Goal: Transaction & Acquisition: Purchase product/service

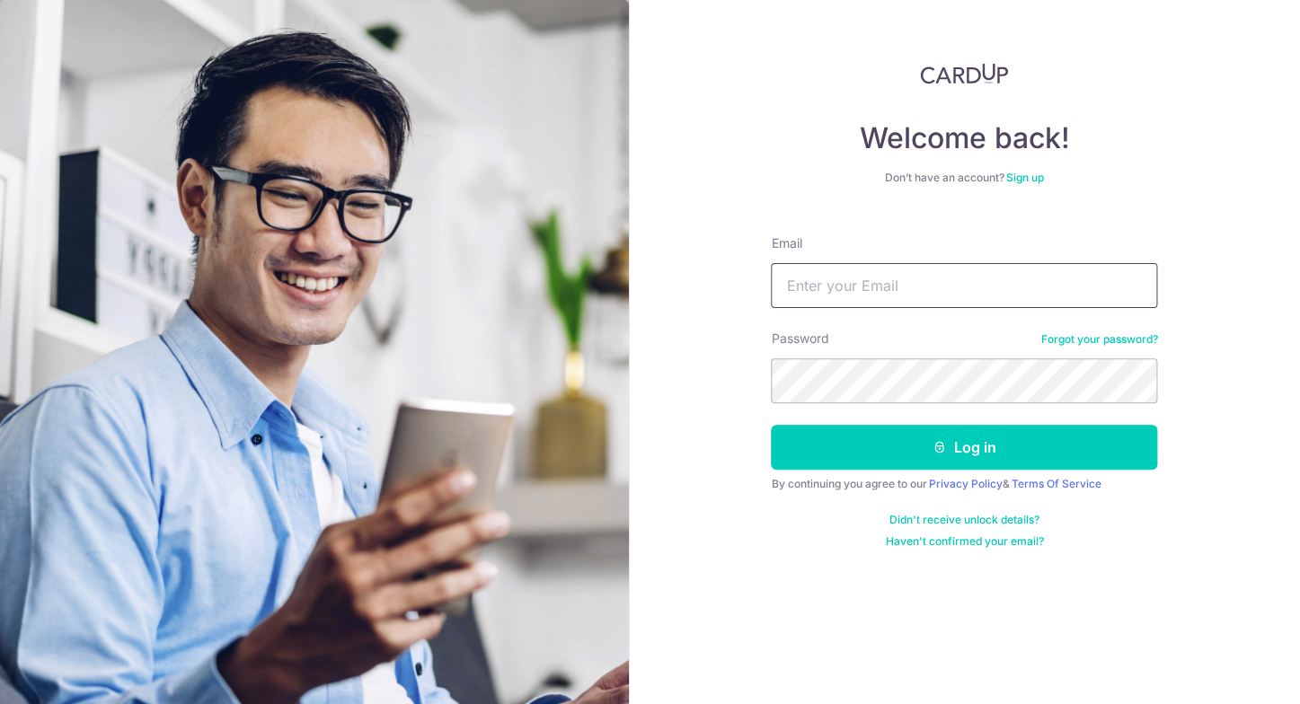
click at [879, 290] on input "Email" at bounding box center [964, 285] width 386 height 45
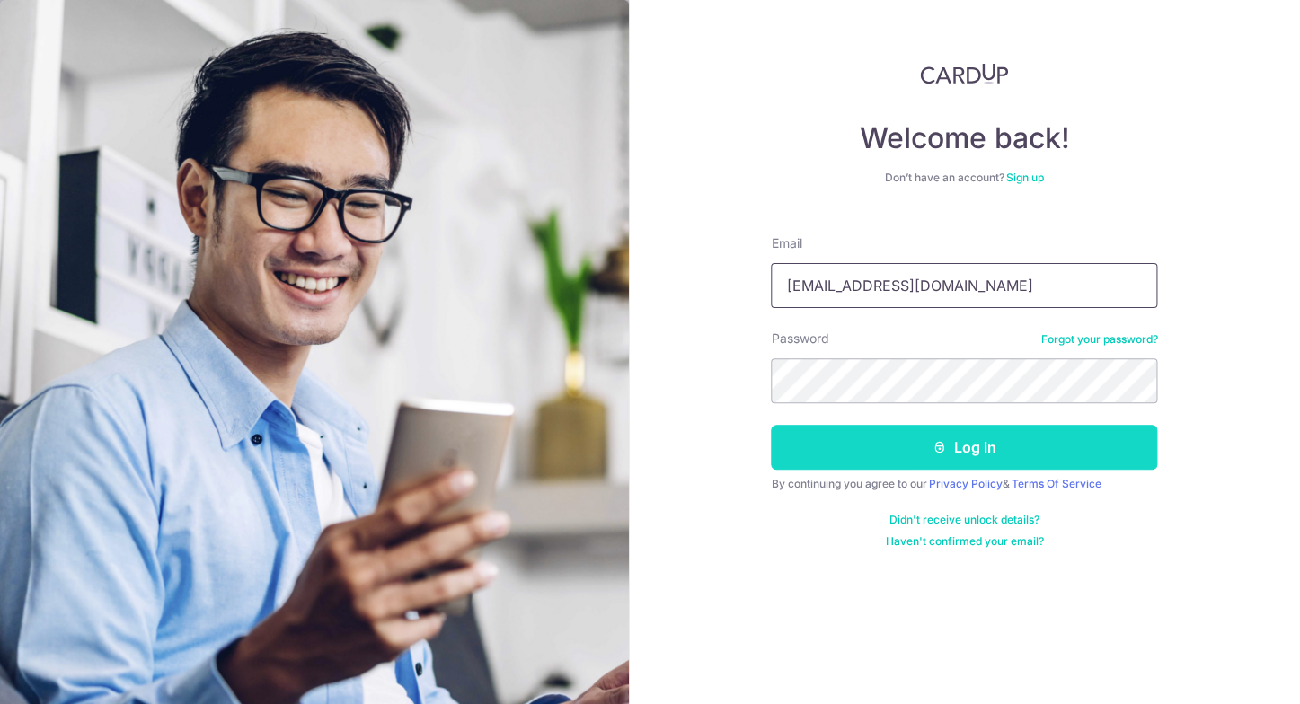
type input "danieldaniel7@yahoo.com"
click at [983, 463] on button "Log in" at bounding box center [964, 447] width 386 height 45
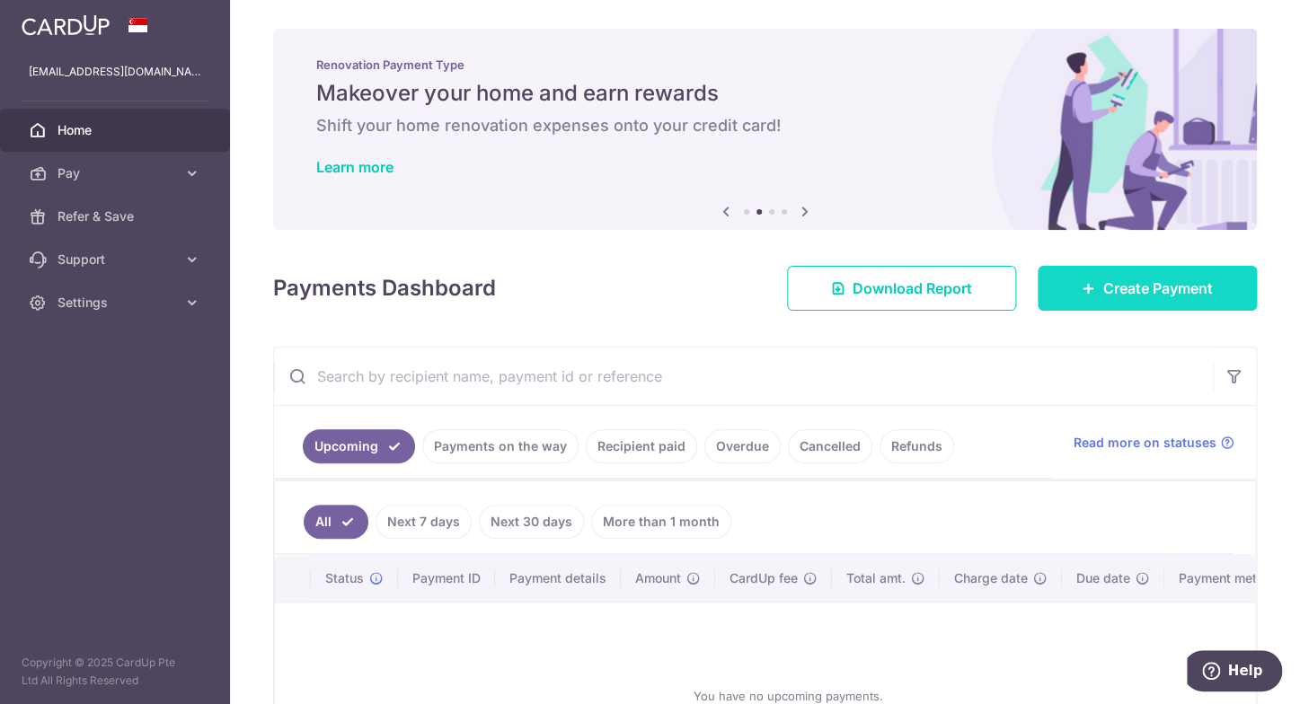
click at [1146, 285] on span "Create Payment" at bounding box center [1158, 289] width 110 height 22
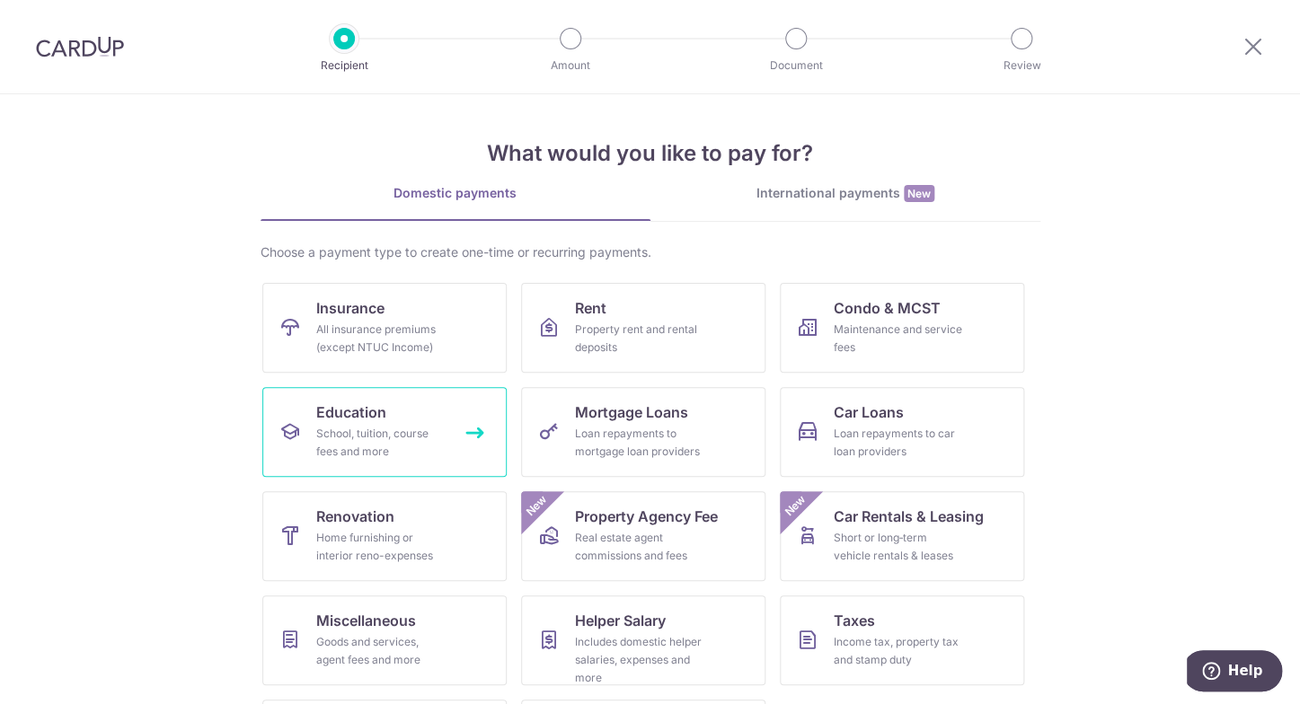
click at [379, 407] on span "Education" at bounding box center [351, 412] width 70 height 22
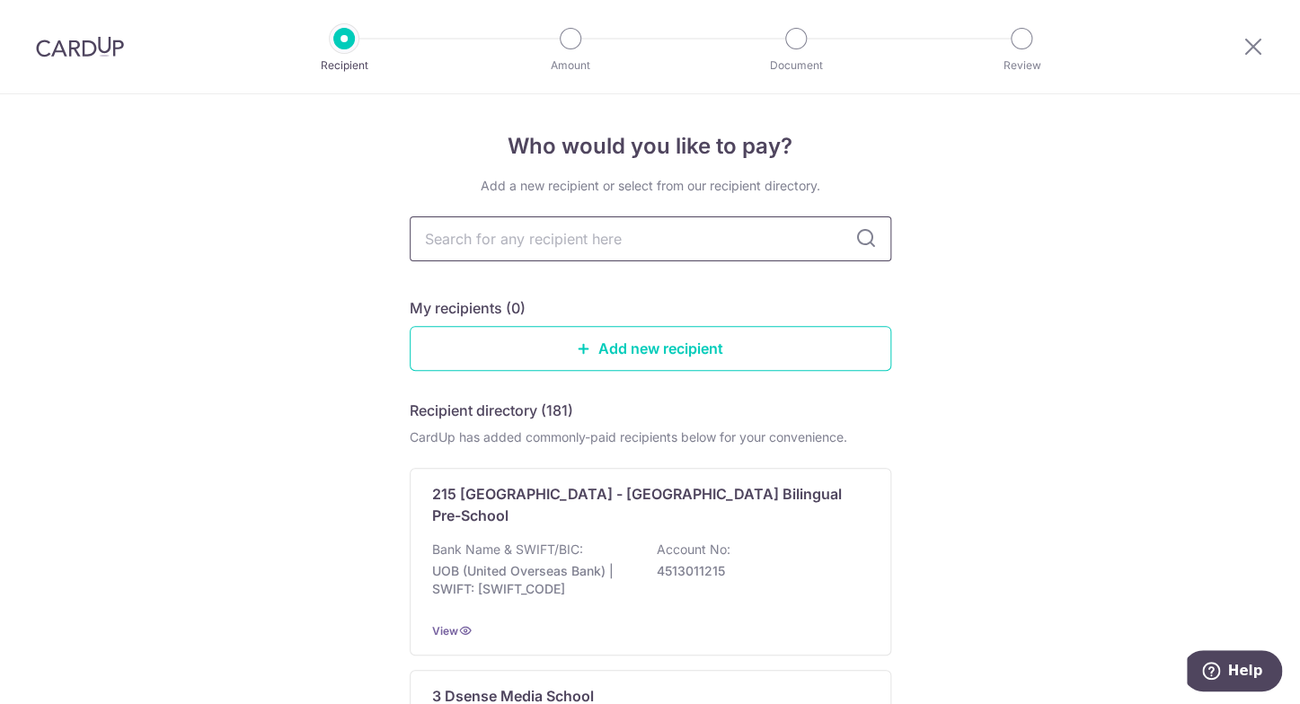
click at [670, 253] on input "text" at bounding box center [650, 238] width 481 height 45
type input "stam"
click at [670, 253] on input "stam" at bounding box center [650, 238] width 481 height 45
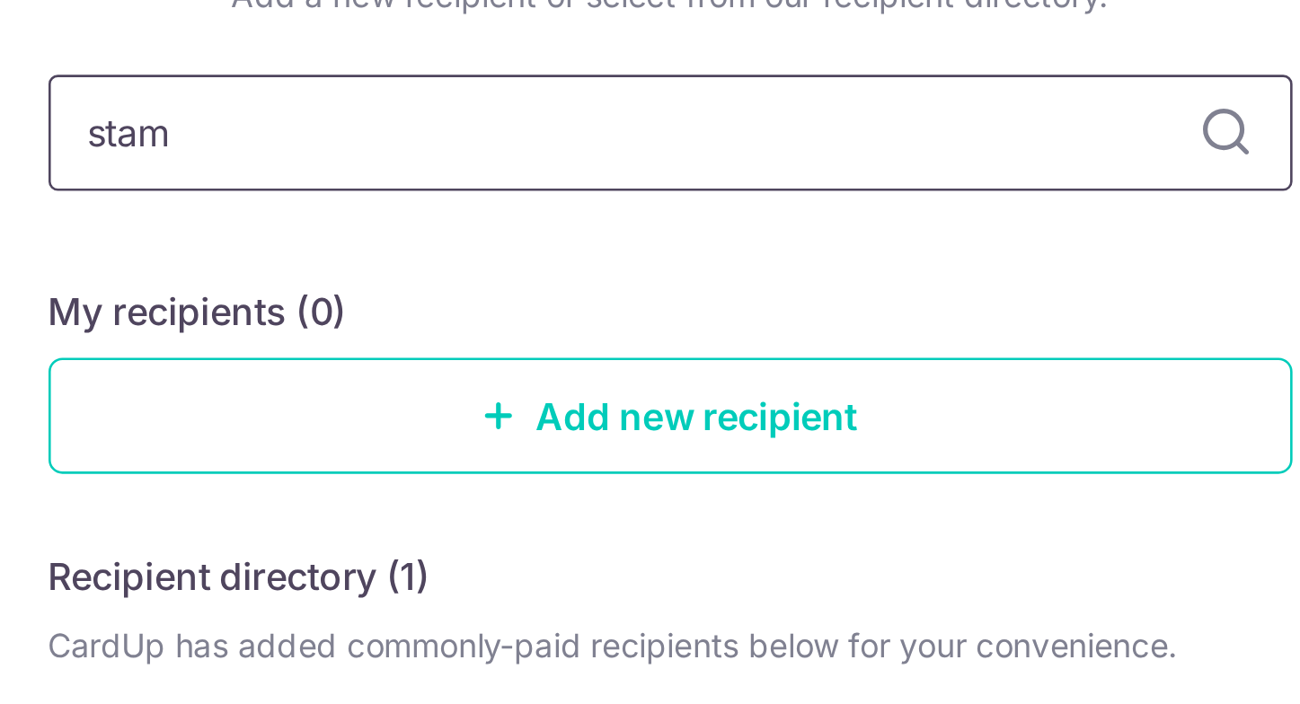
scroll to position [95, 0]
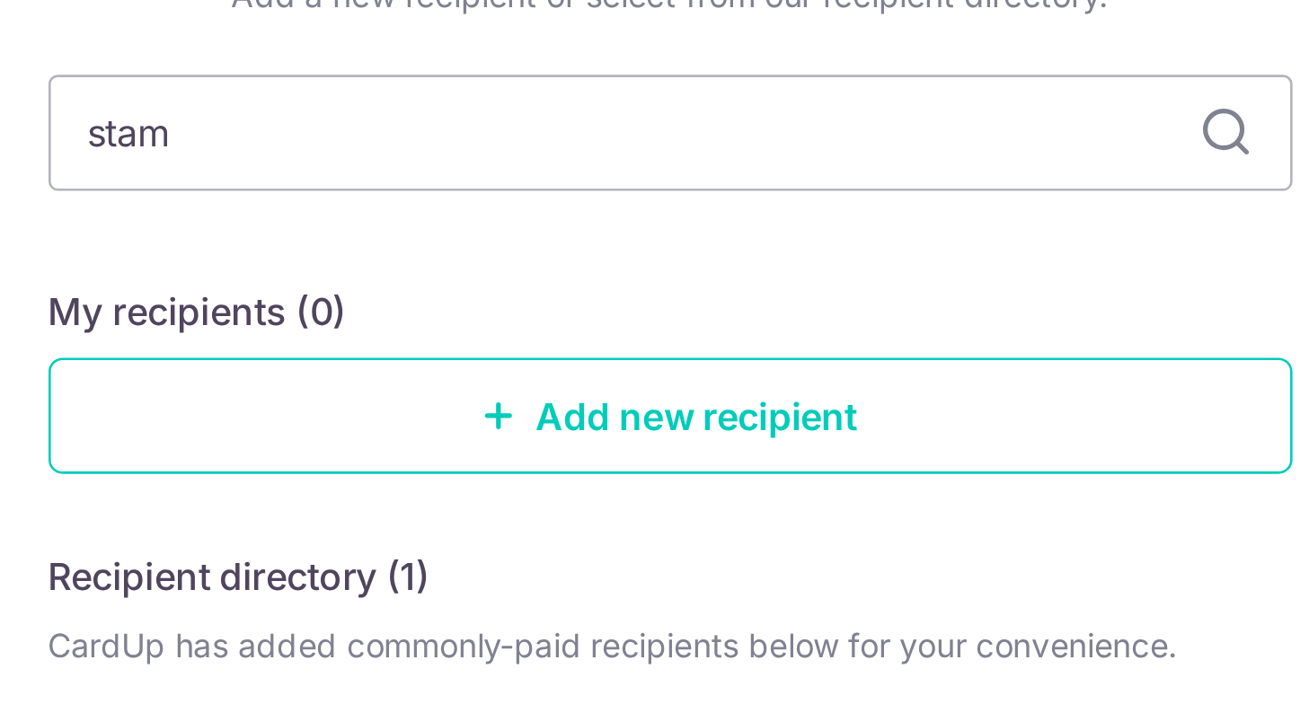
click at [743, 200] on div "Add a new recipient or select from our recipient directory. stam My recipients …" at bounding box center [650, 355] width 481 height 529
click at [743, 198] on div "Add a new recipient or select from our recipient directory. stam My recipients …" at bounding box center [650, 355] width 481 height 529
click at [743, 194] on div "Add a new recipient or select from our recipient directory. stam My recipients …" at bounding box center [650, 355] width 481 height 529
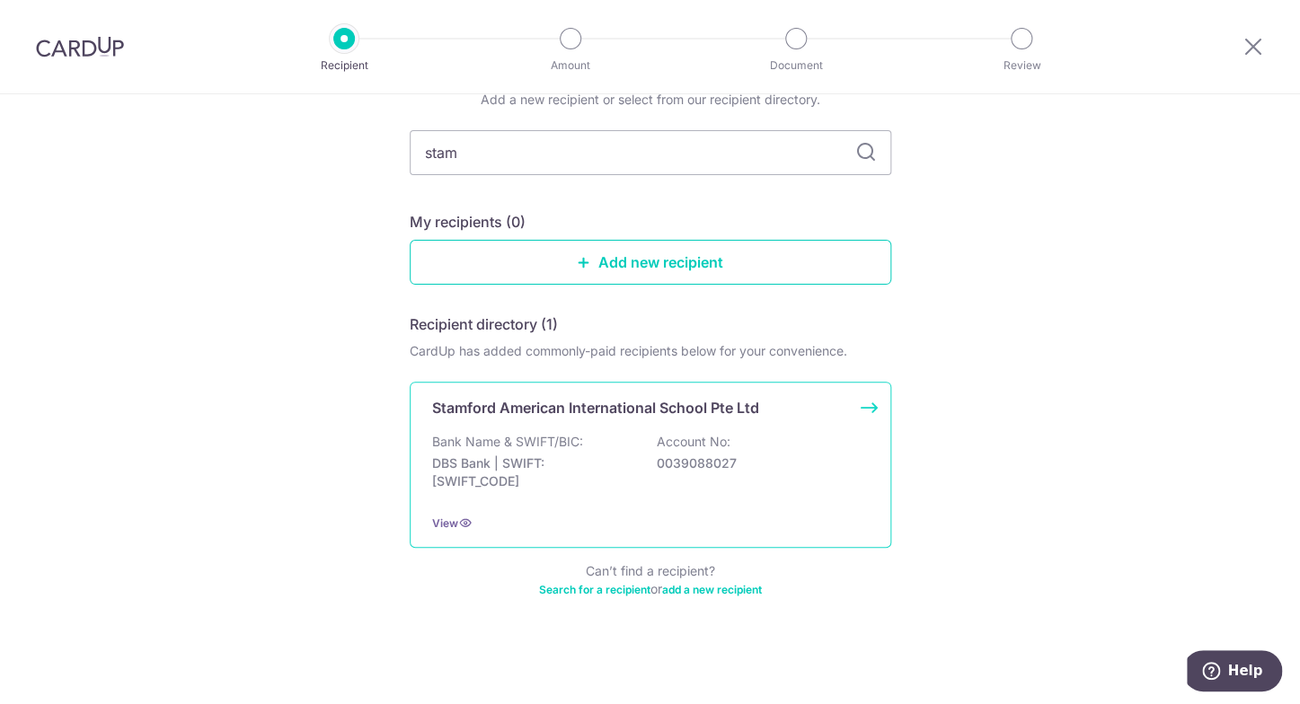
click at [596, 412] on div "Stamford American International School Pte Ltd Bank Name & SWIFT/BIC: DBS Bank …" at bounding box center [650, 465] width 481 height 166
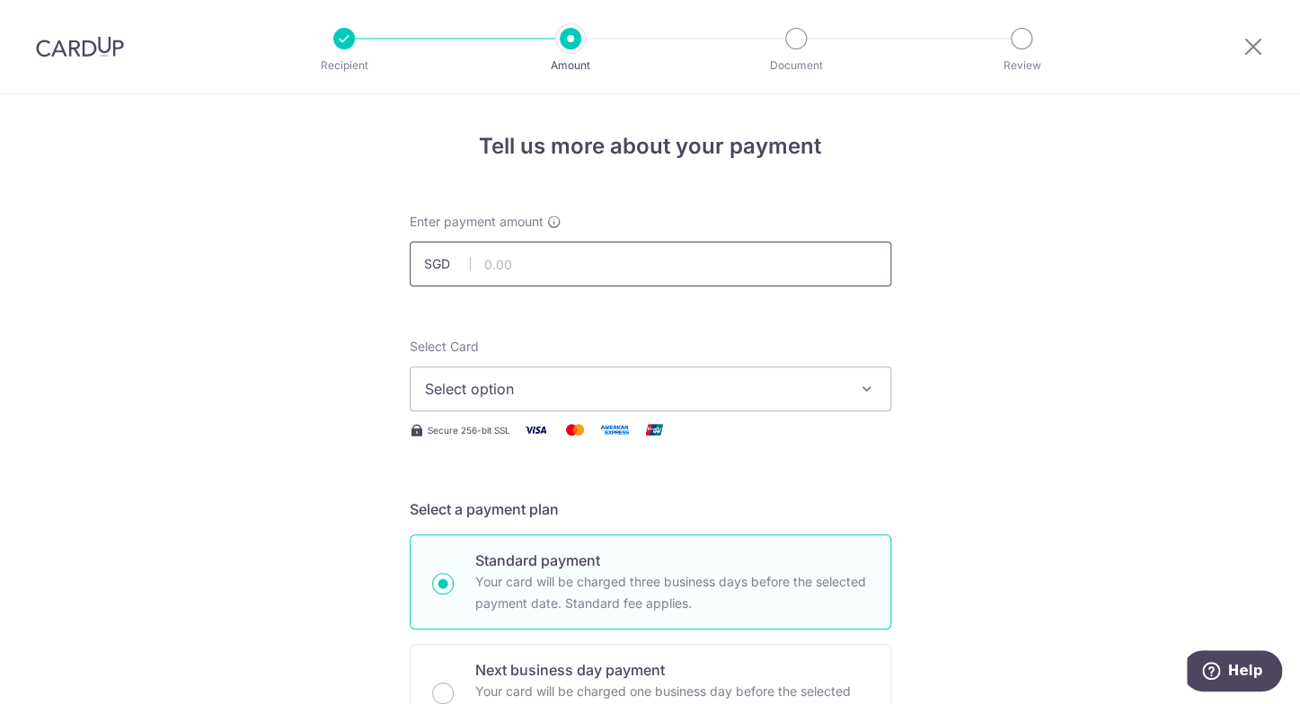
click at [583, 263] on input "text" at bounding box center [650, 264] width 481 height 45
click at [877, 379] on button "Select option" at bounding box center [650, 388] width 481 height 45
type input "3,000.00"
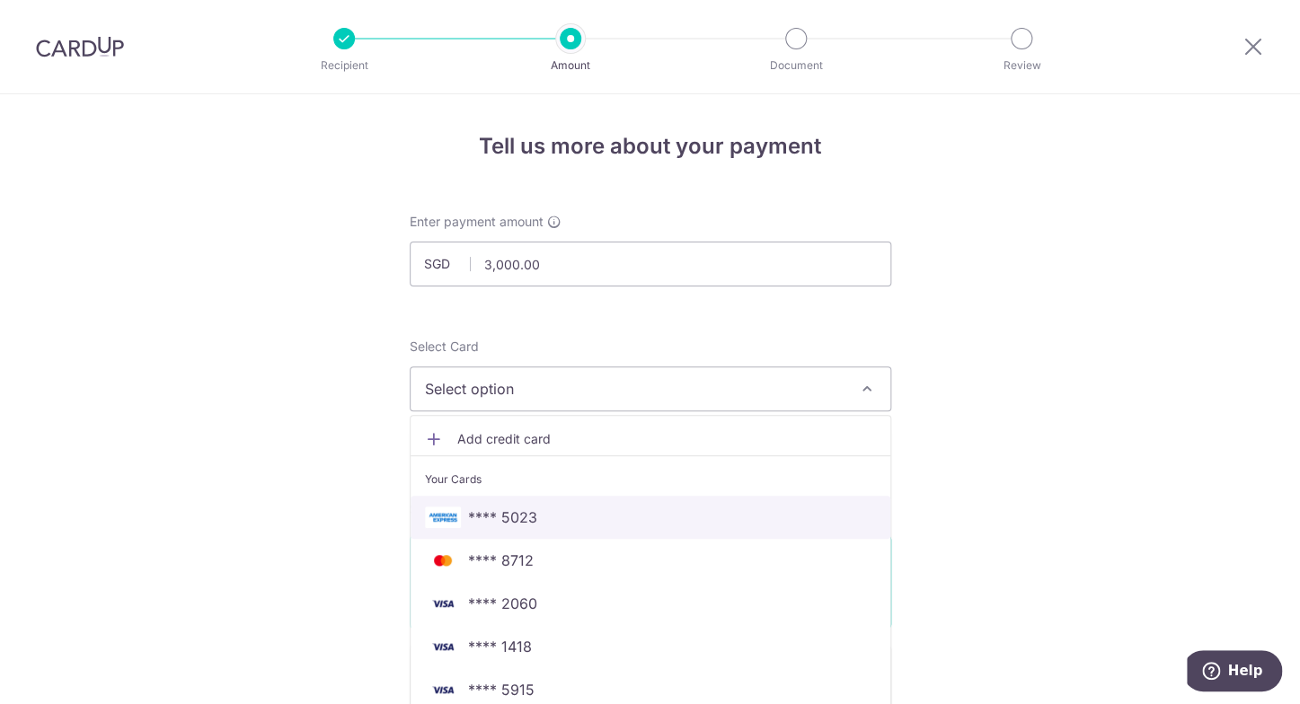
click at [618, 511] on span "**** 5023" at bounding box center [650, 518] width 451 height 22
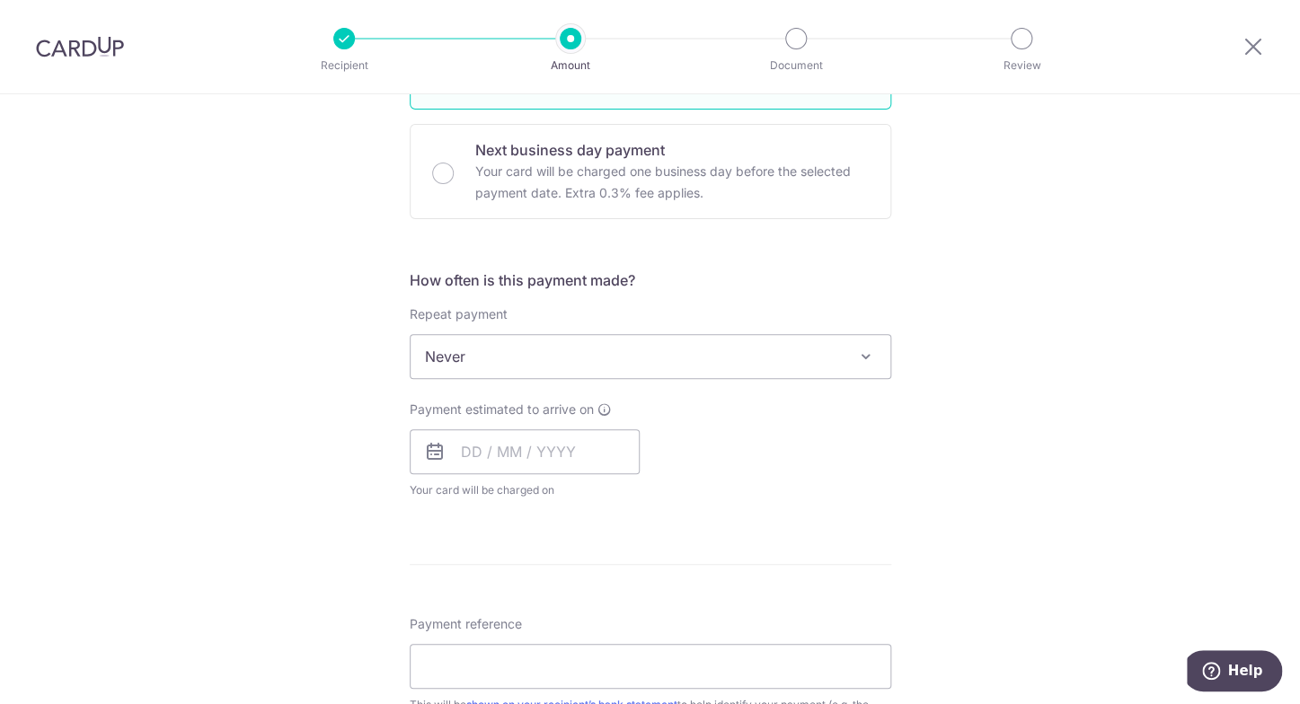
scroll to position [531, 0]
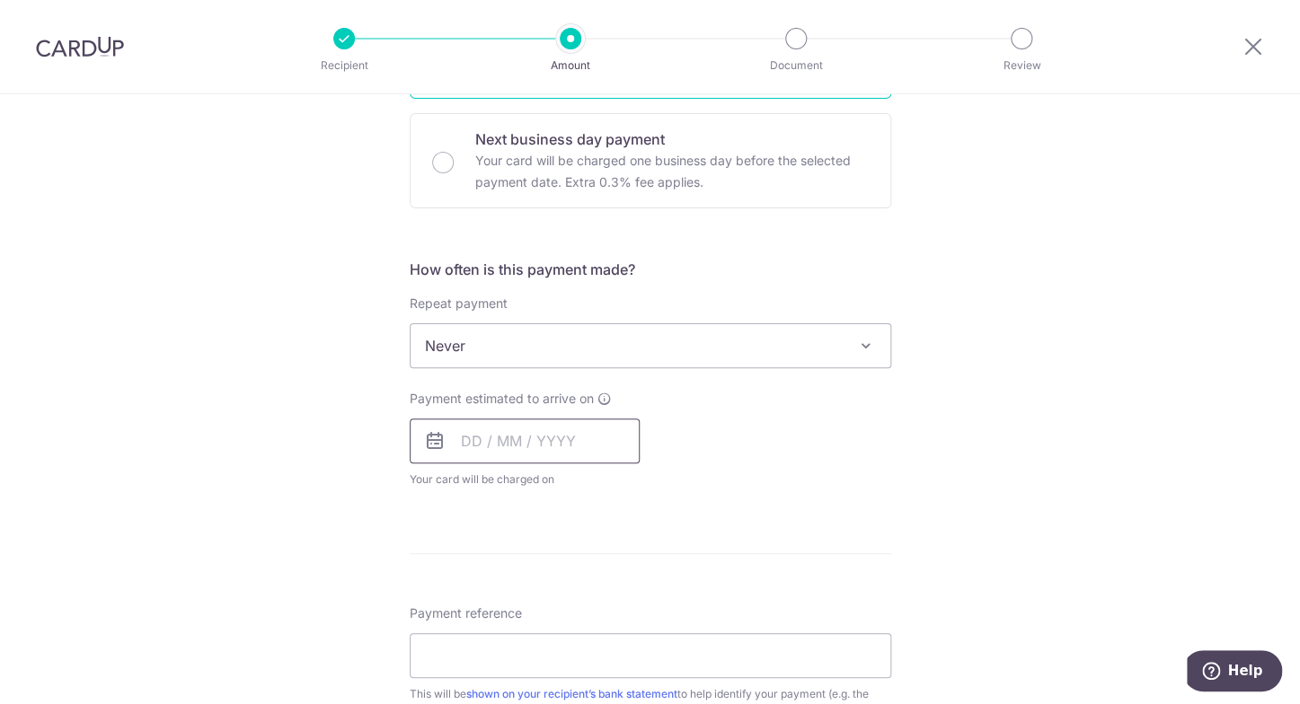
click at [516, 445] on input "text" at bounding box center [525, 441] width 230 height 45
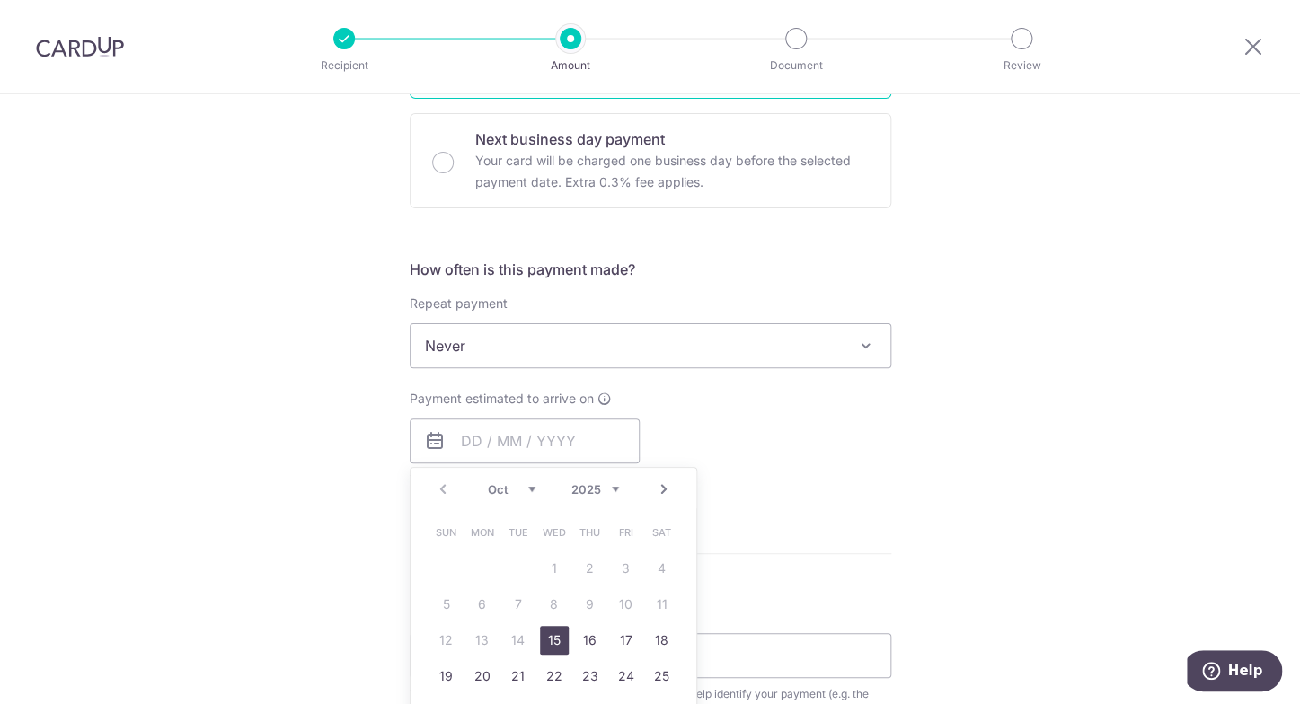
click at [546, 635] on link "15" at bounding box center [554, 640] width 29 height 29
type input "[DATE]"
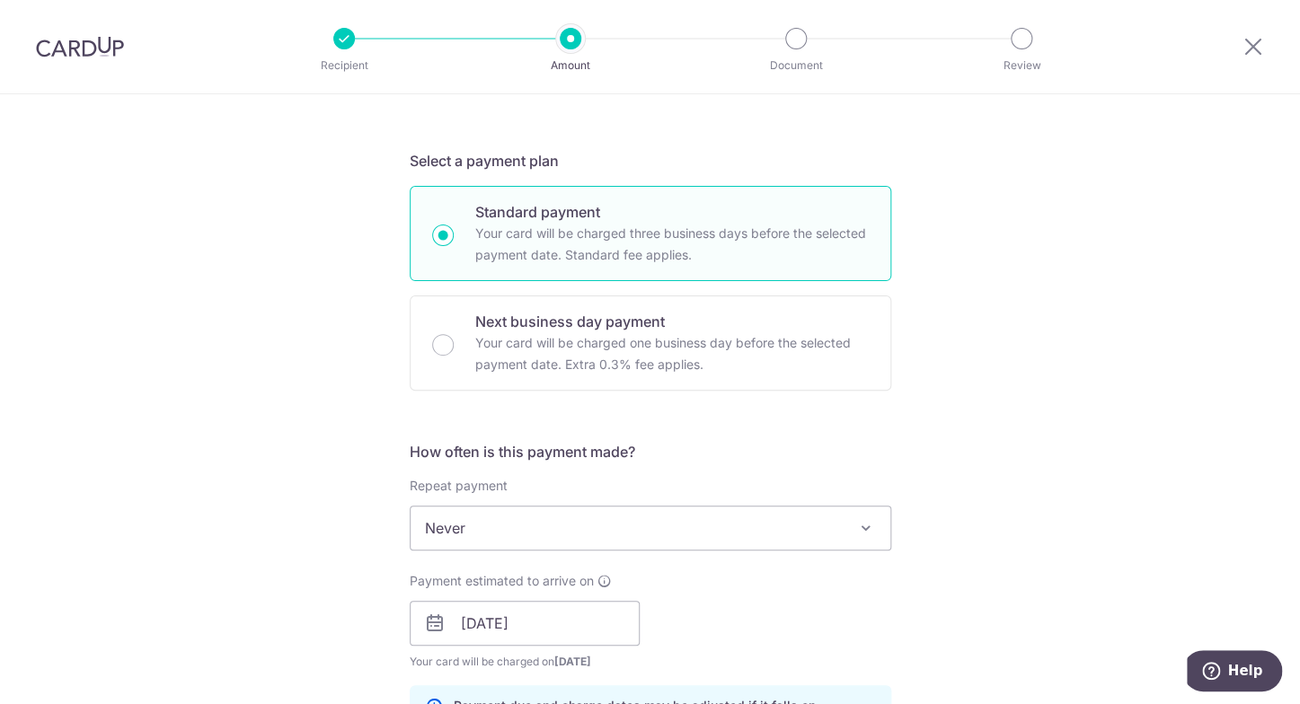
scroll to position [332, 0]
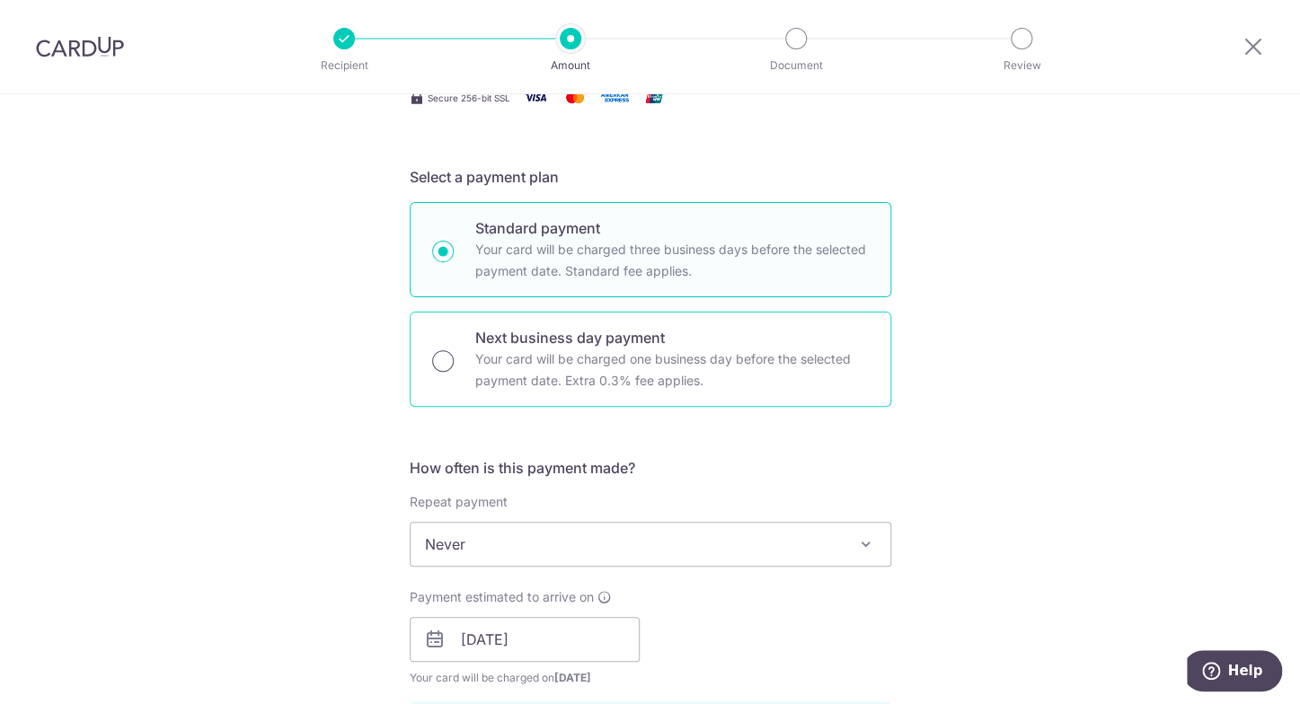
click at [446, 362] on input "Next business day payment Your card will be charged one business day before the…" at bounding box center [443, 361] width 22 height 22
radio input "true"
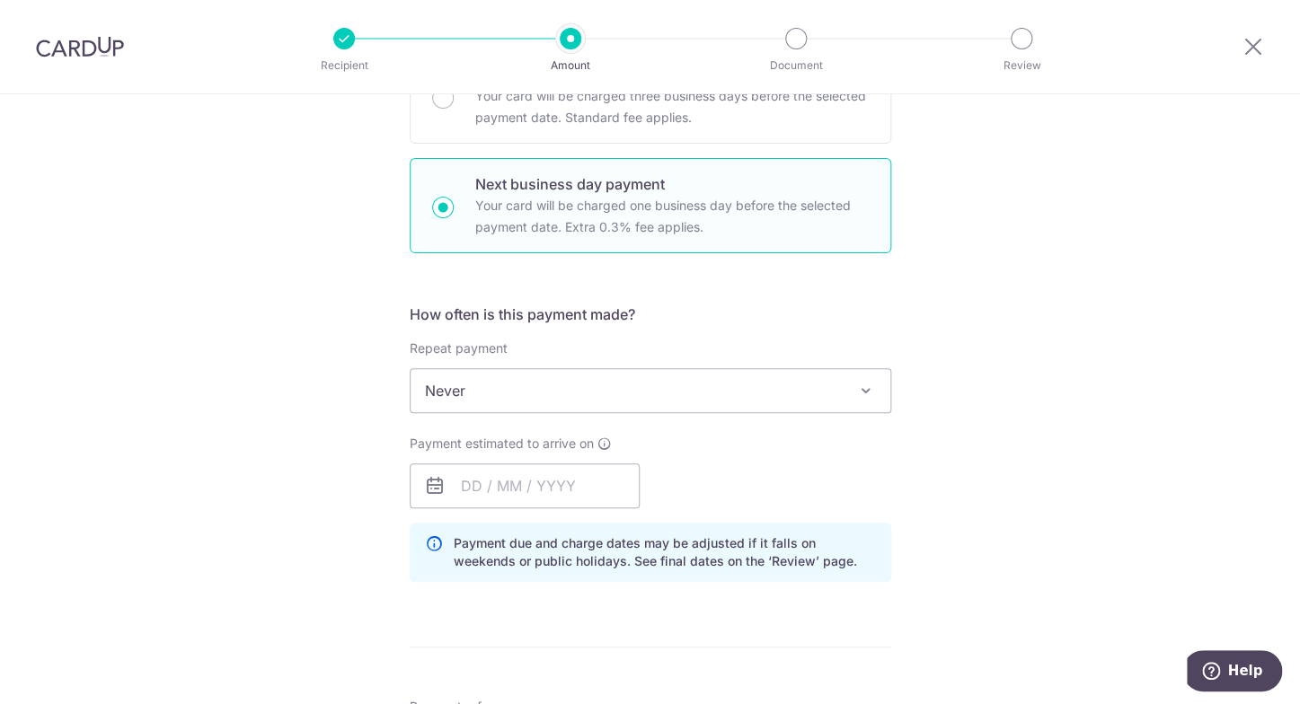
scroll to position [506, 0]
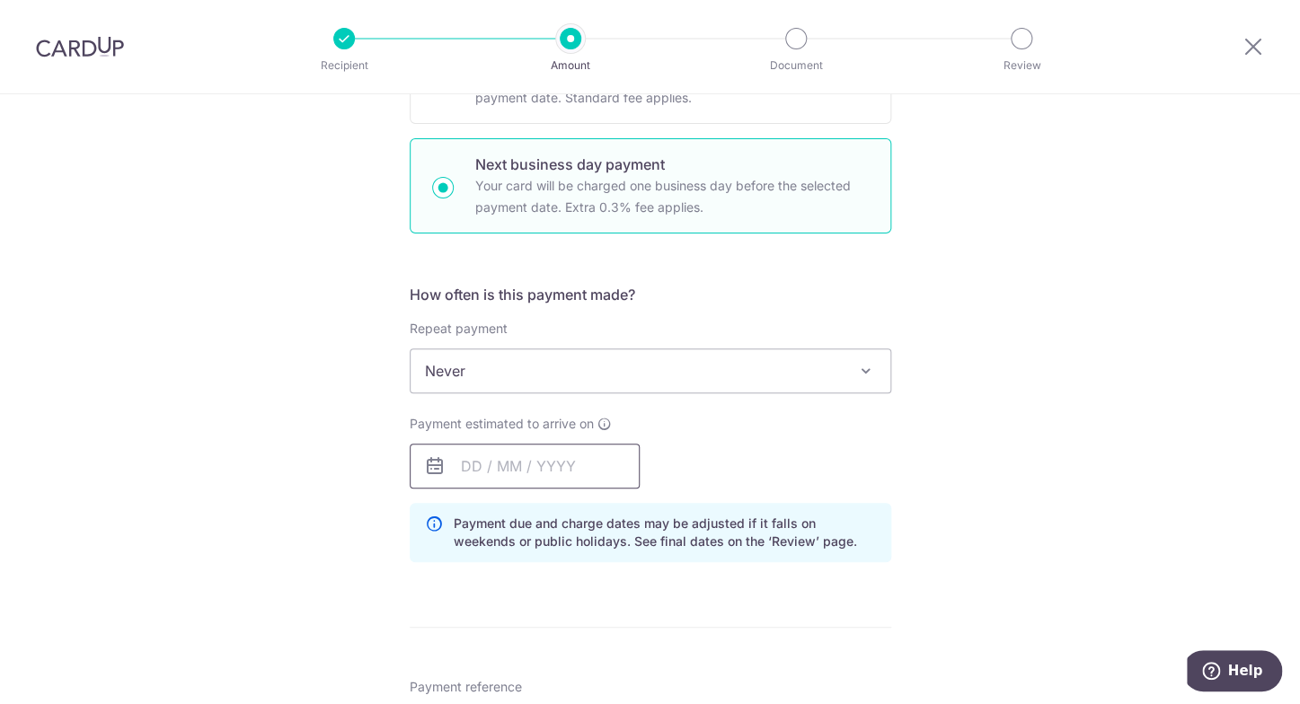
click at [534, 465] on input "text" at bounding box center [525, 466] width 230 height 45
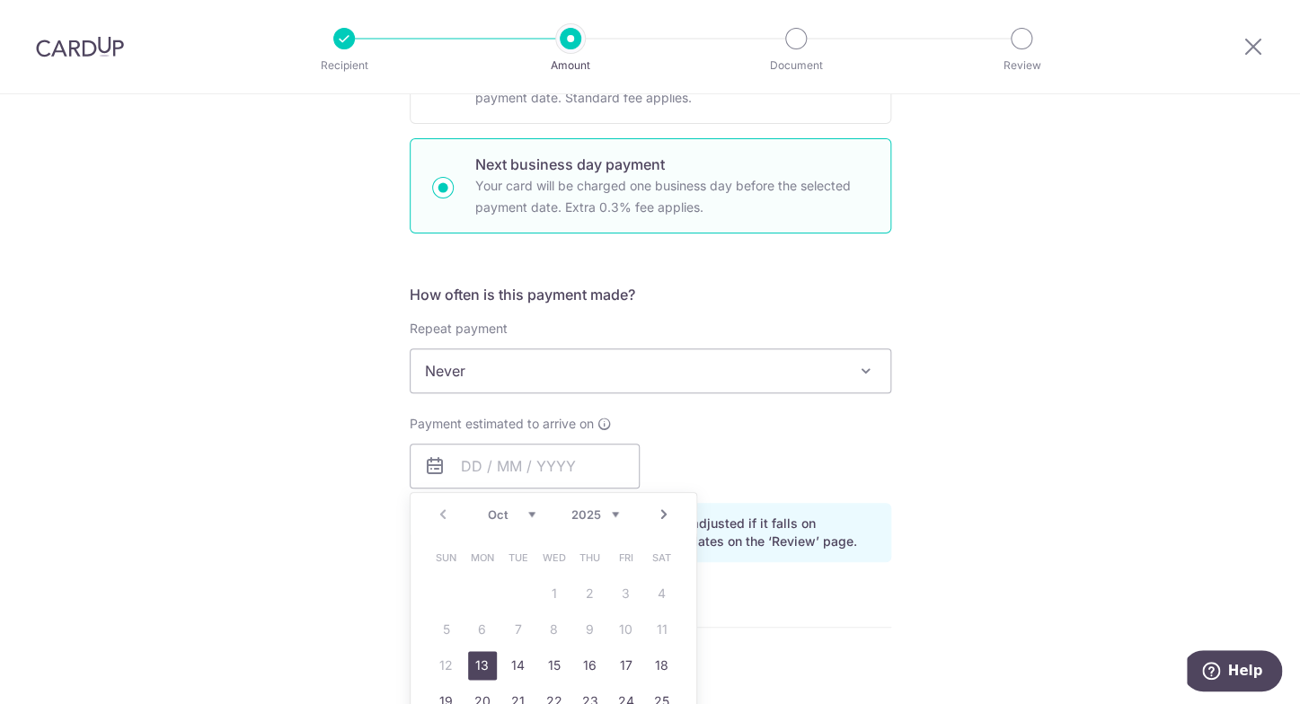
click at [478, 658] on link "13" at bounding box center [482, 665] width 29 height 29
type input "[DATE]"
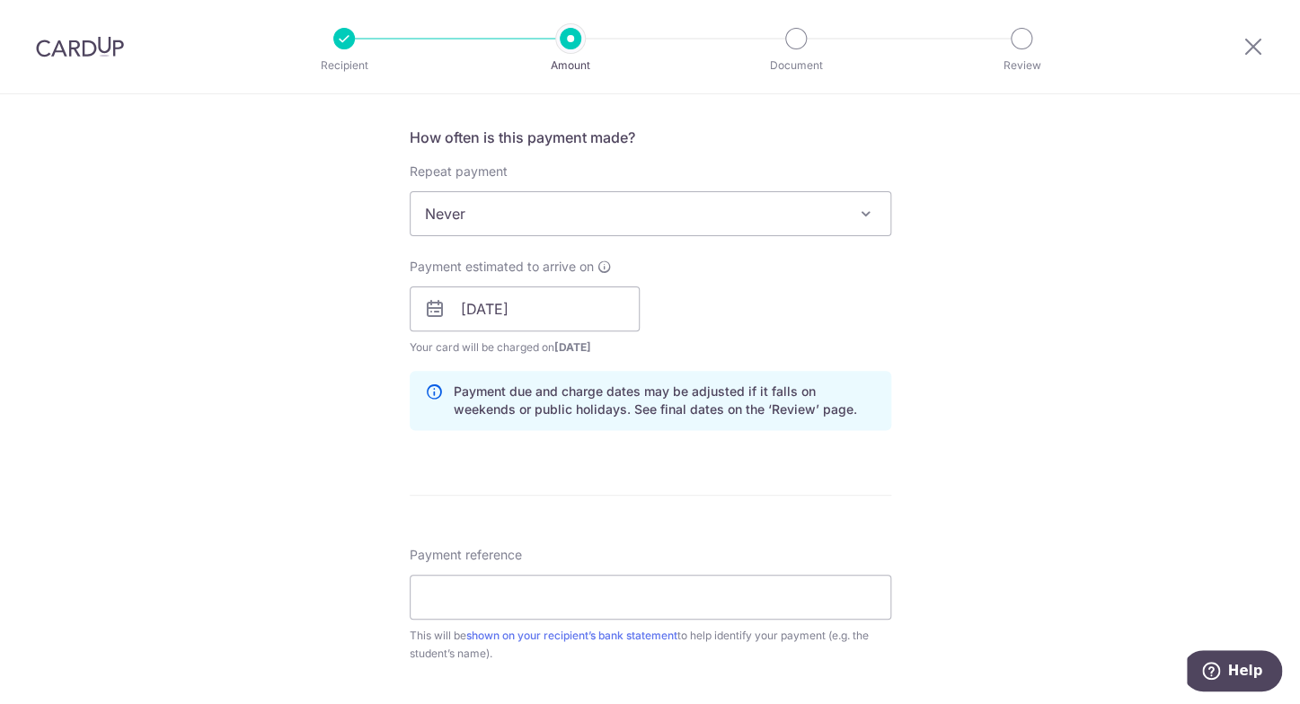
scroll to position [679, 0]
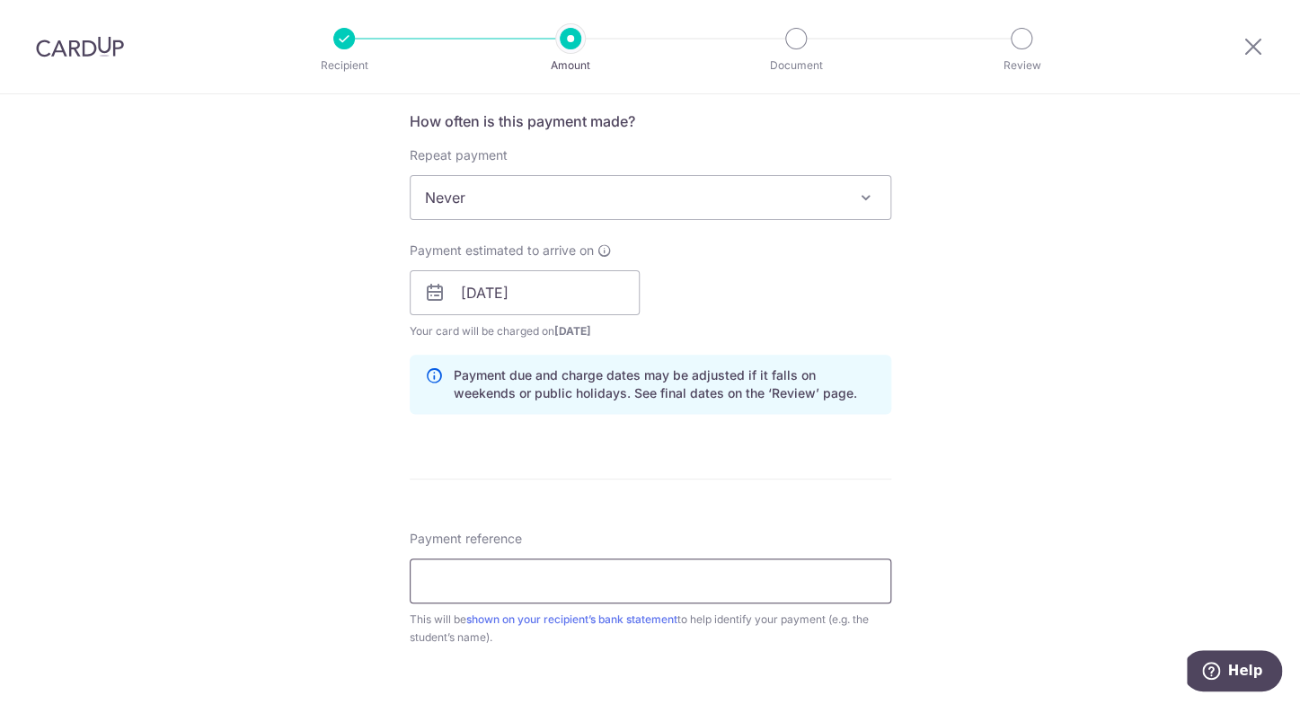
click at [542, 569] on input "Payment reference" at bounding box center [650, 581] width 481 height 45
paste input "SCHOOLFee [PERSON_NAME] KingstonC008103 01"
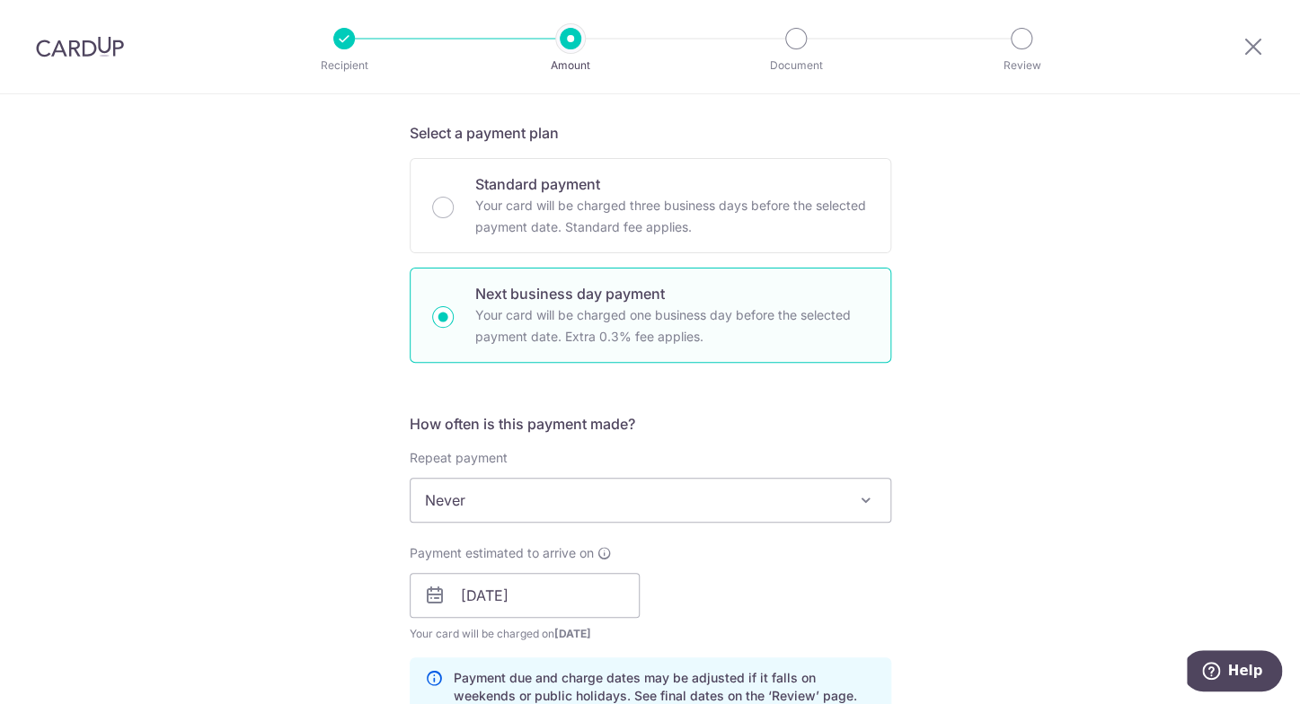
scroll to position [337, 0]
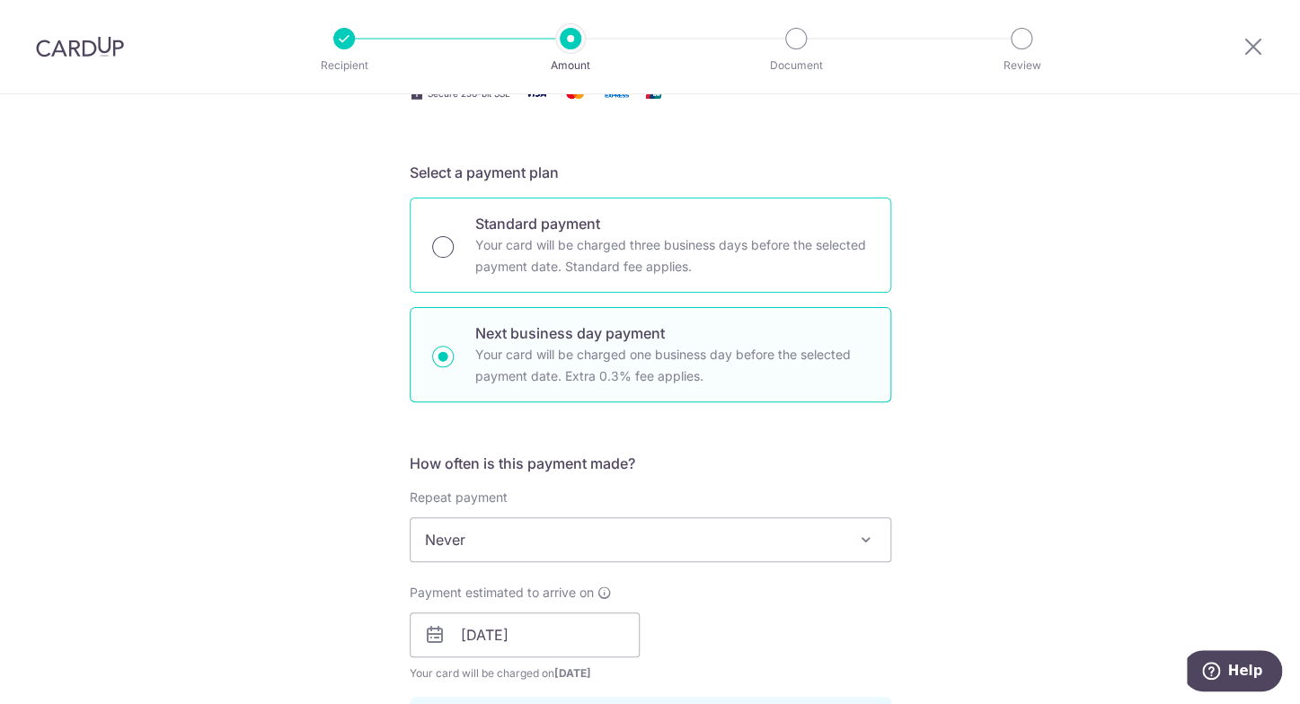
type input "SCHOOLFee [PERSON_NAME] KingstonC008103 01"
click at [439, 246] on input "Standard payment Your card will be charged three business days before the selec…" at bounding box center [443, 247] width 22 height 22
radio input "true"
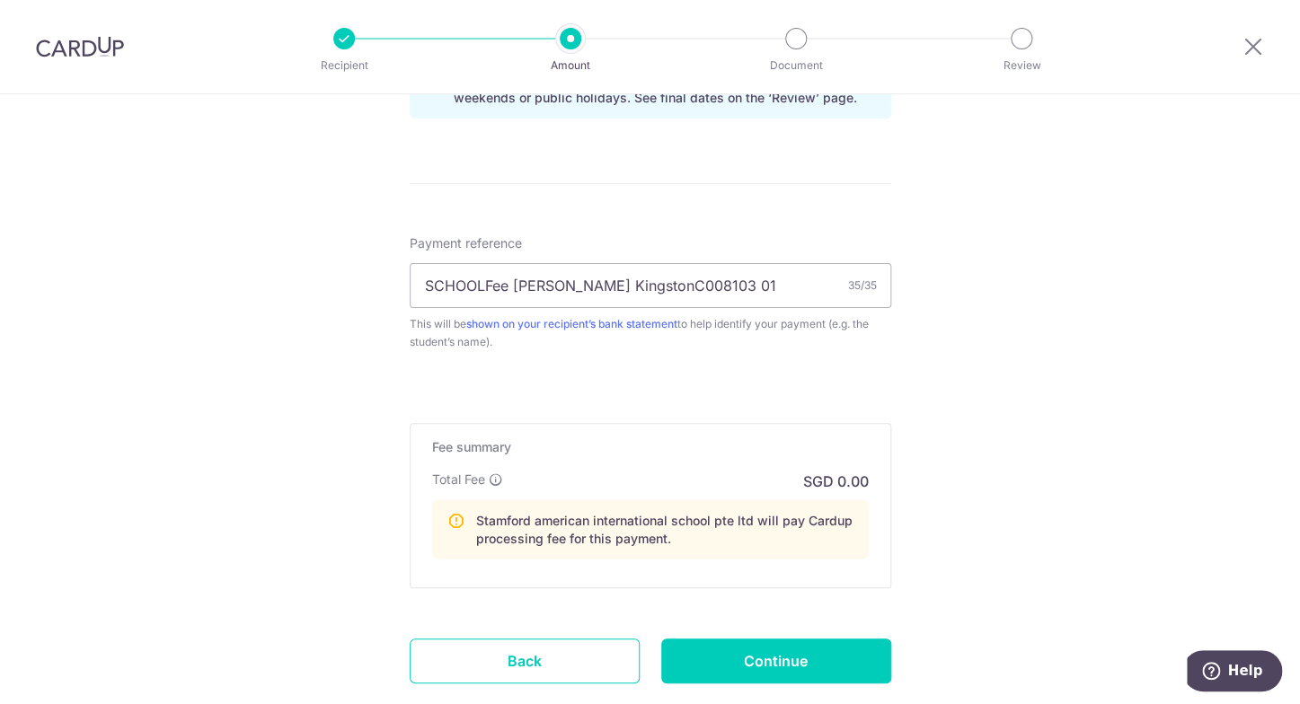
scroll to position [1063, 0]
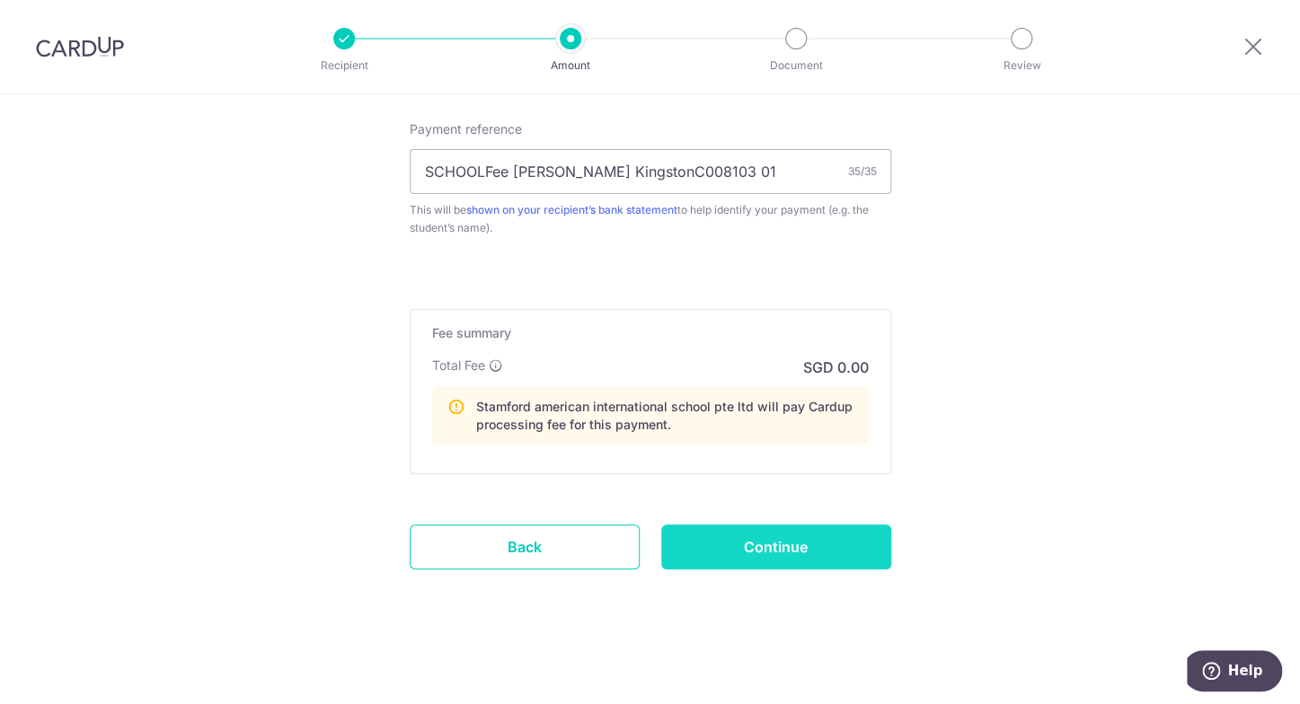
click at [745, 556] on input "Continue" at bounding box center [776, 547] width 230 height 45
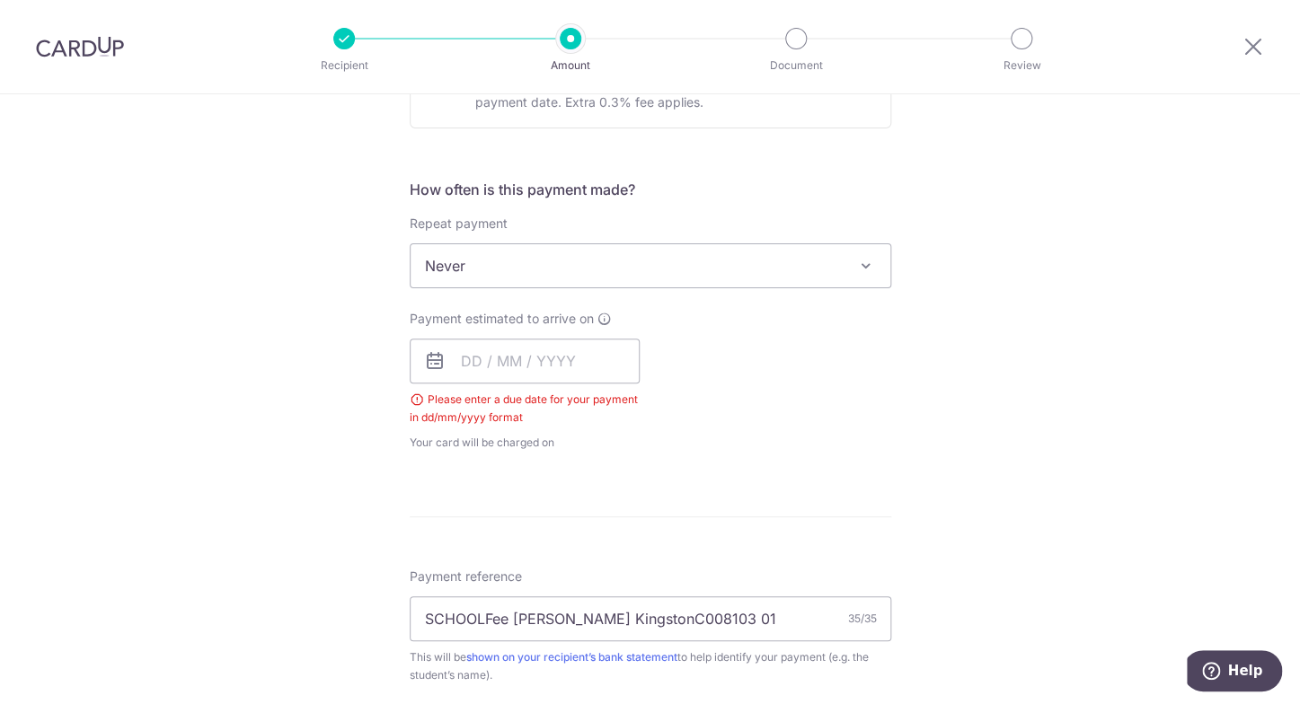
scroll to position [344, 0]
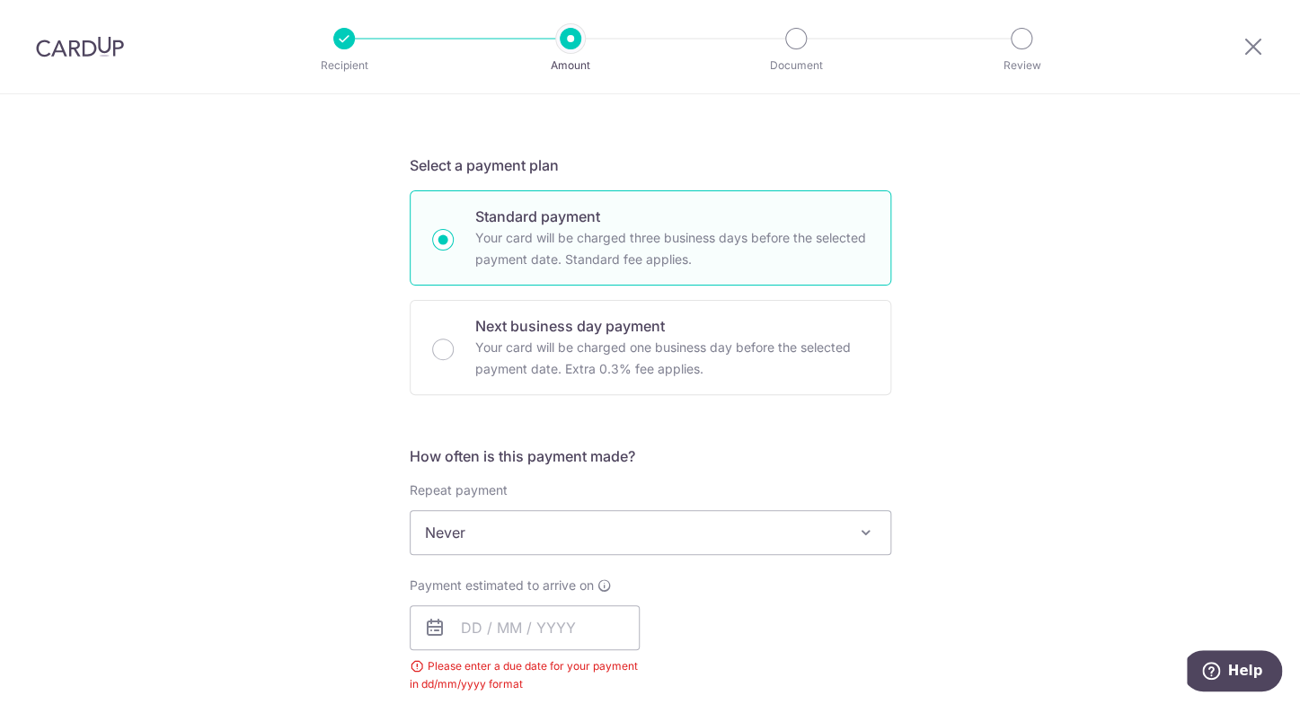
click at [493, 660] on div "Please enter a due date for your payment in dd/mm/yyyy format" at bounding box center [525, 675] width 230 height 36
click at [571, 621] on input "text" at bounding box center [525, 627] width 230 height 45
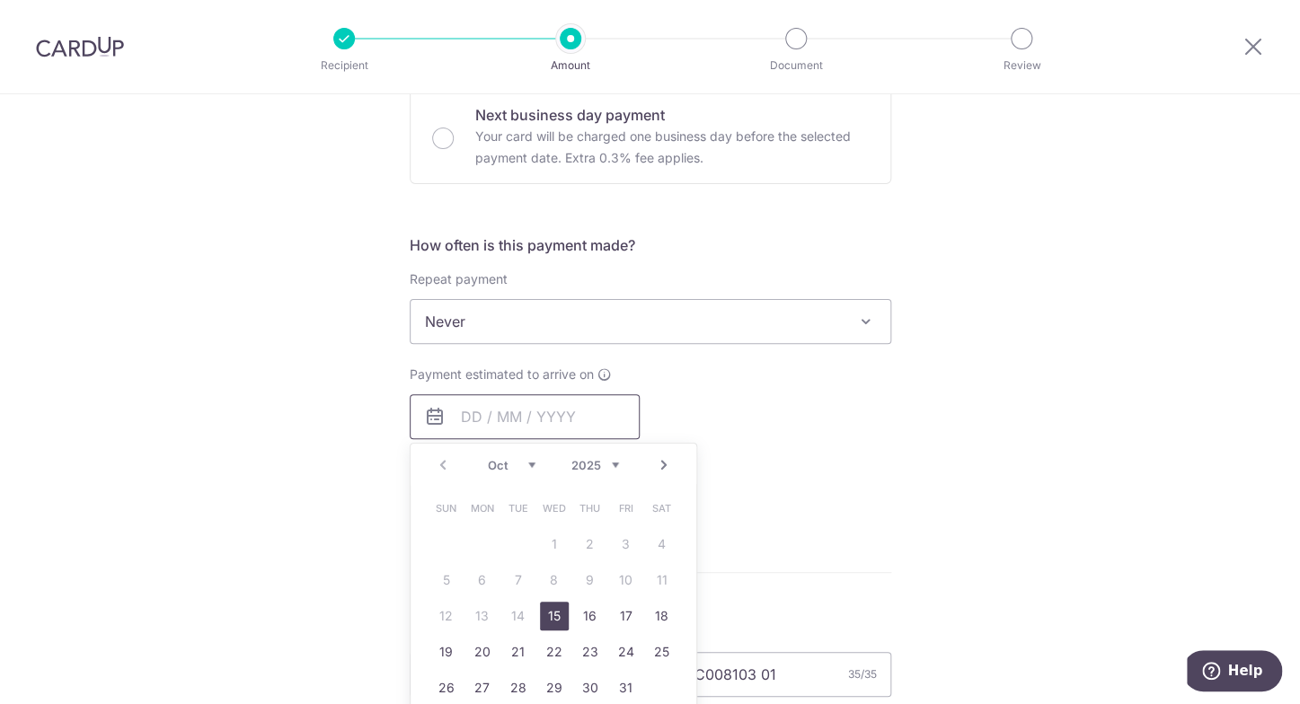
scroll to position [559, 0]
click at [540, 605] on link "15" at bounding box center [554, 612] width 29 height 29
type input "[DATE]"
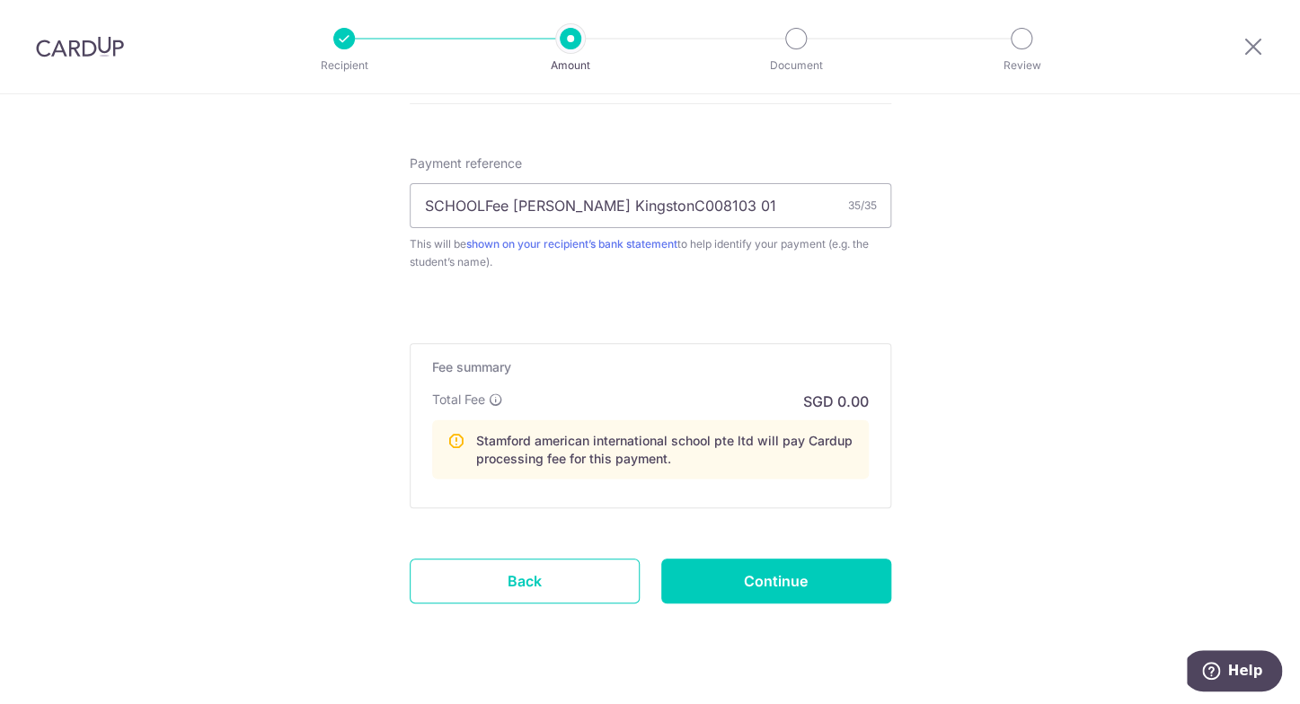
scroll to position [1089, 0]
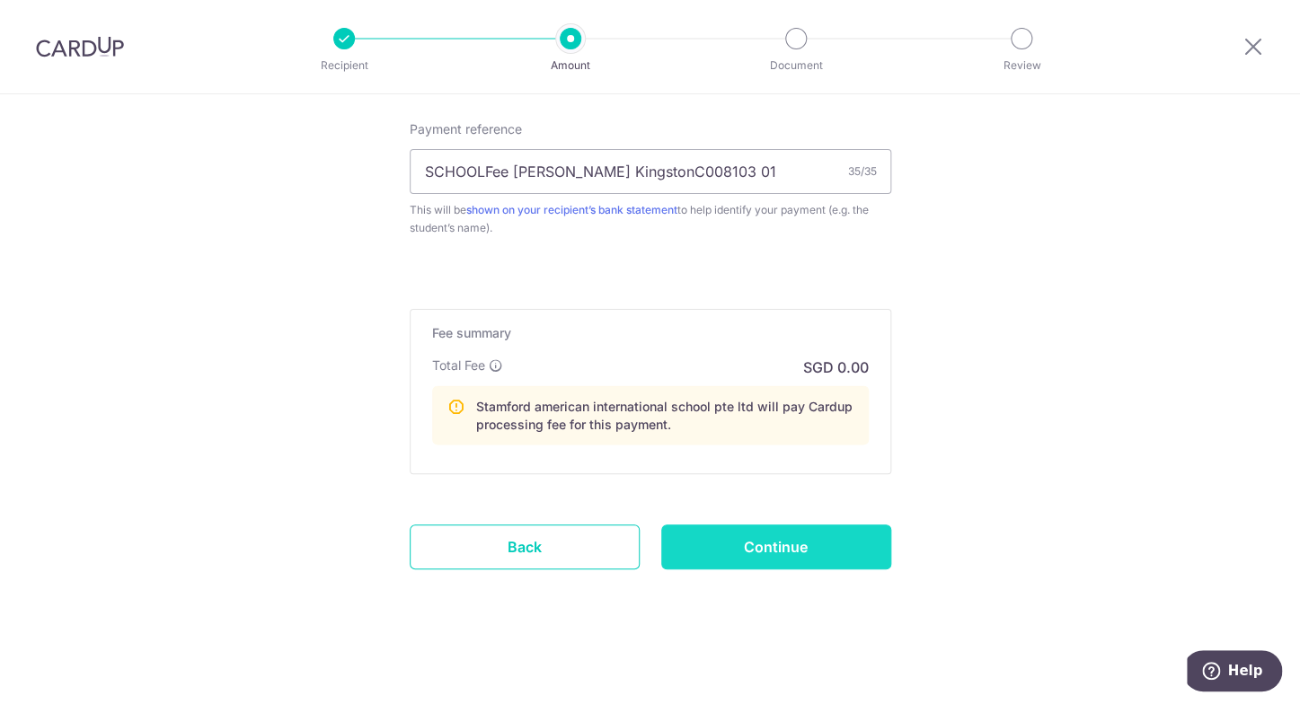
click at [780, 540] on input "Continue" at bounding box center [776, 547] width 230 height 45
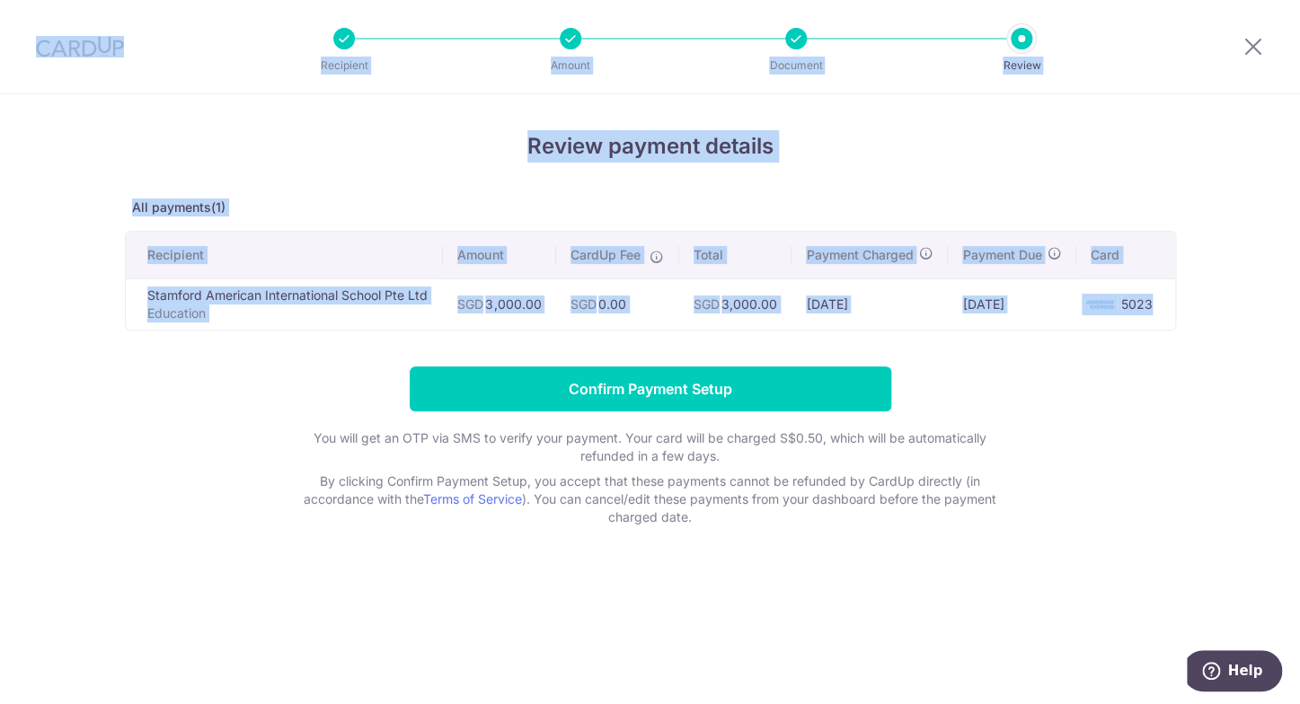
drag, startPoint x: 0, startPoint y: 0, endPoint x: 1084, endPoint y: -126, distance: 1091.4
click at [1084, 94] on section "Review payment details All payments(1) Recipient Amount CardUp Fee Total Paymen…" at bounding box center [650, 399] width 1300 height 610
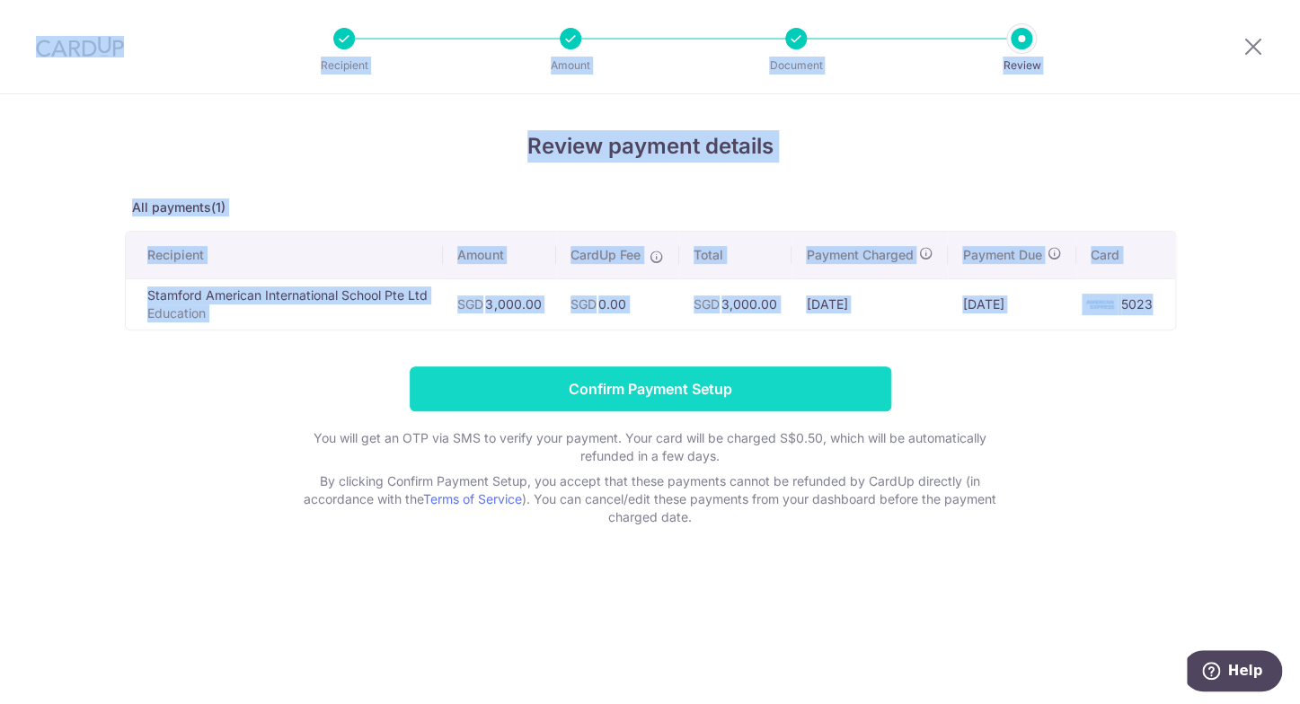
click at [786, 409] on input "Confirm Payment Setup" at bounding box center [650, 388] width 481 height 45
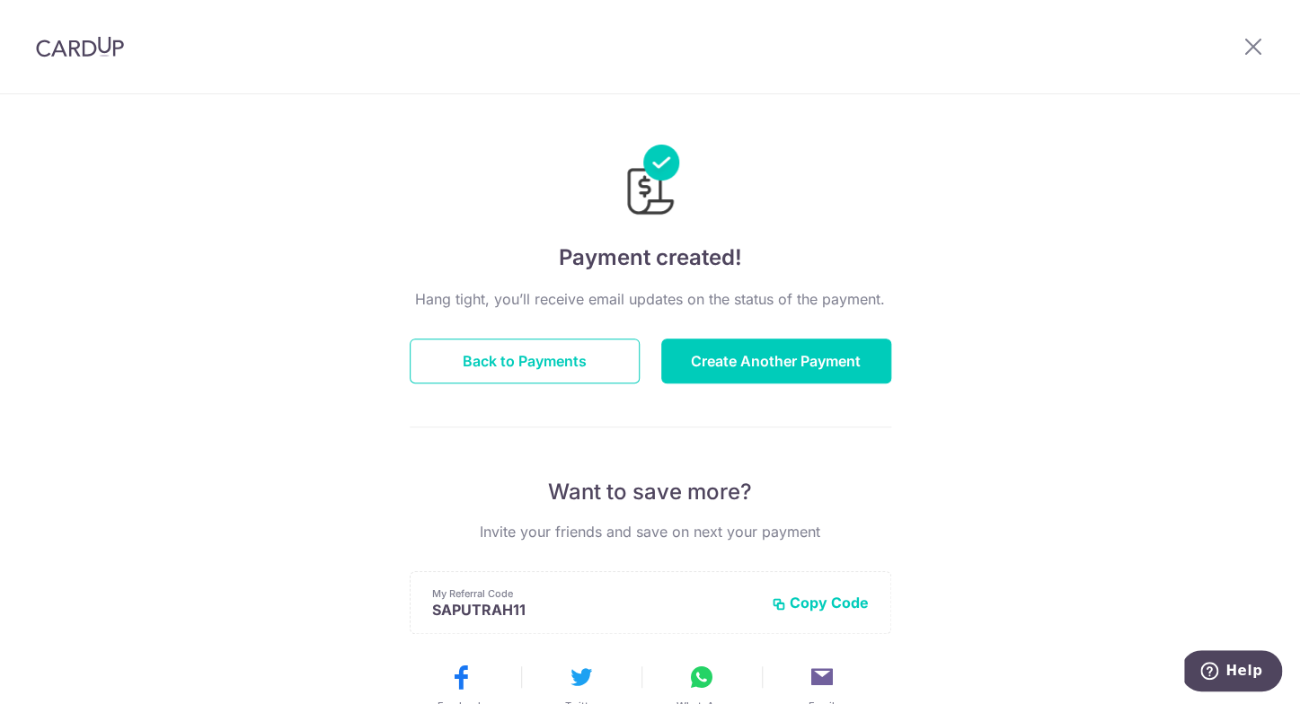
click at [1241, 41] on div at bounding box center [1252, 46] width 93 height 93
click at [1245, 40] on icon at bounding box center [1253, 46] width 22 height 22
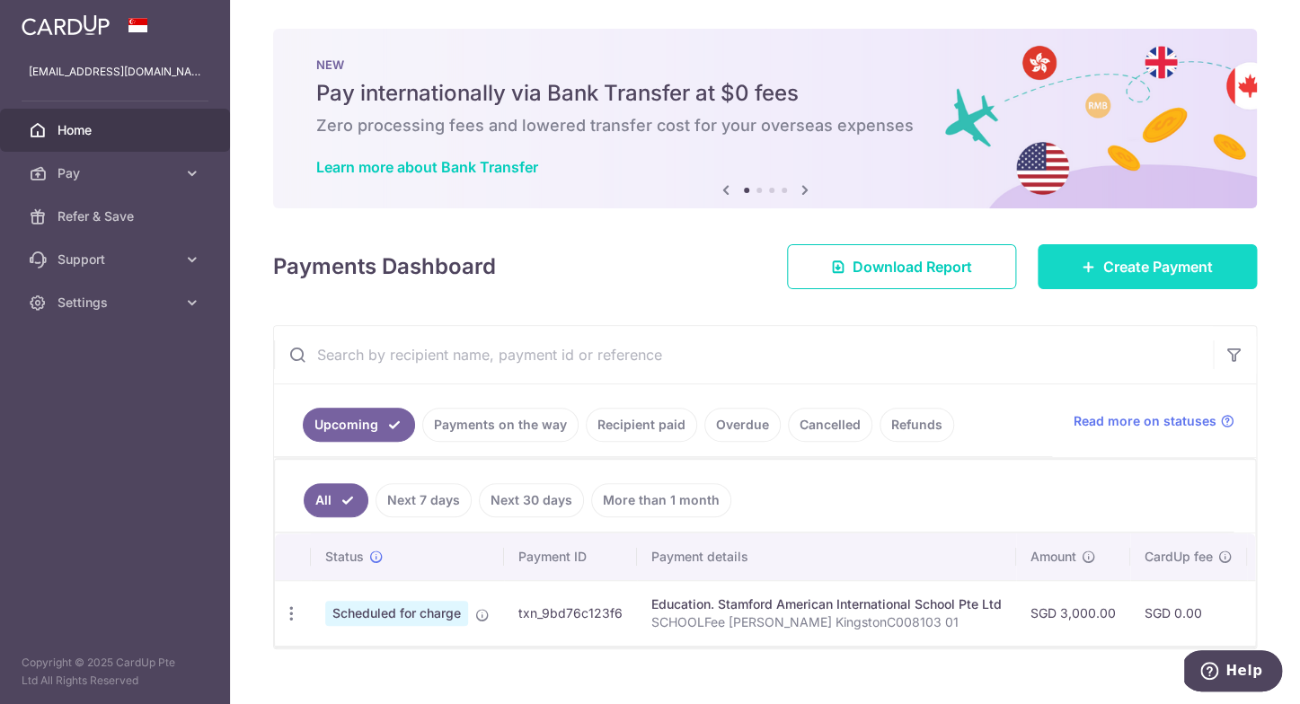
click at [1103, 270] on span "Create Payment" at bounding box center [1158, 267] width 110 height 22
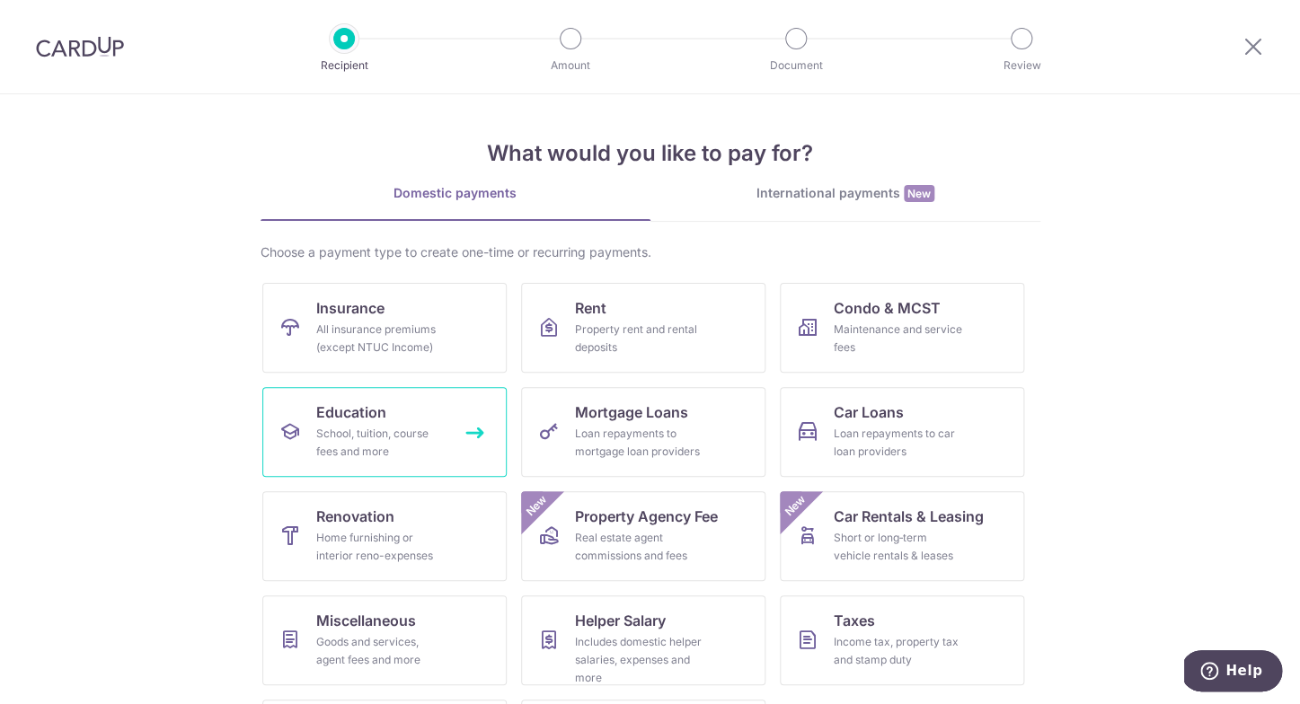
click at [434, 430] on div "School, tuition, course fees and more" at bounding box center [380, 443] width 129 height 36
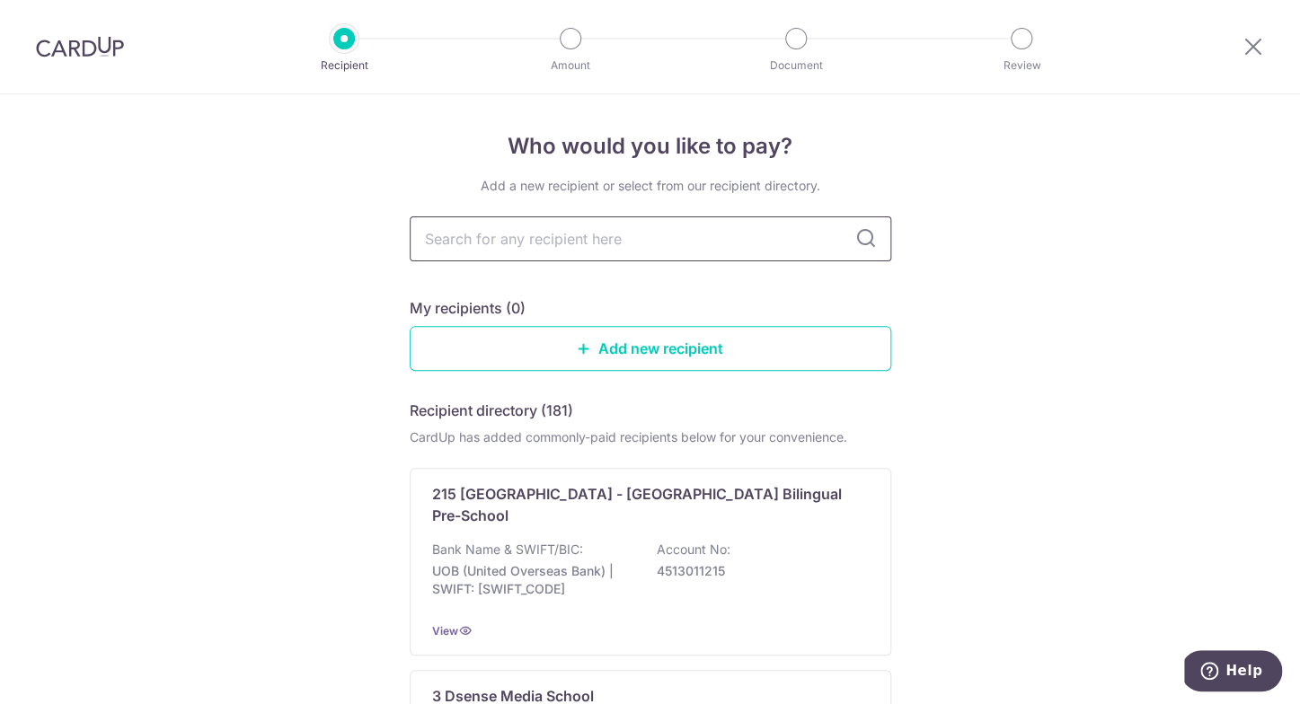
click at [594, 257] on input "text" at bounding box center [650, 238] width 481 height 45
type input "stam"
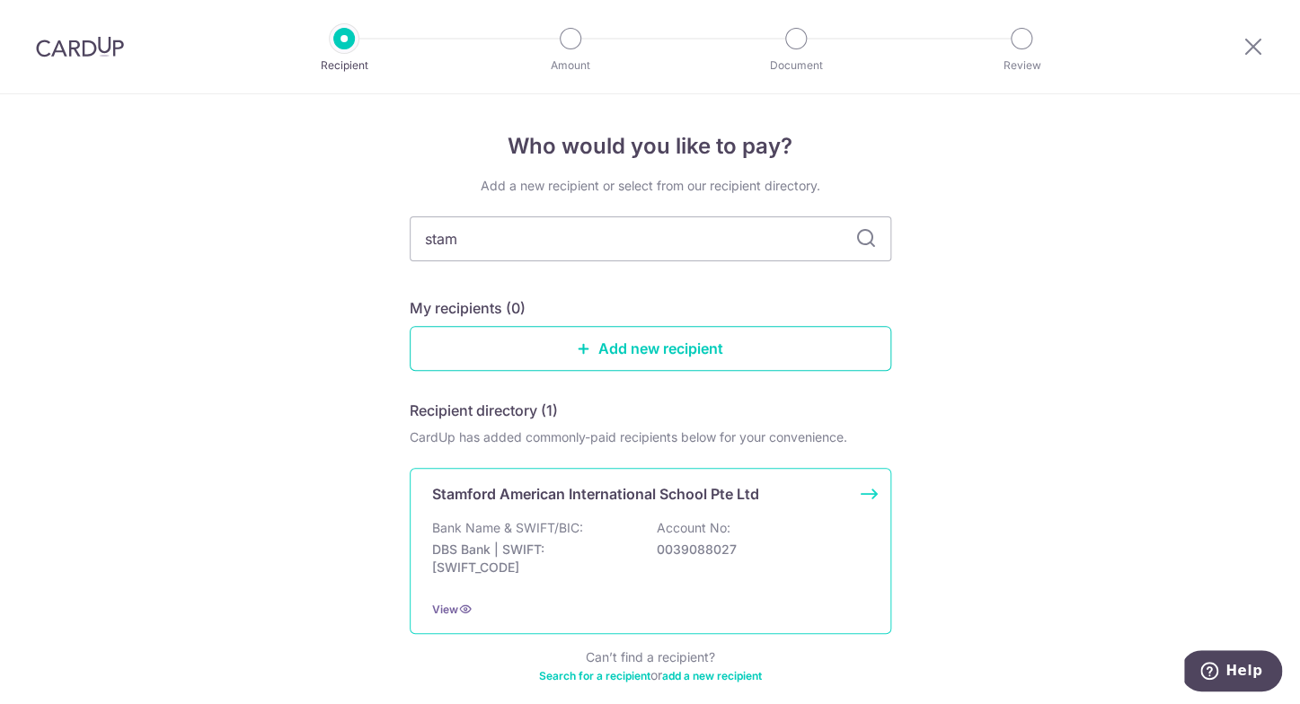
click at [510, 534] on p "Bank Name & SWIFT/BIC:" at bounding box center [507, 528] width 151 height 18
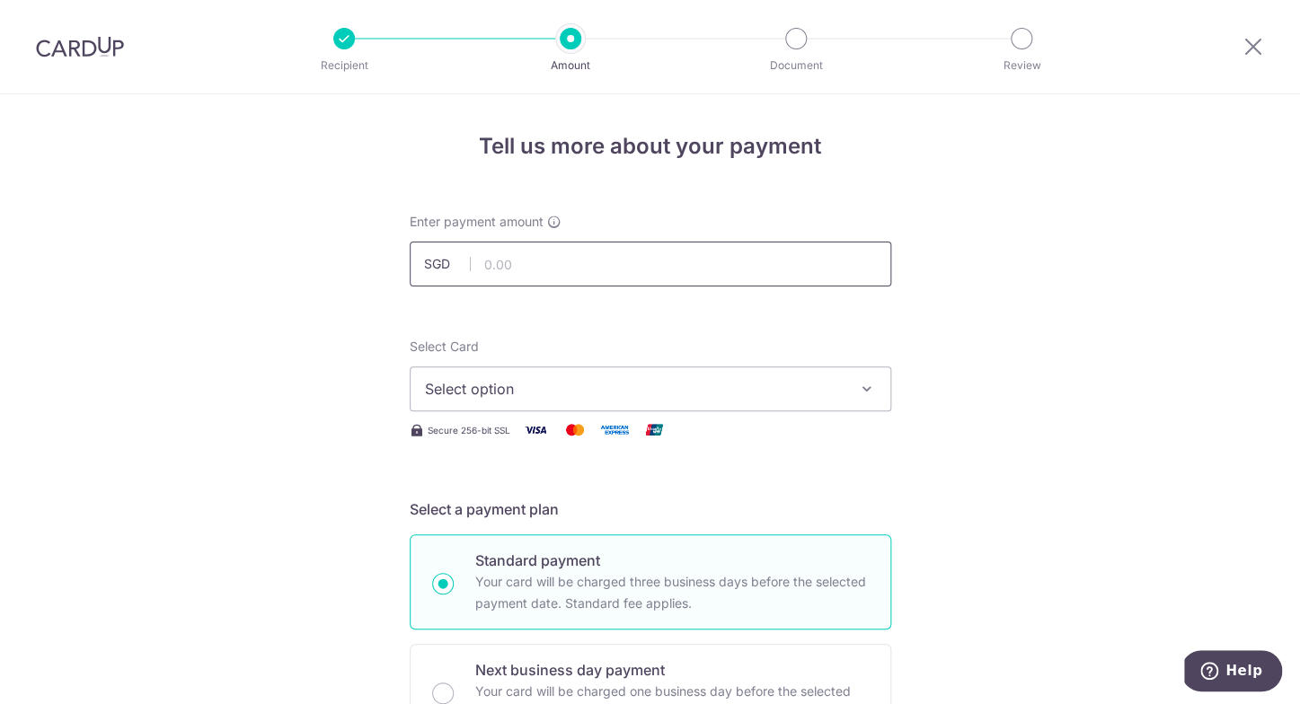
click at [575, 273] on input "text" at bounding box center [650, 264] width 481 height 45
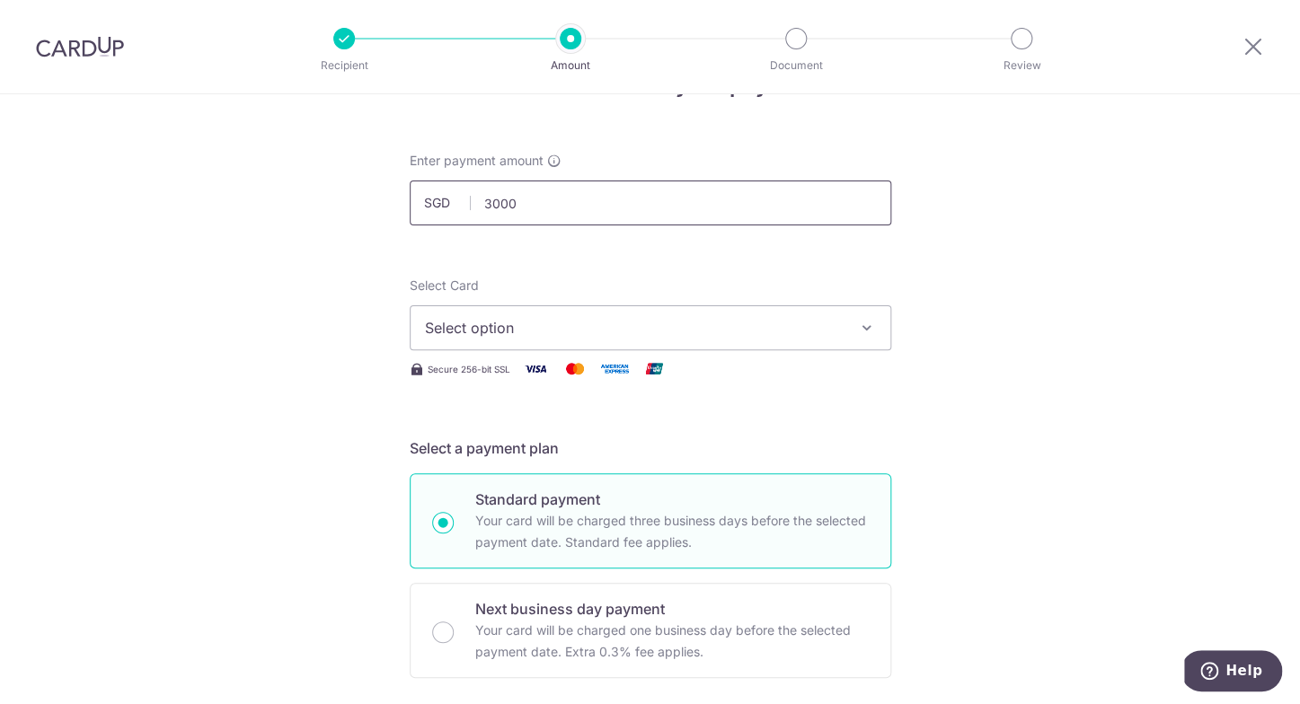
scroll to position [95, 0]
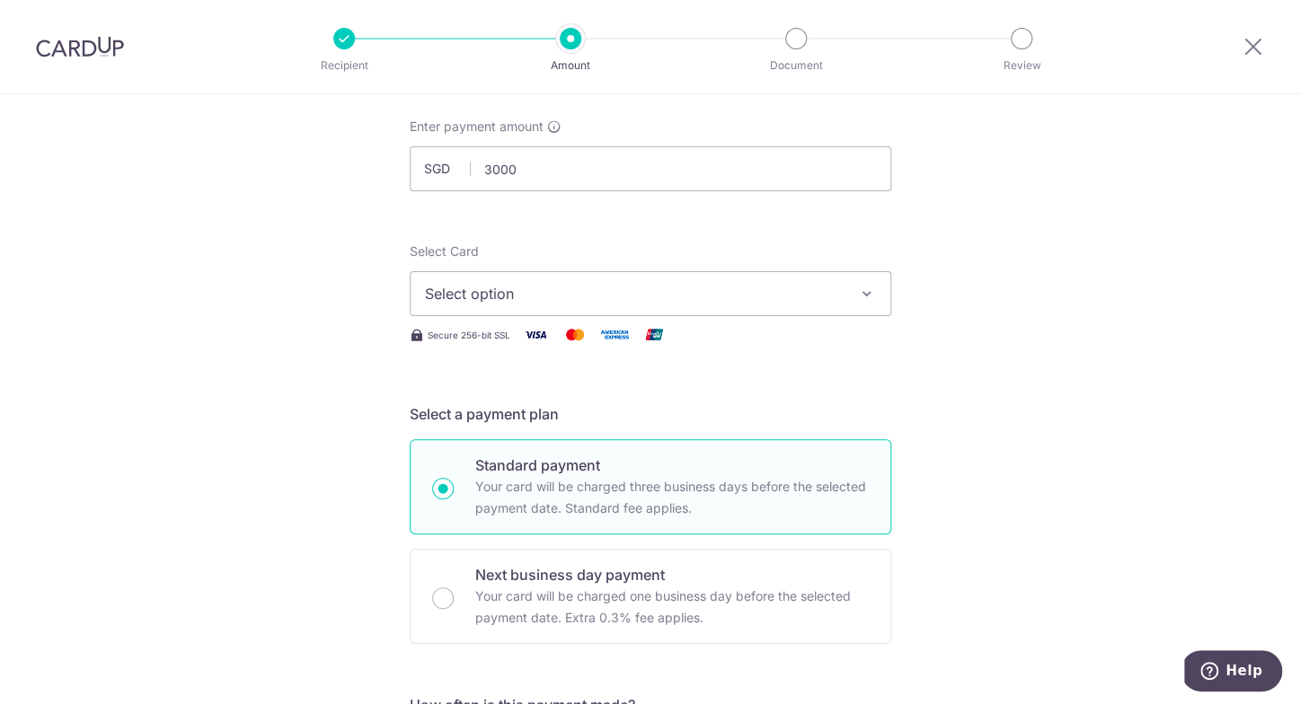
click at [858, 285] on button "Select option" at bounding box center [650, 293] width 481 height 45
type input "3,000.00"
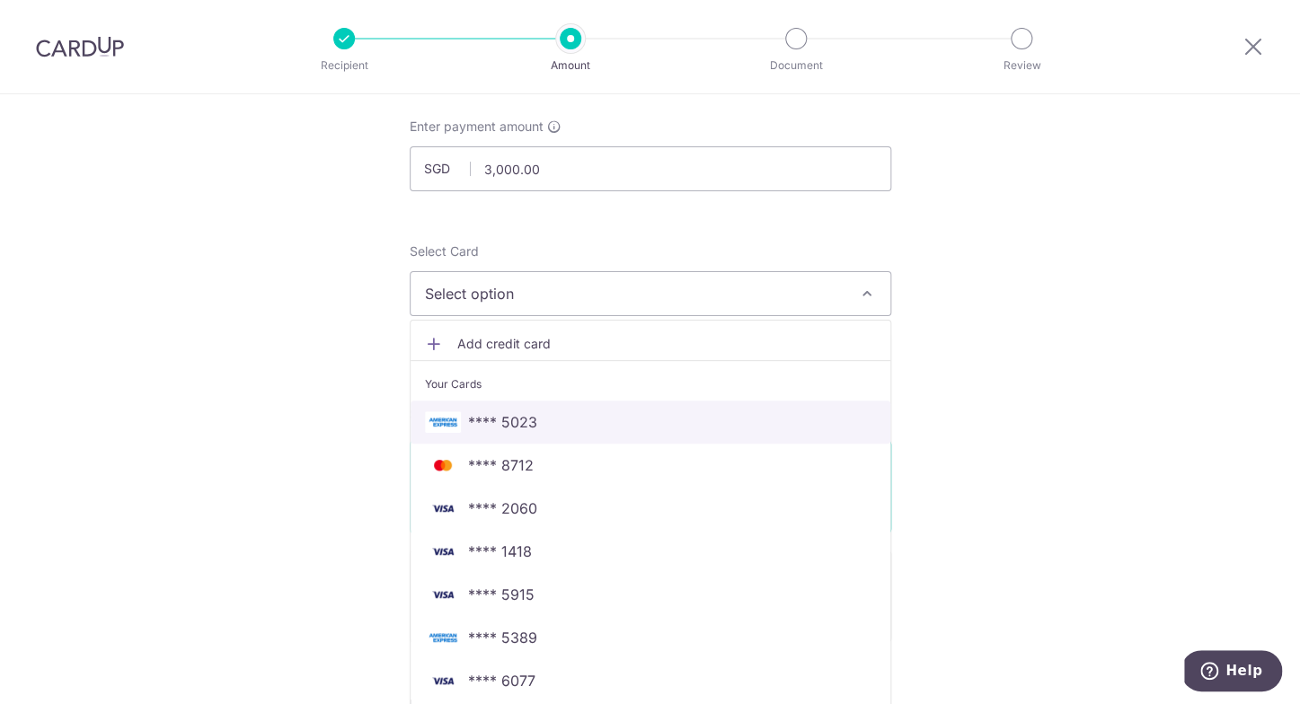
click at [613, 429] on span "**** 5023" at bounding box center [650, 422] width 451 height 22
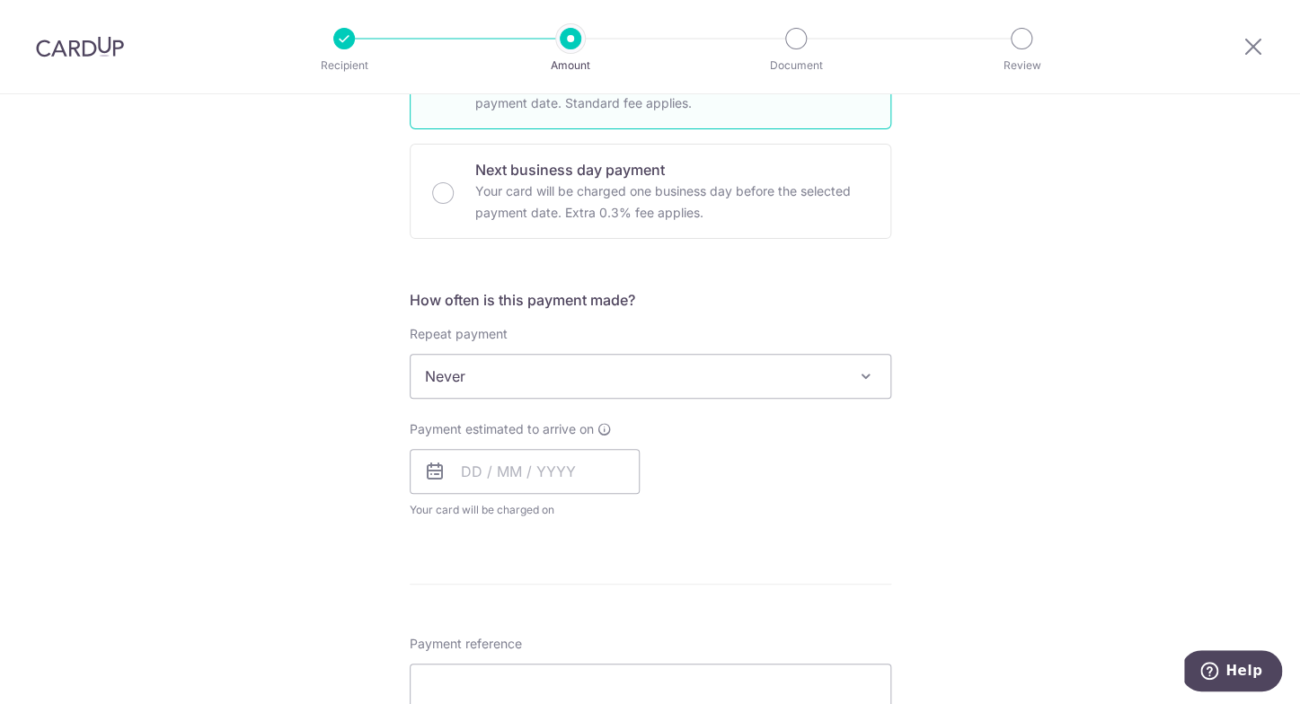
scroll to position [543, 0]
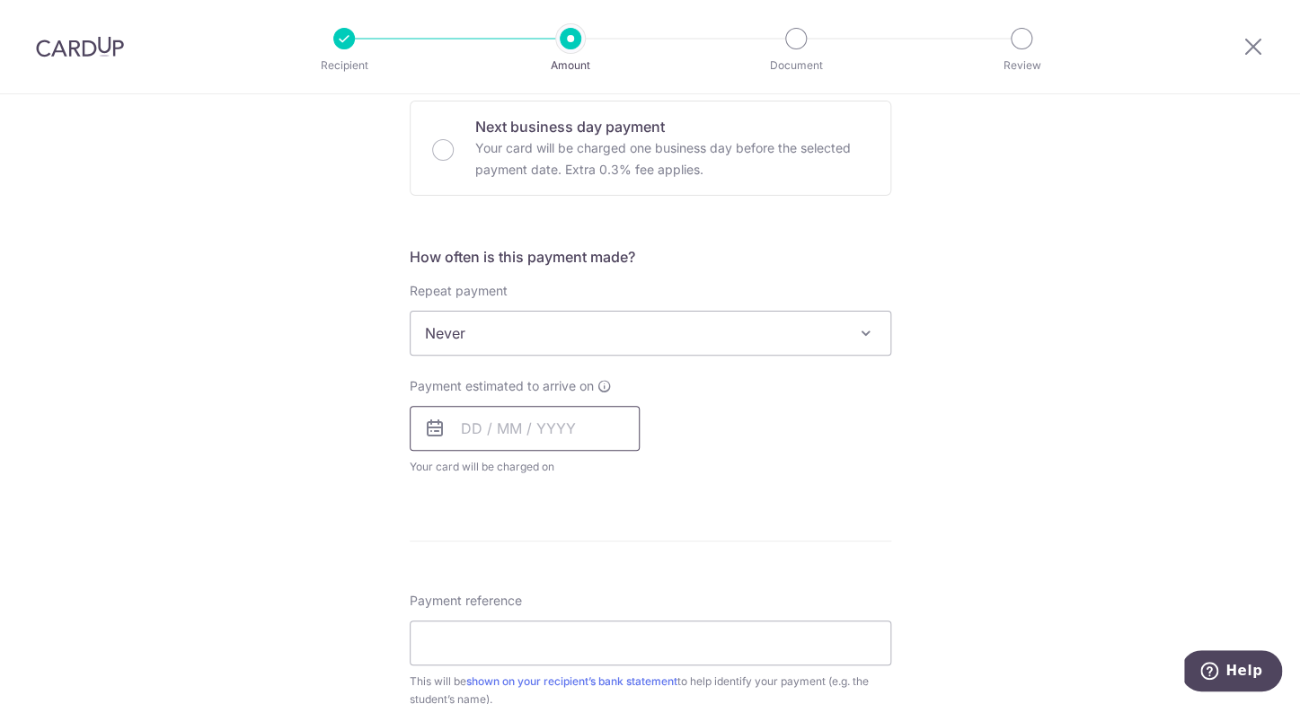
click at [548, 426] on input "text" at bounding box center [525, 428] width 230 height 45
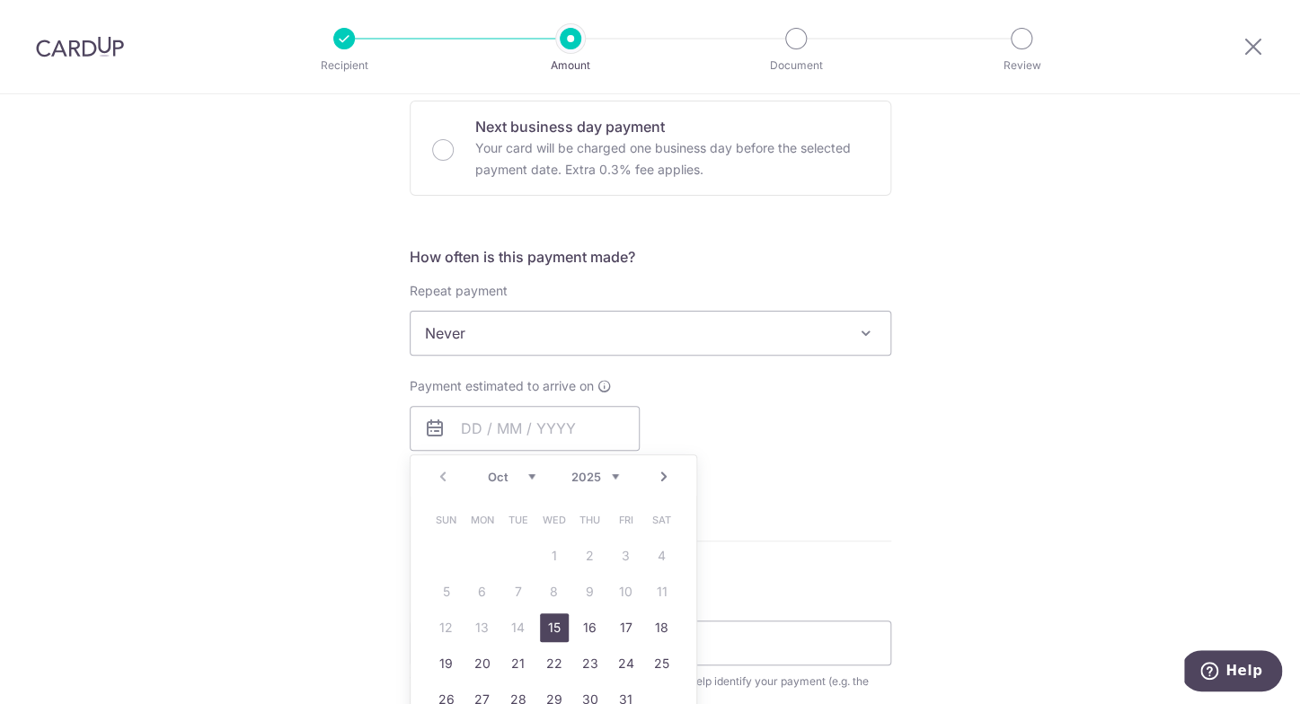
click at [561, 624] on link "15" at bounding box center [554, 627] width 29 height 29
type input "[DATE]"
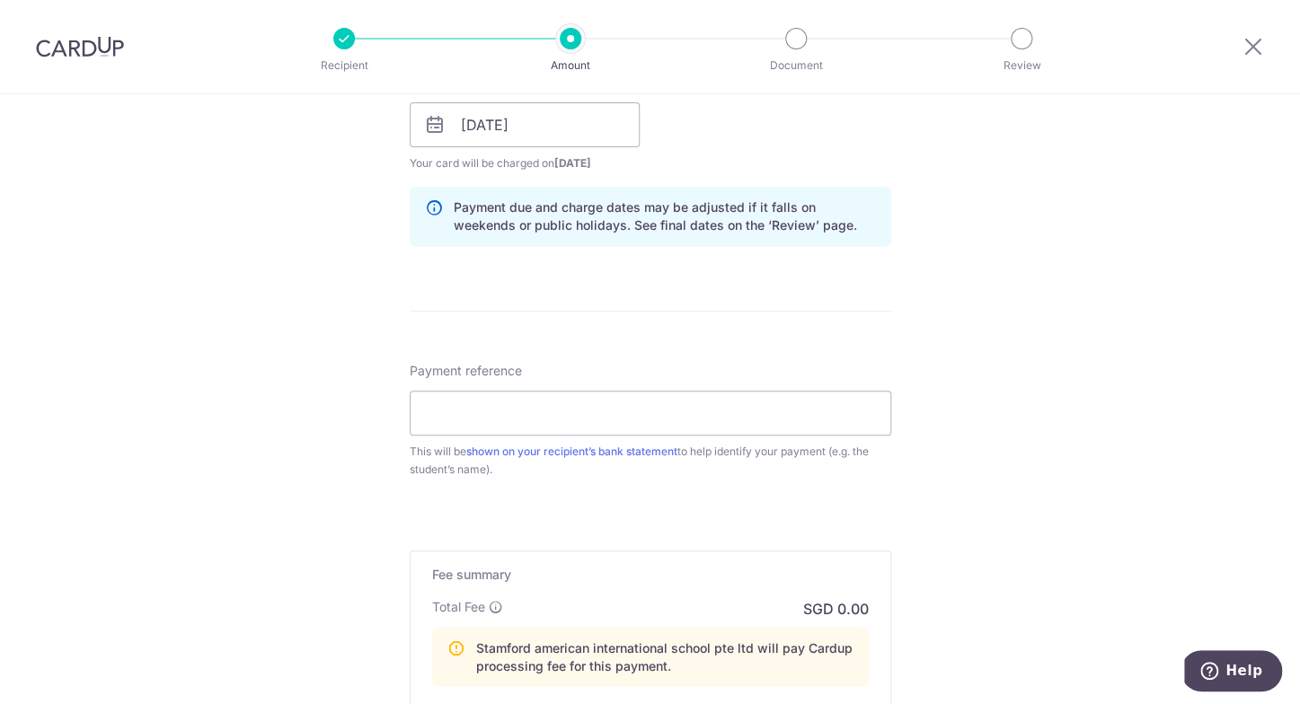
scroll to position [908, 0]
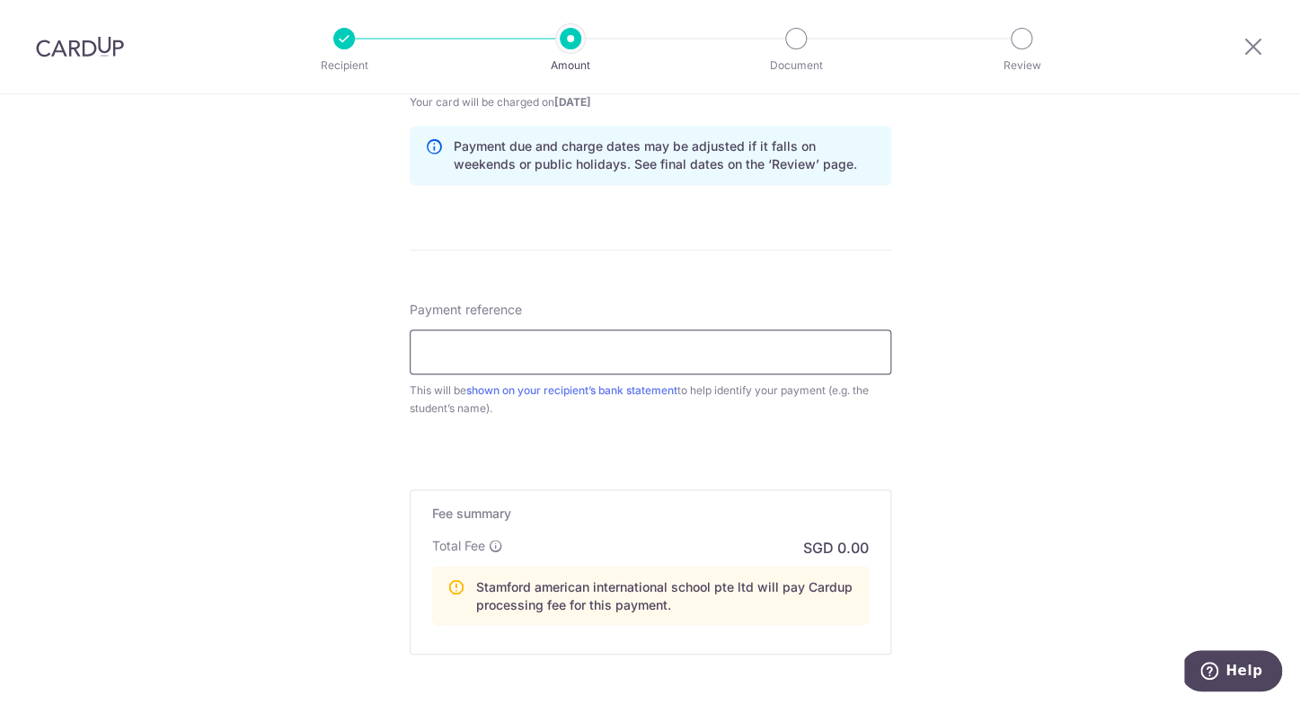
click at [586, 349] on input "Payment reference" at bounding box center [650, 352] width 481 height 45
paste input "SCHOOLFee [PERSON_NAME] KingstonC008103 01"
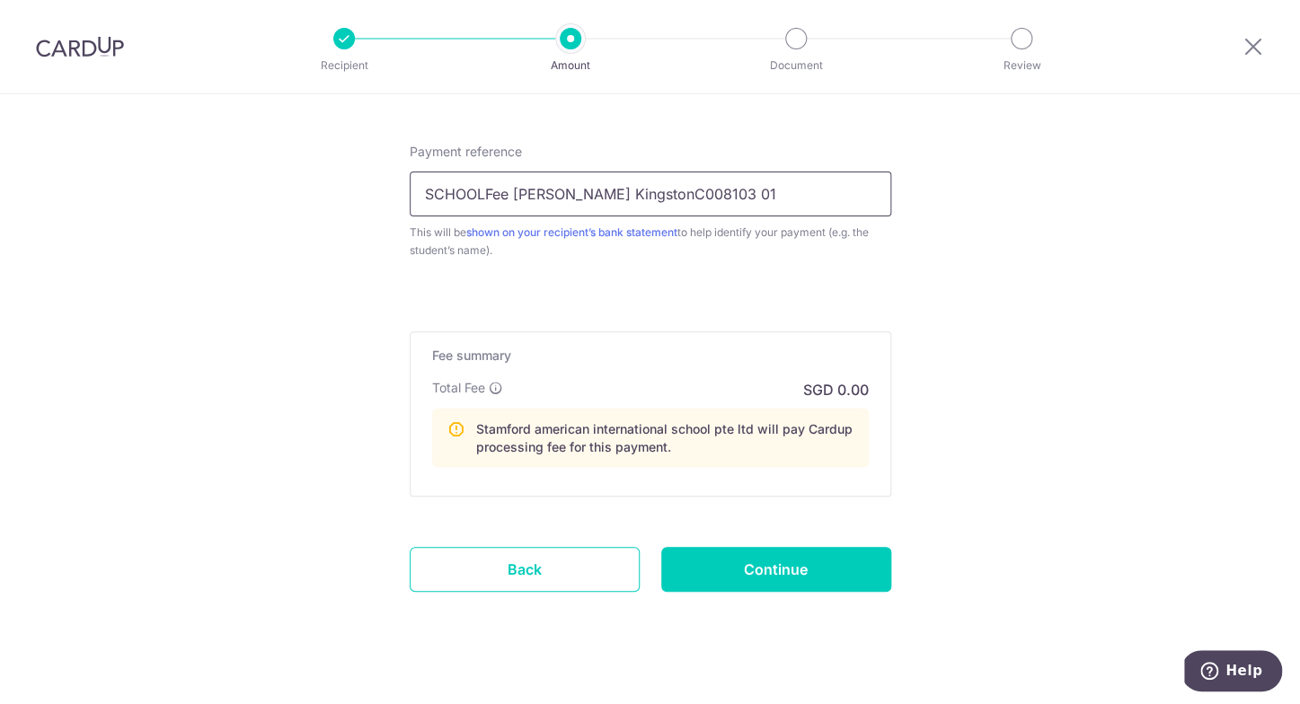
scroll to position [1069, 0]
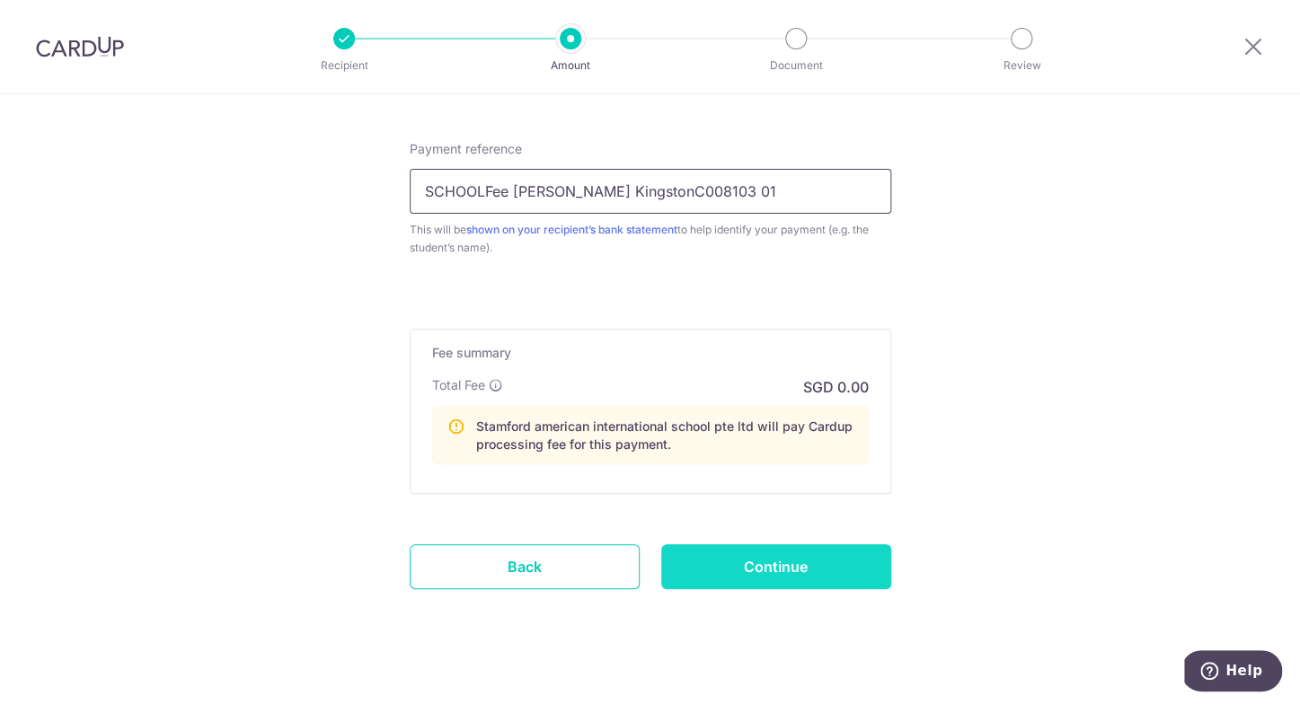
type input "SCHOOLFee [PERSON_NAME] KingstonC008103 01"
click at [780, 555] on input "Continue" at bounding box center [776, 566] width 230 height 45
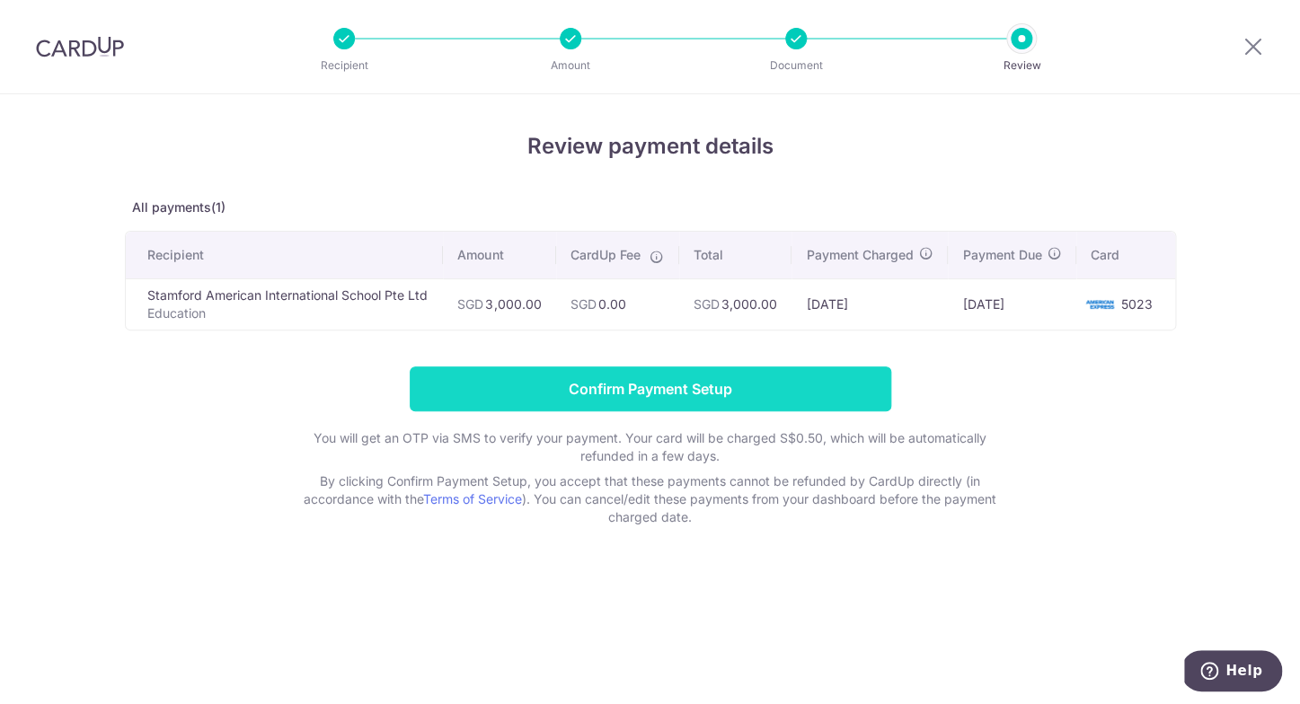
click at [749, 402] on input "Confirm Payment Setup" at bounding box center [650, 388] width 481 height 45
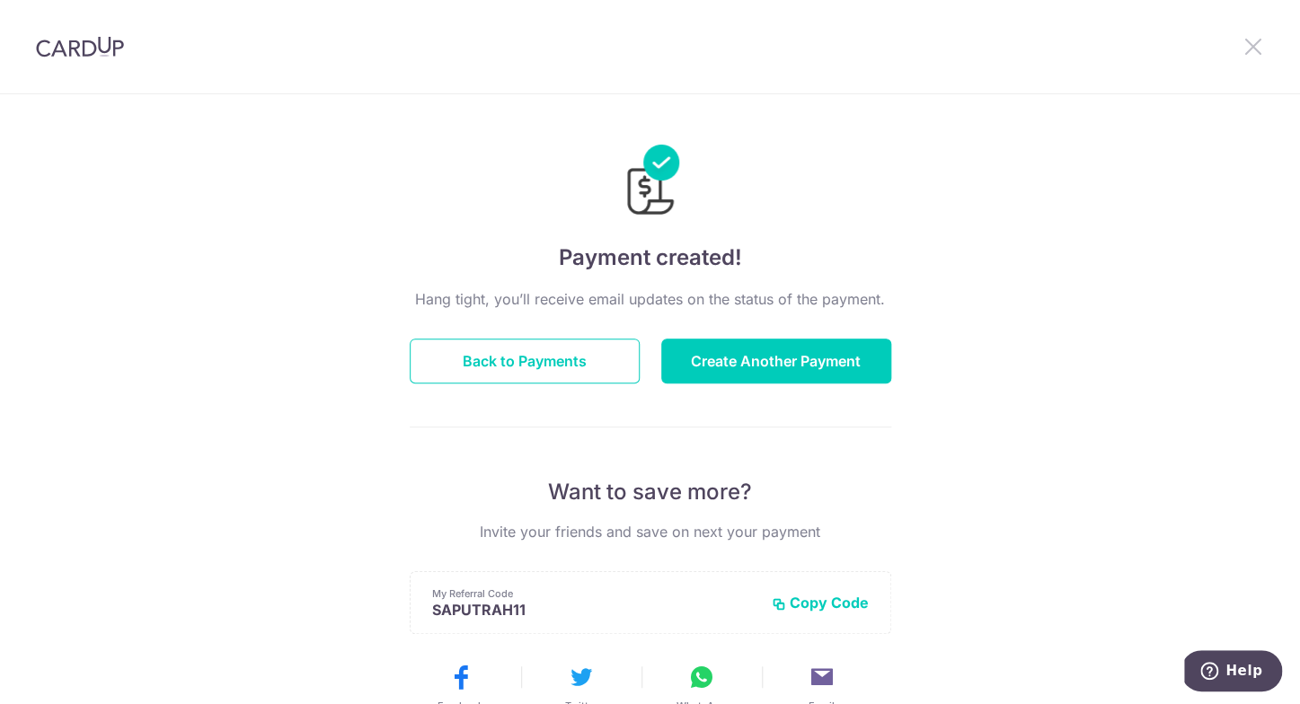
click at [1250, 40] on icon at bounding box center [1253, 46] width 22 height 22
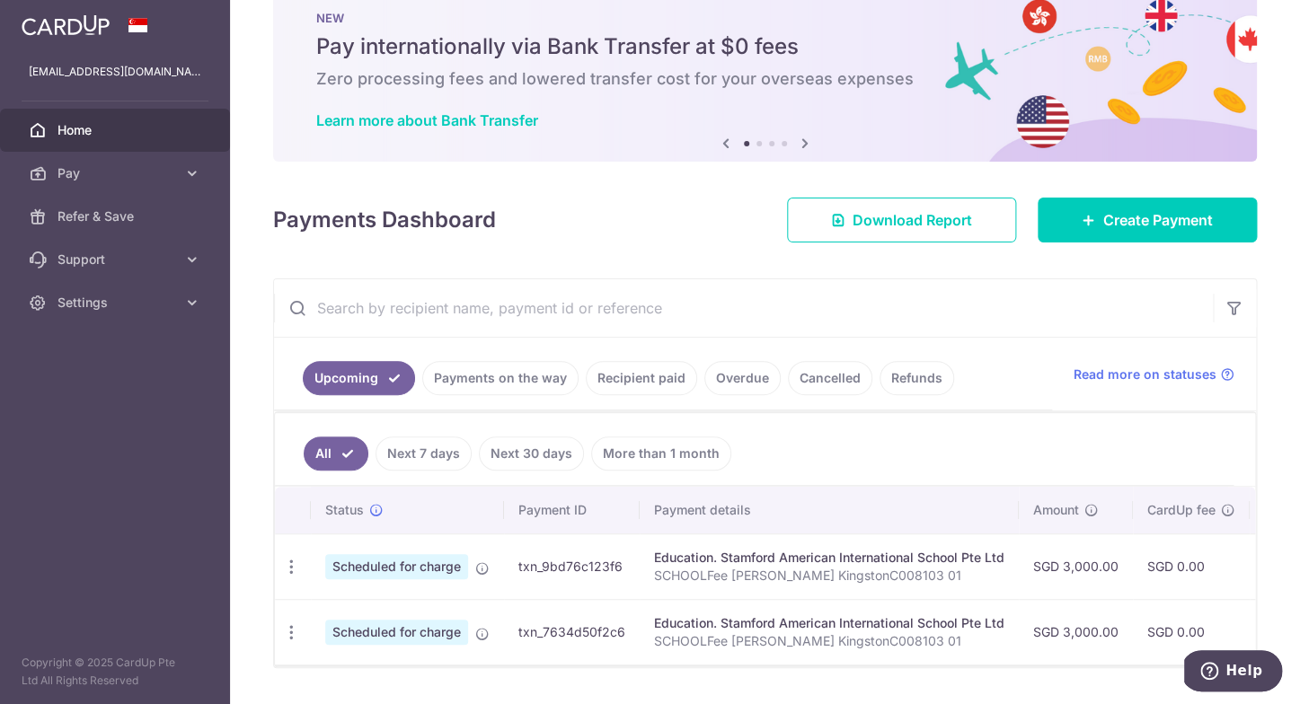
scroll to position [105, 0]
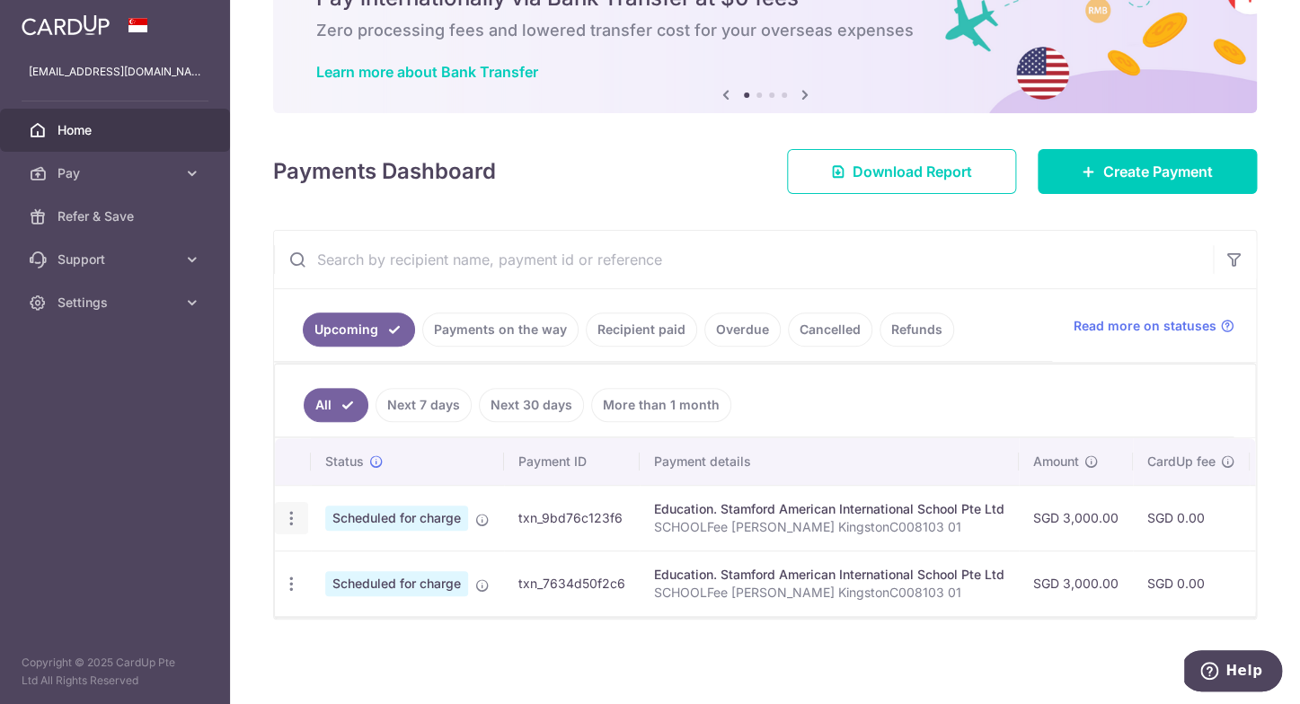
click at [288, 509] on icon "button" at bounding box center [291, 518] width 19 height 19
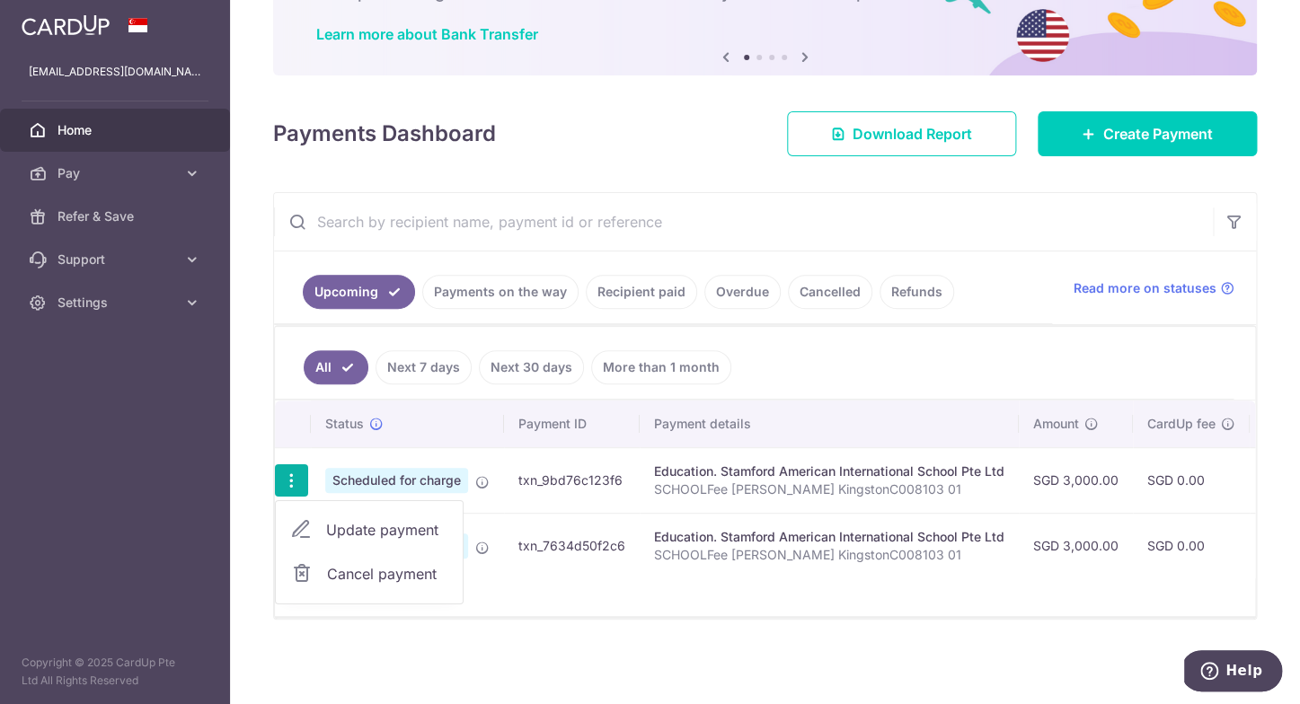
scroll to position [144, 0]
click at [399, 519] on span "Update payment" at bounding box center [387, 530] width 122 height 22
radio input "true"
type input "3,000.00"
type input "[DATE]"
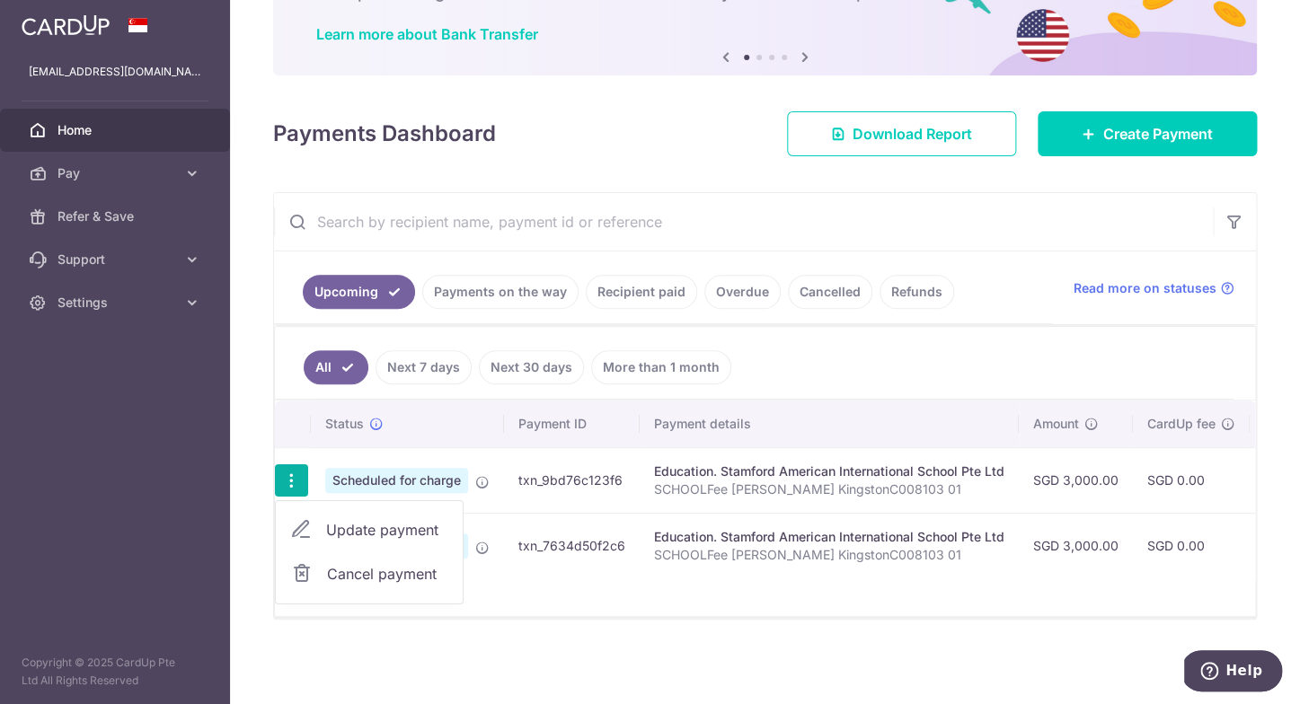
type input "SCHOOLFee [PERSON_NAME] KingstonC008103 01"
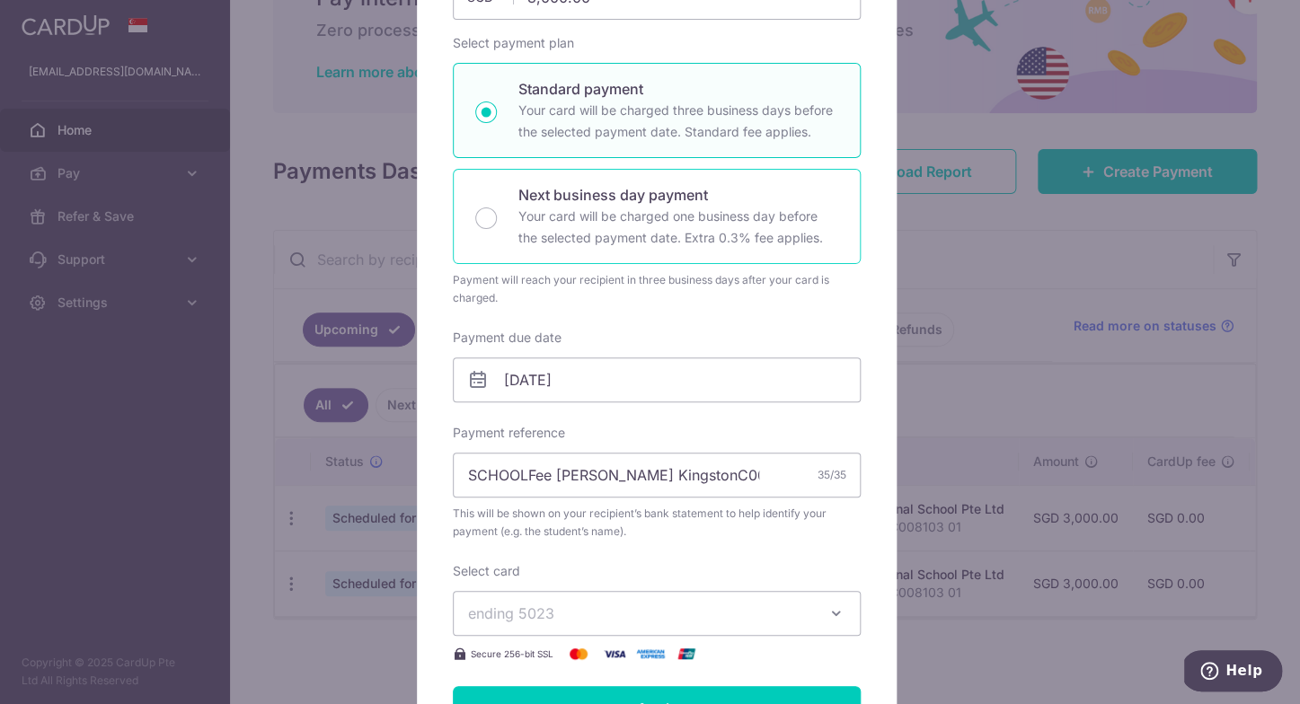
scroll to position [249, 0]
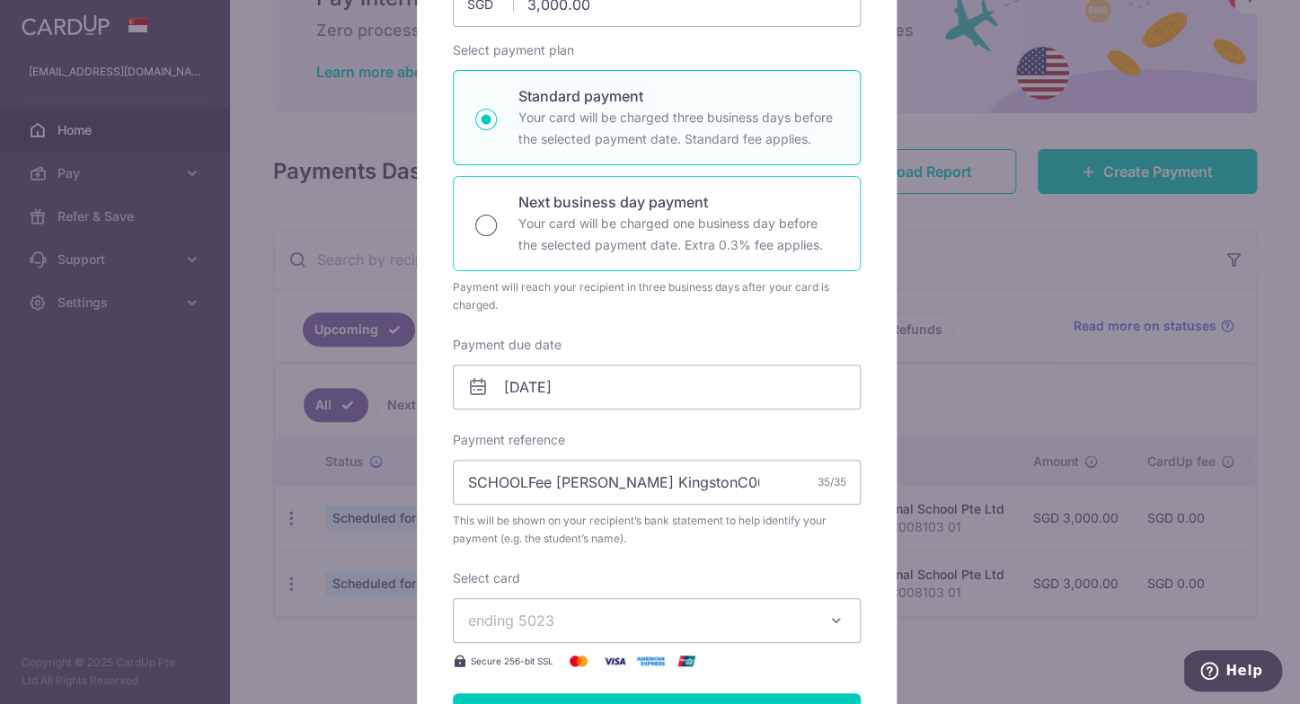
click at [483, 220] on input "Next business day payment Your card will be charged one business day before the…" at bounding box center [486, 226] width 22 height 22
radio input "true"
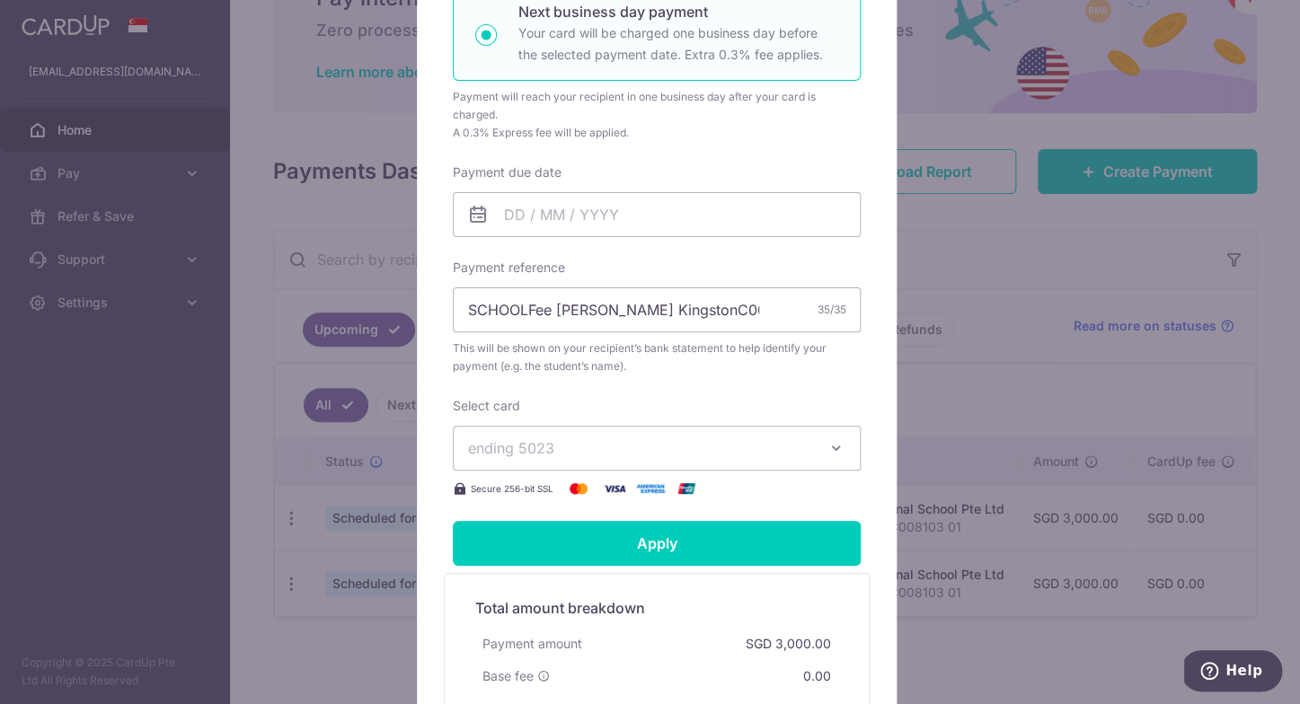
scroll to position [481, 0]
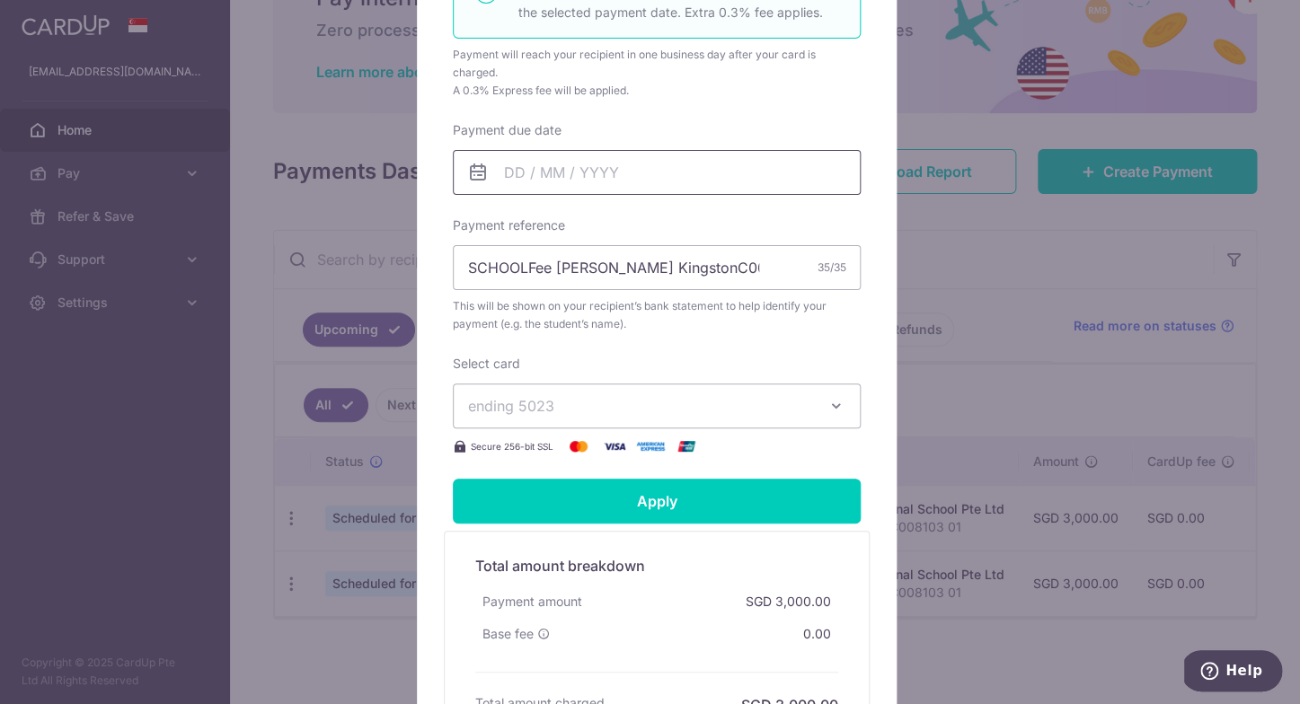
click at [627, 173] on input "Payment due date" at bounding box center [657, 172] width 408 height 45
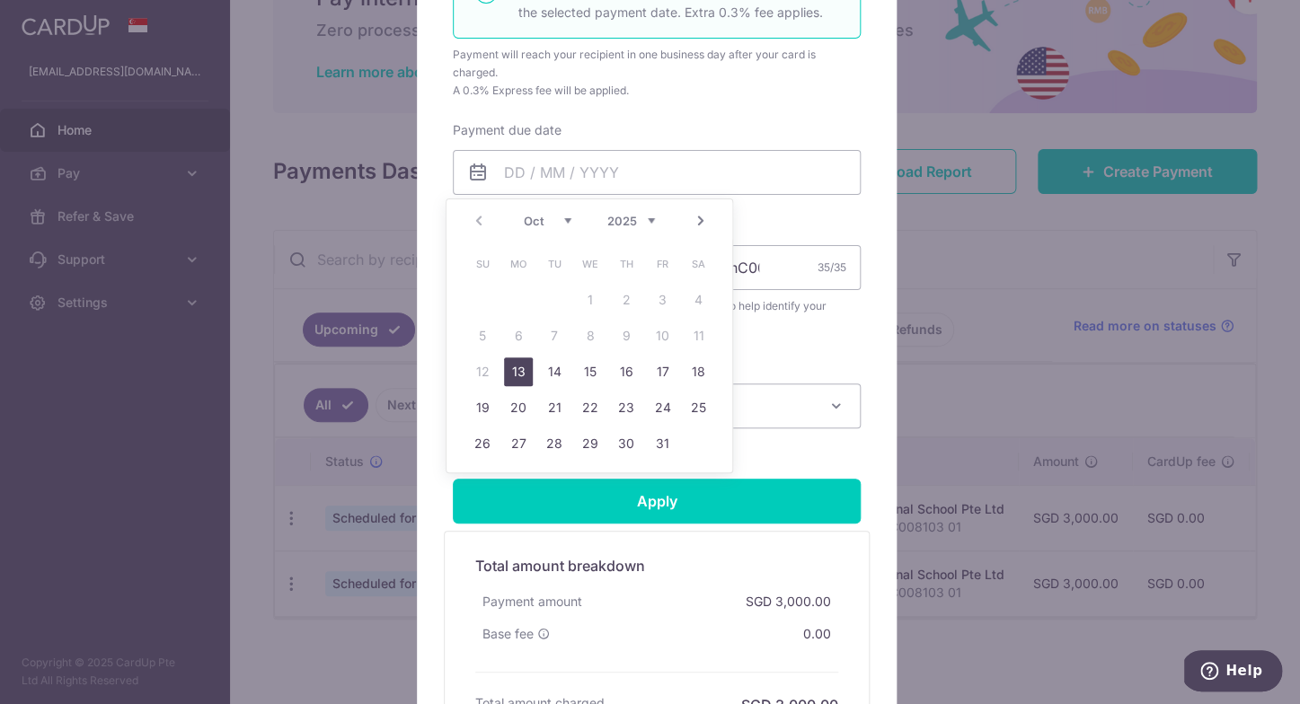
click at [520, 369] on link "13" at bounding box center [518, 371] width 29 height 29
type input "[DATE]"
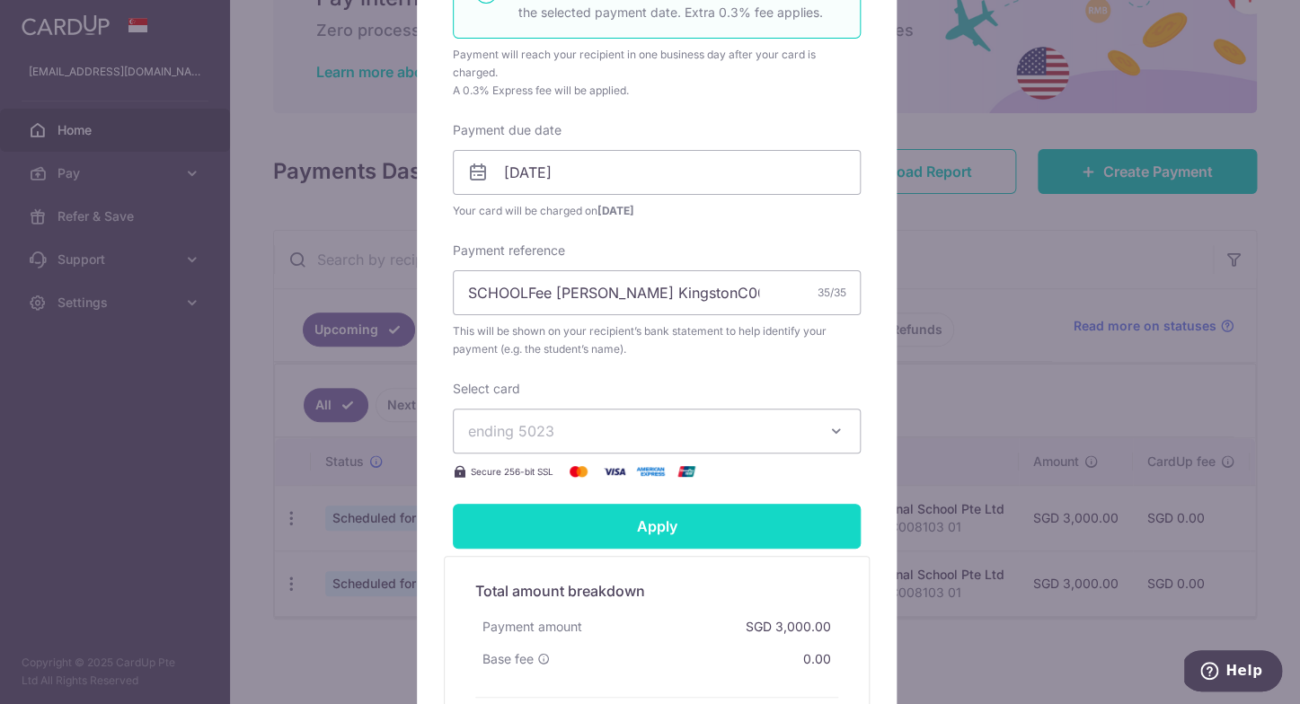
click at [669, 521] on input "Apply" at bounding box center [657, 526] width 408 height 45
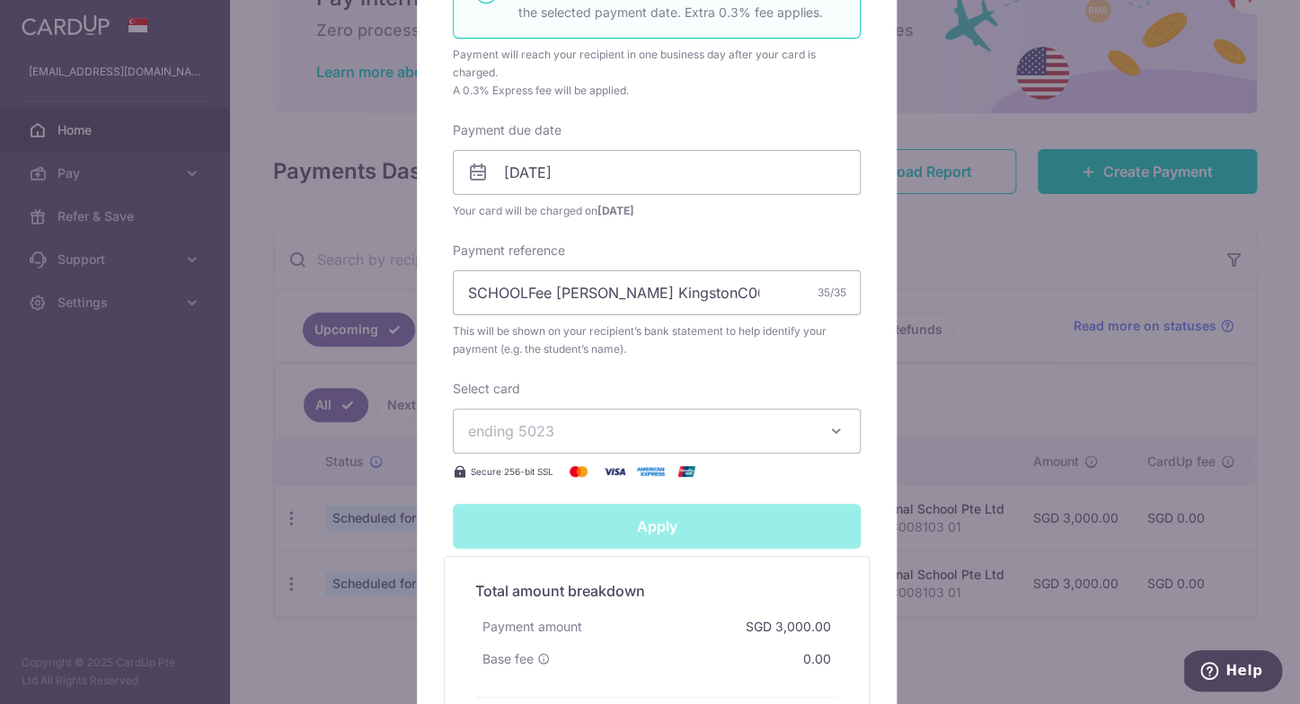
type input "Successfully Applied"
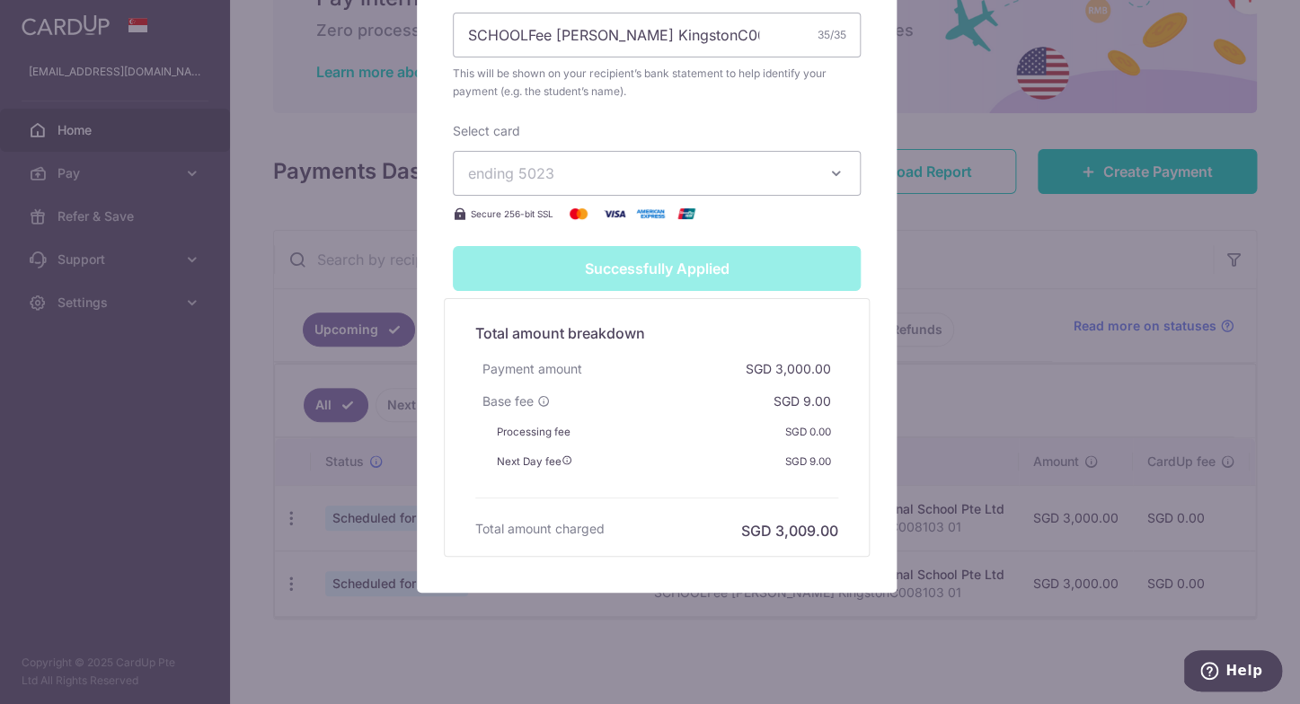
scroll to position [822, 0]
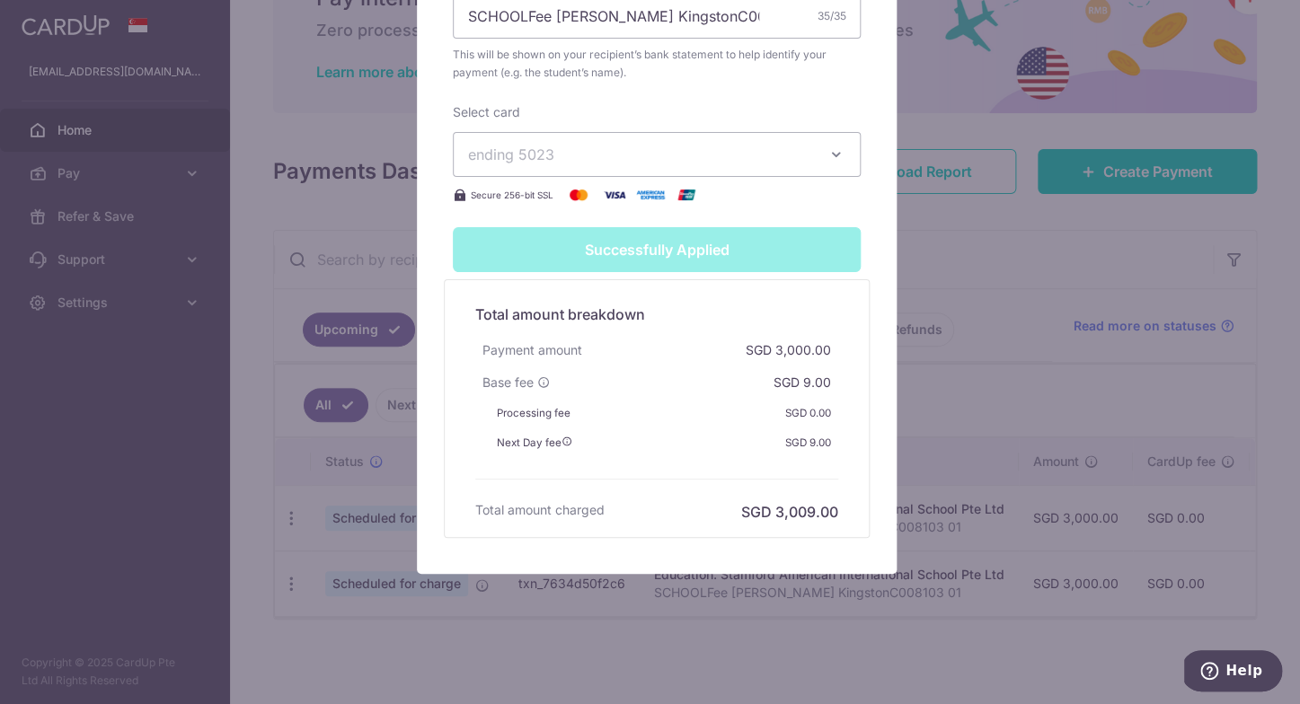
click at [559, 649] on div "Edit payment By clicking apply, you will make changes to all payments to Stamfo…" at bounding box center [650, 352] width 1300 height 704
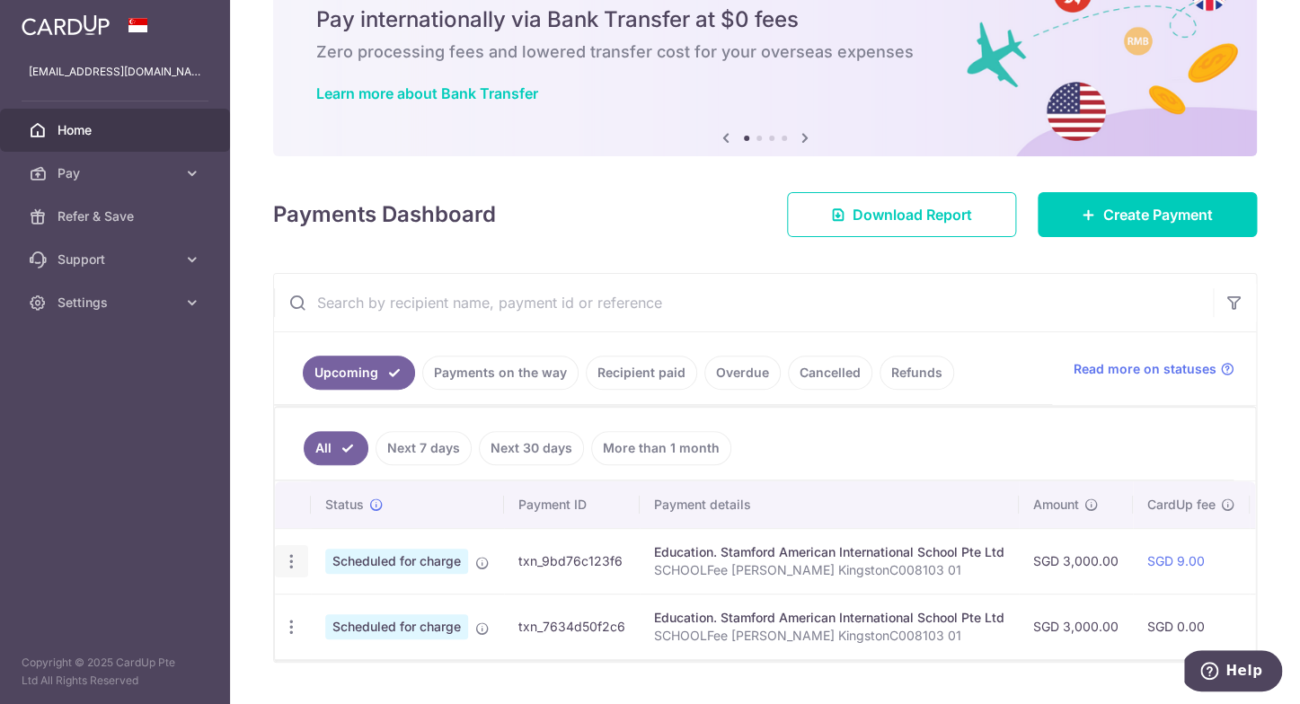
scroll to position [127, 0]
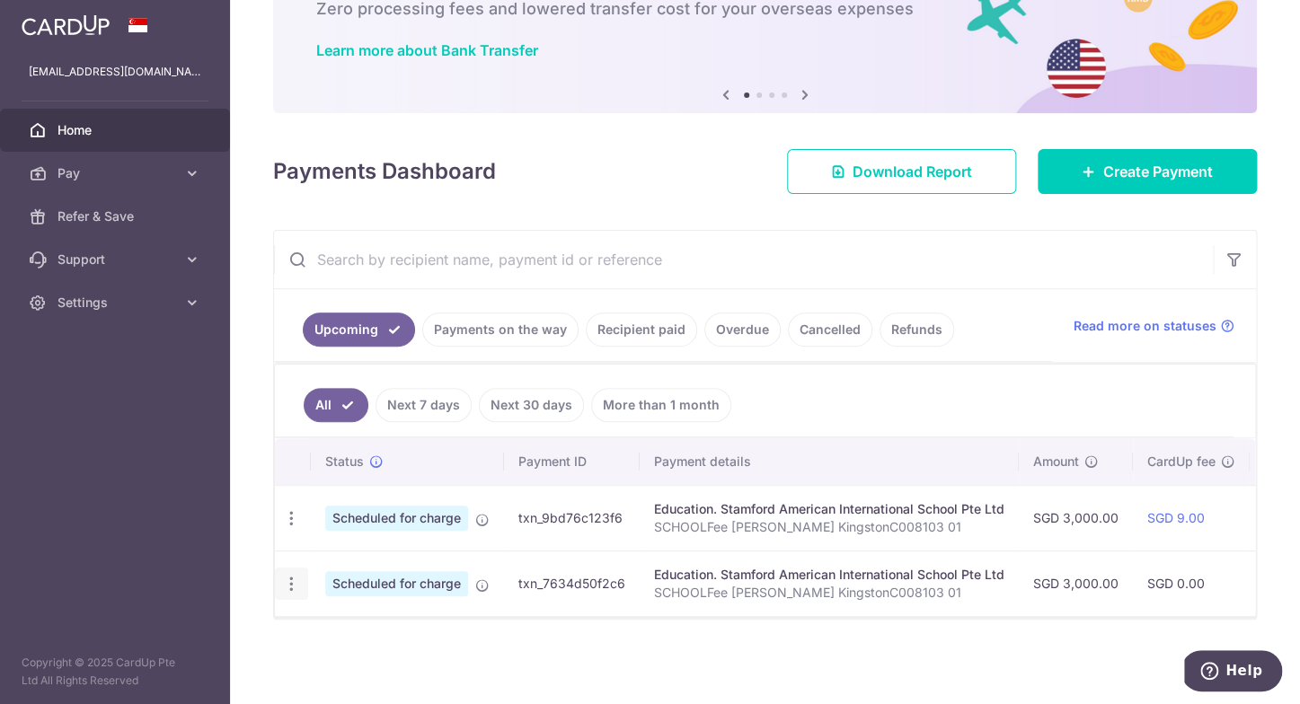
click at [293, 578] on icon "button" at bounding box center [291, 584] width 19 height 19
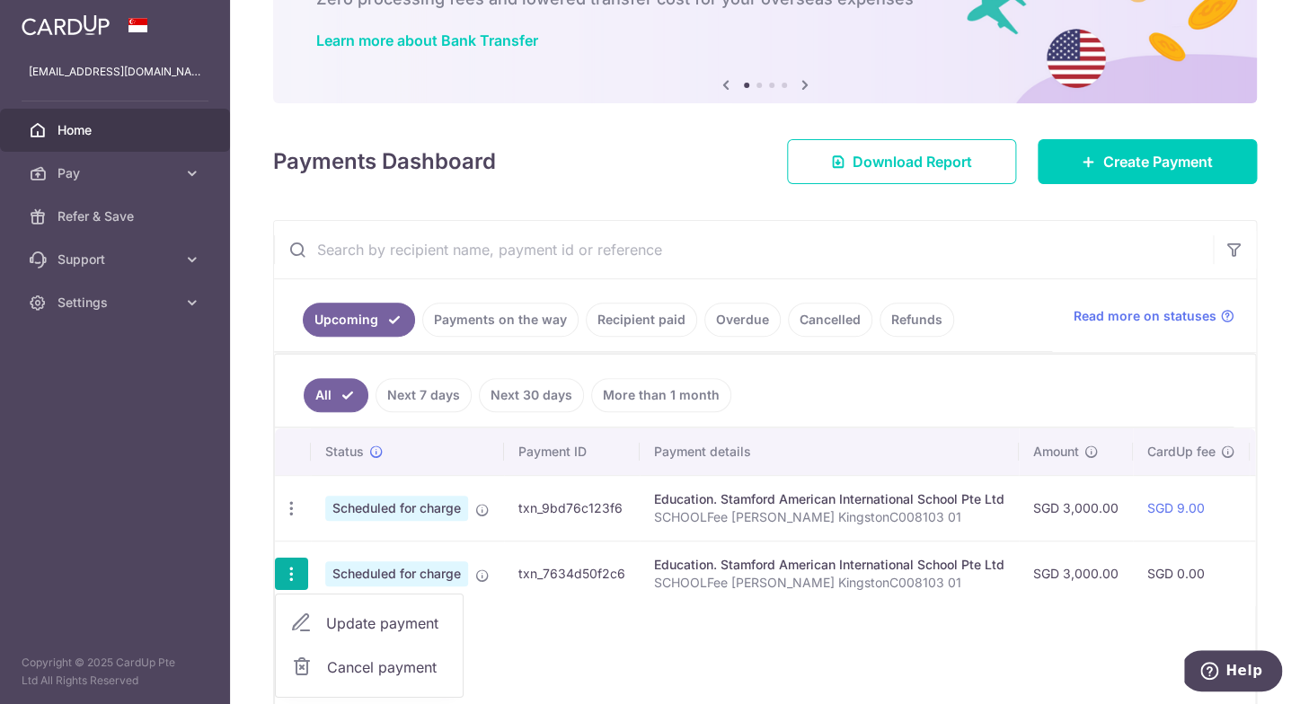
click at [413, 622] on span "Update payment" at bounding box center [387, 624] width 122 height 22
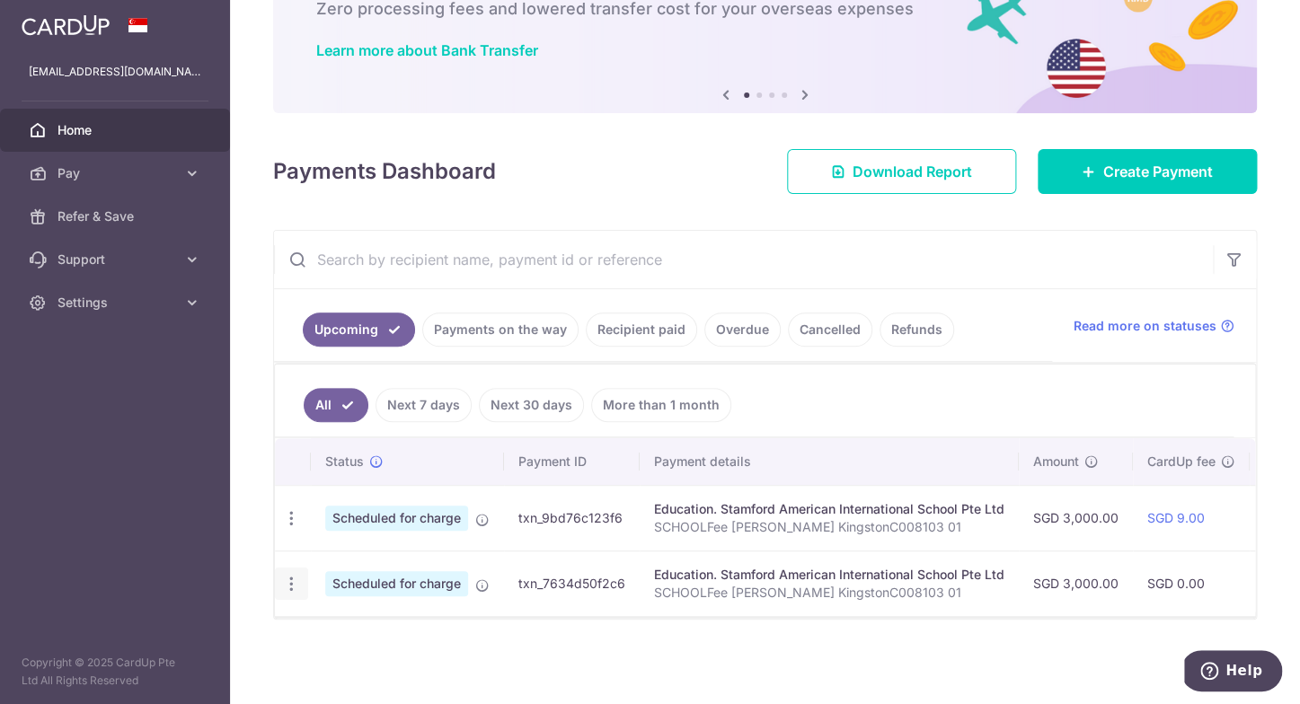
radio input "true"
type input "3,000.00"
type input "[DATE]"
type input "SCHOOLFee [PERSON_NAME] KingstonC008103 01"
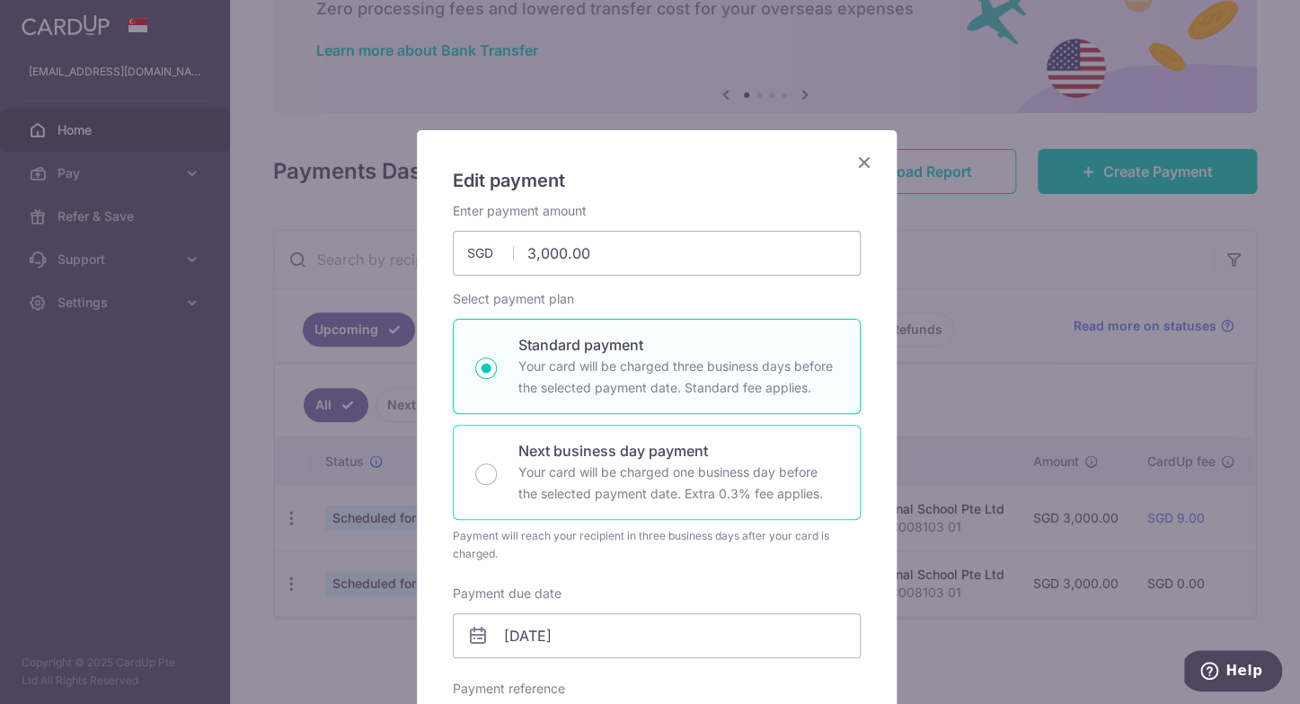
click at [471, 484] on div "Next business day payment Your card will be charged one business day before the…" at bounding box center [657, 472] width 408 height 95
radio input "false"
radio input "true"
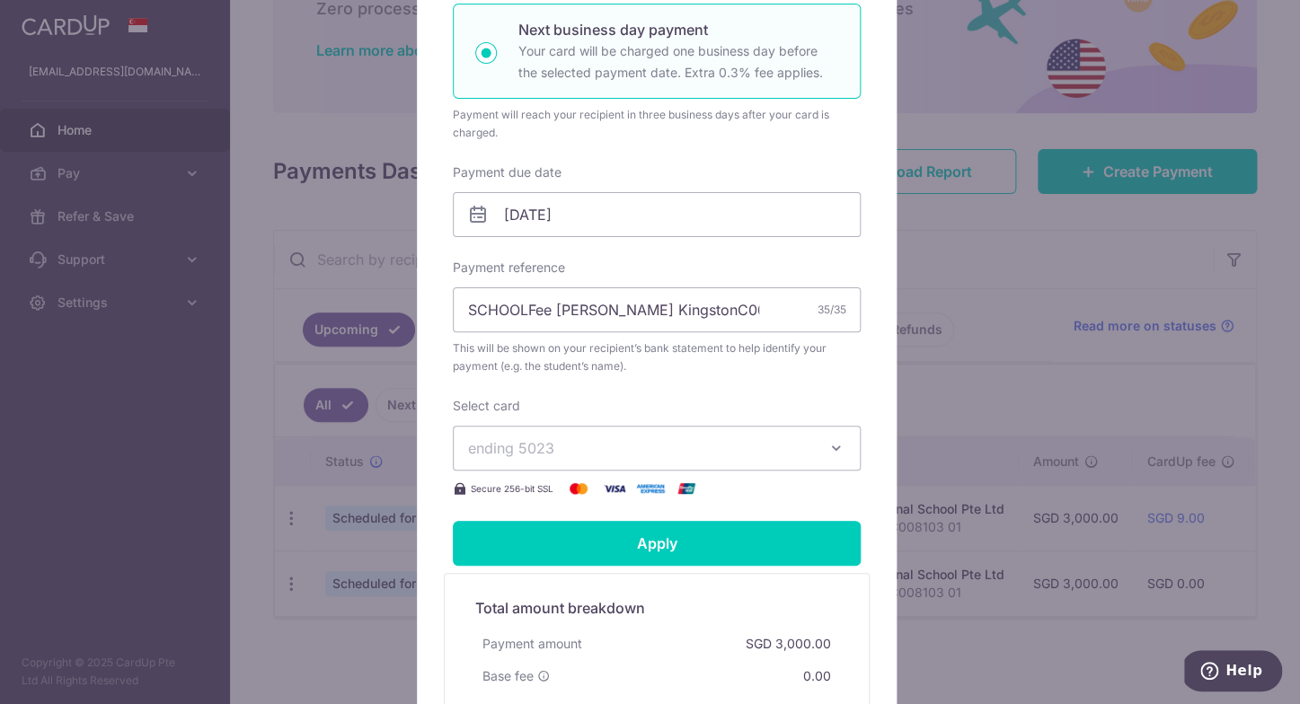
scroll to position [423, 0]
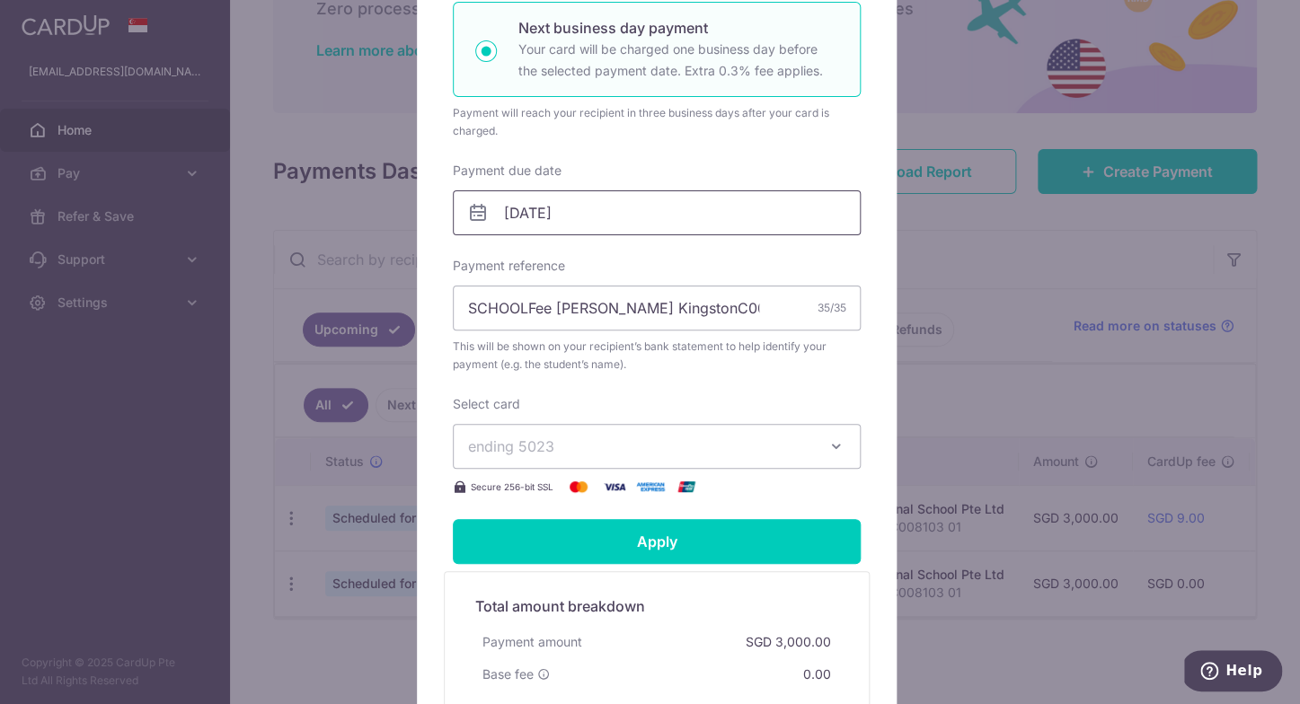
click at [587, 227] on input "[DATE]" at bounding box center [657, 212] width 408 height 45
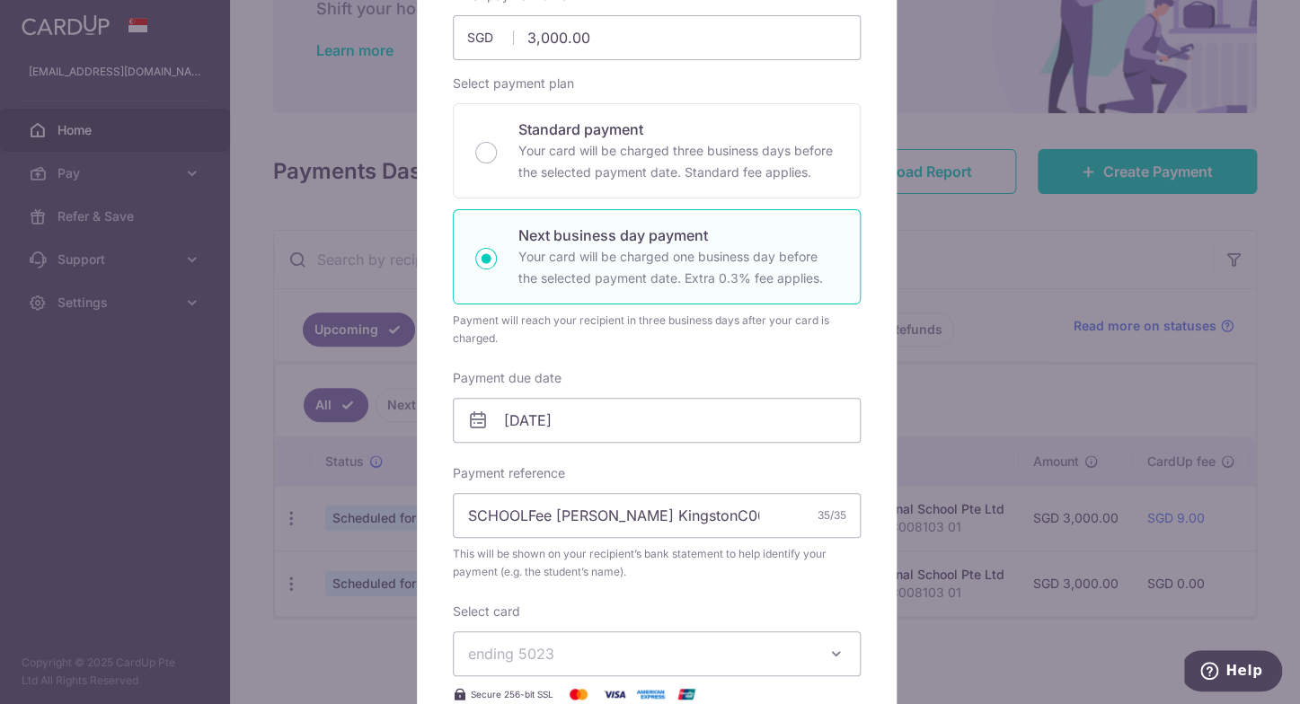
scroll to position [0, 0]
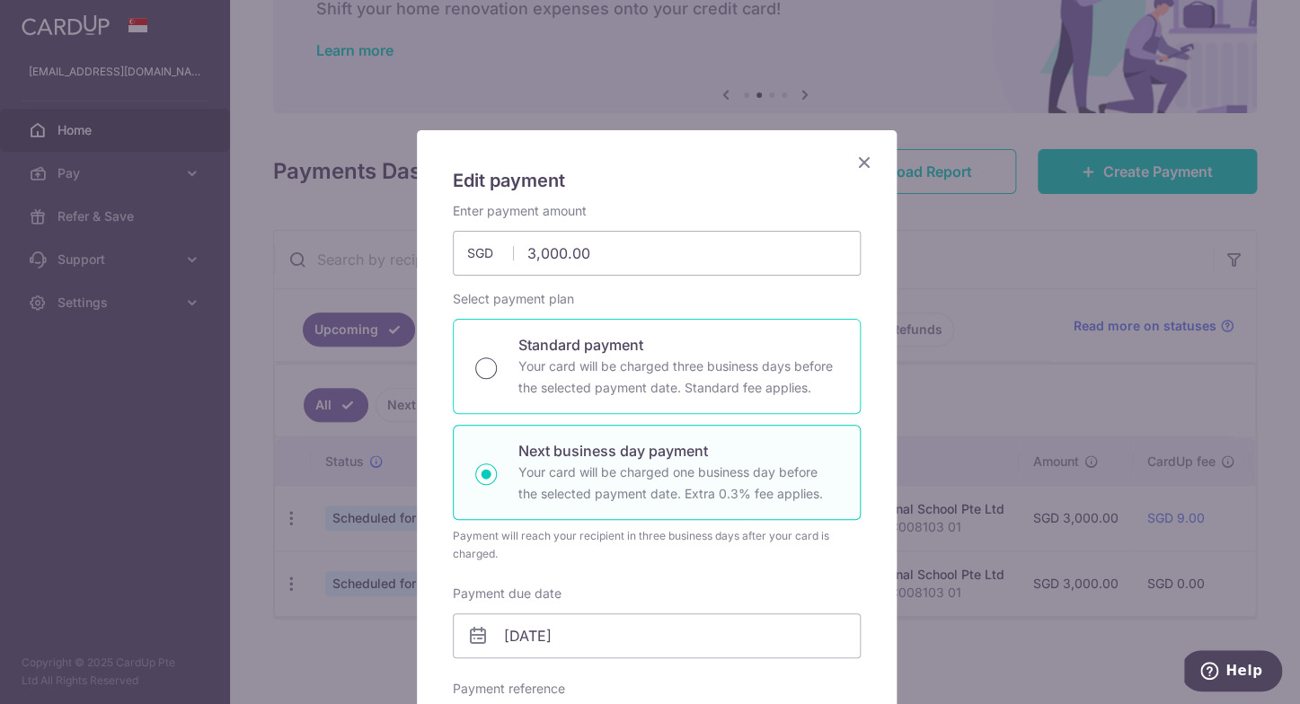
click at [480, 365] on input "Standard payment Your card will be charged three business days before the selec…" at bounding box center [486, 368] width 22 height 22
radio input "true"
click at [483, 479] on input "Next business day payment Your card will be charged one business day before the…" at bounding box center [486, 474] width 22 height 22
radio input "true"
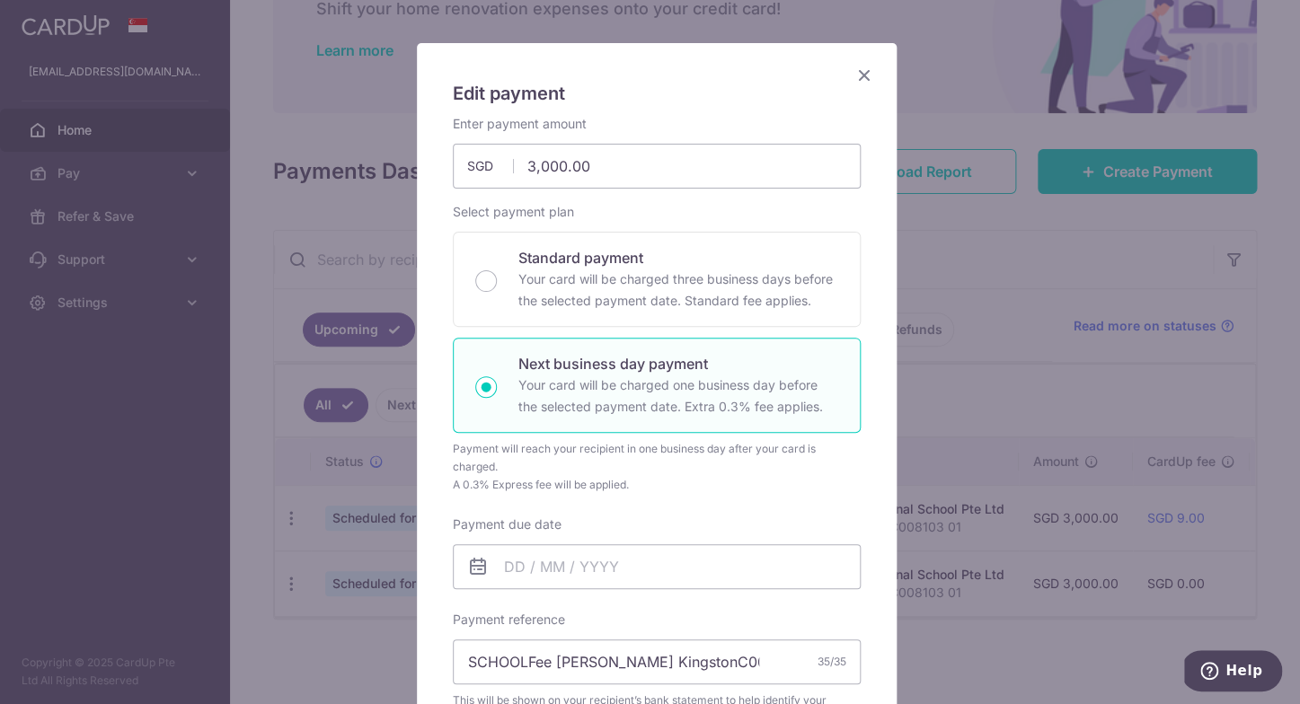
scroll to position [218, 0]
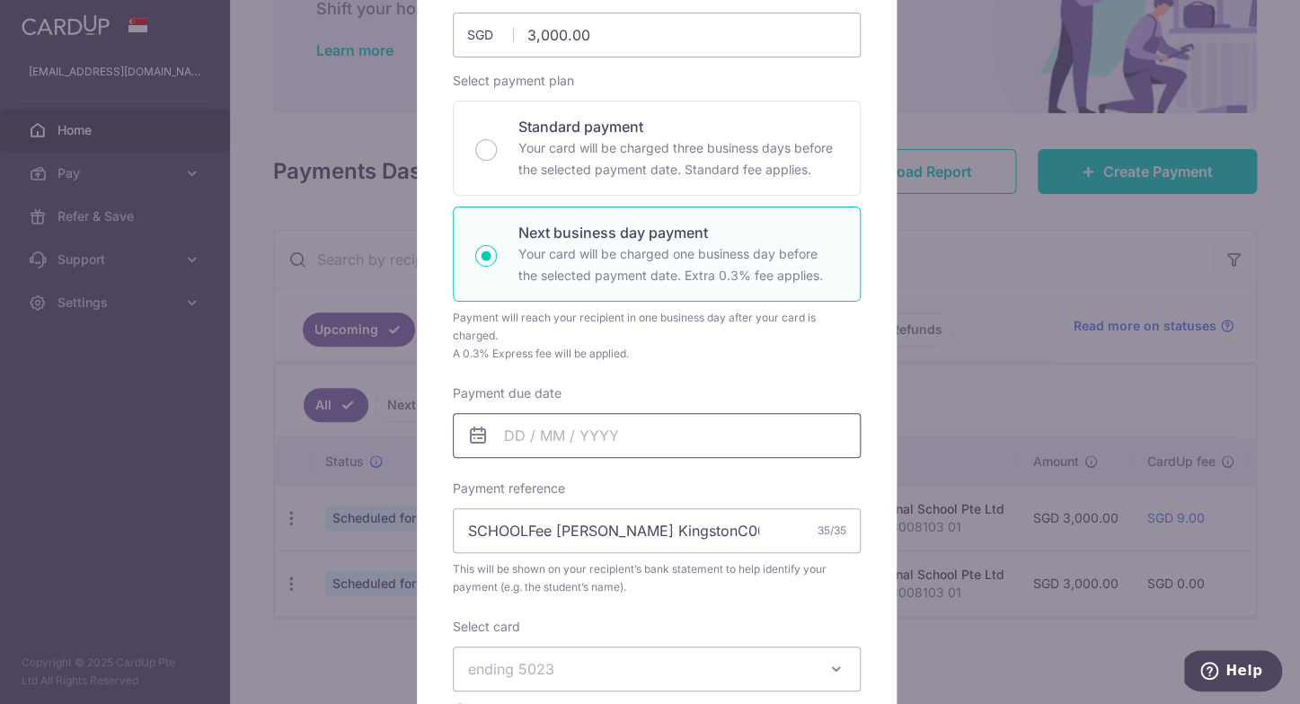
click at [615, 437] on input "Payment due date" at bounding box center [657, 435] width 408 height 45
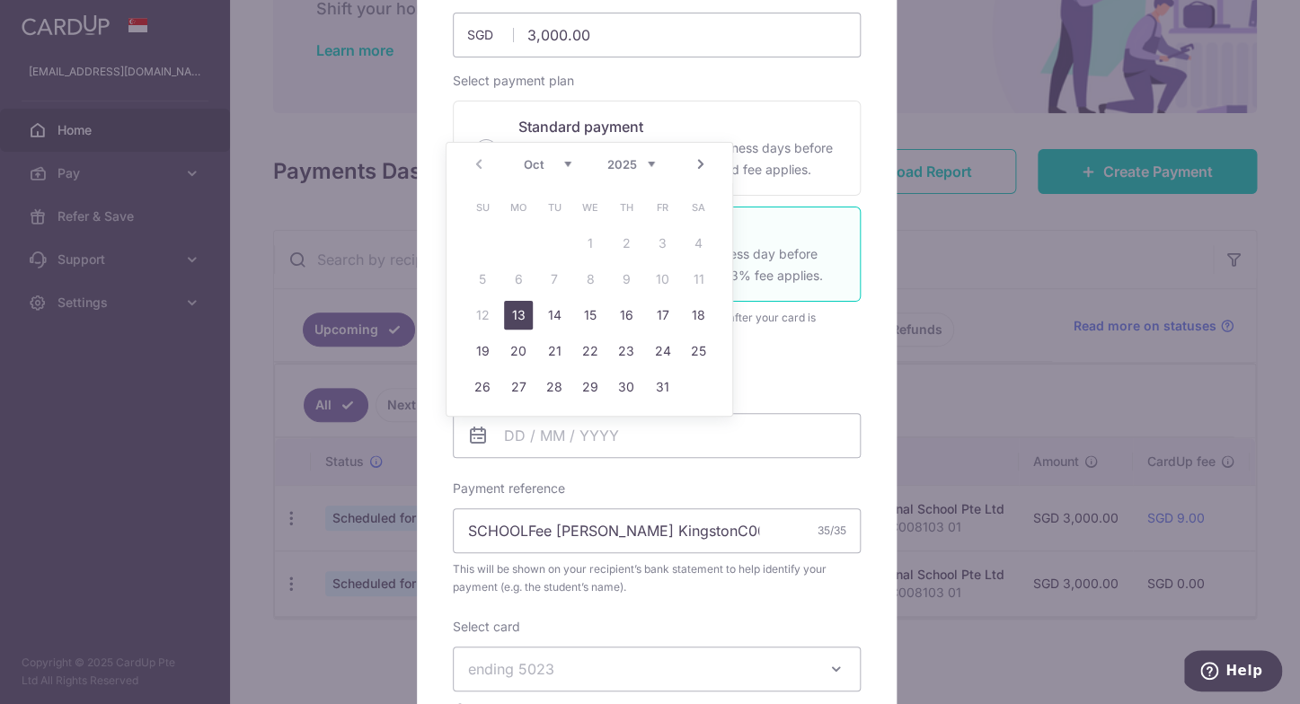
click at [516, 313] on link "13" at bounding box center [518, 315] width 29 height 29
type input "13/10/2025"
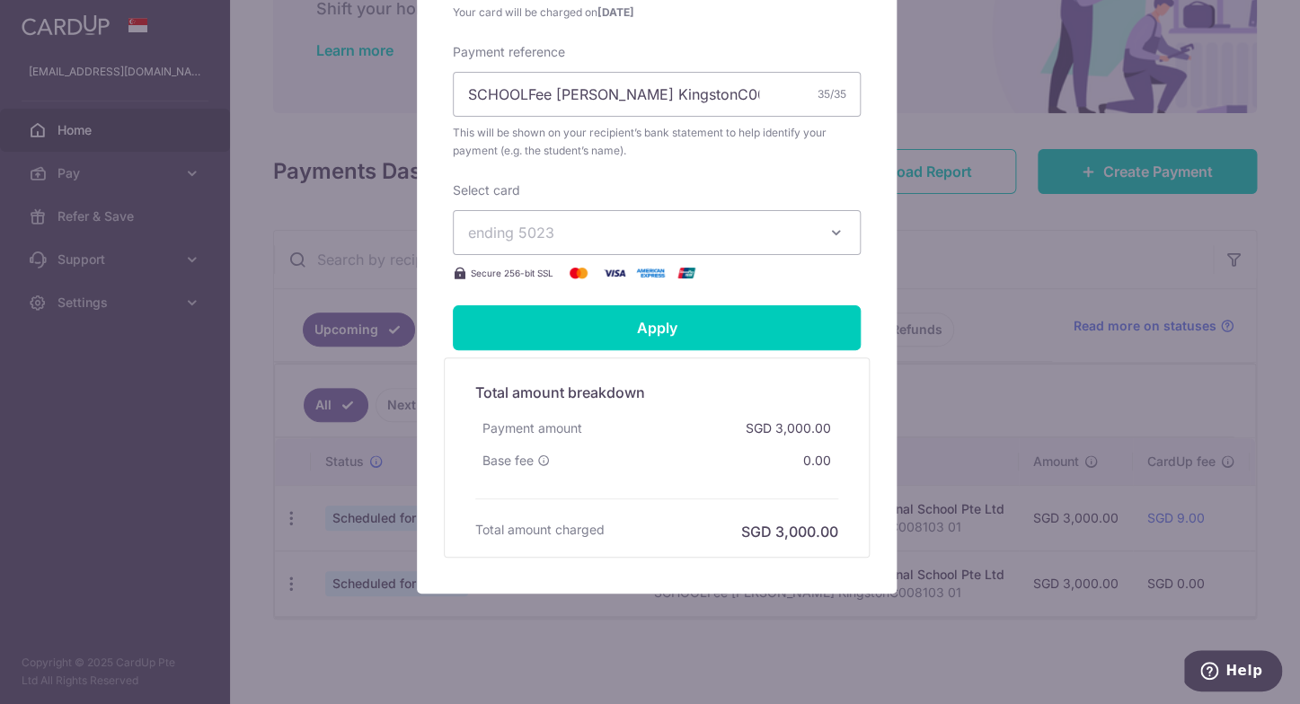
scroll to position [700, 0]
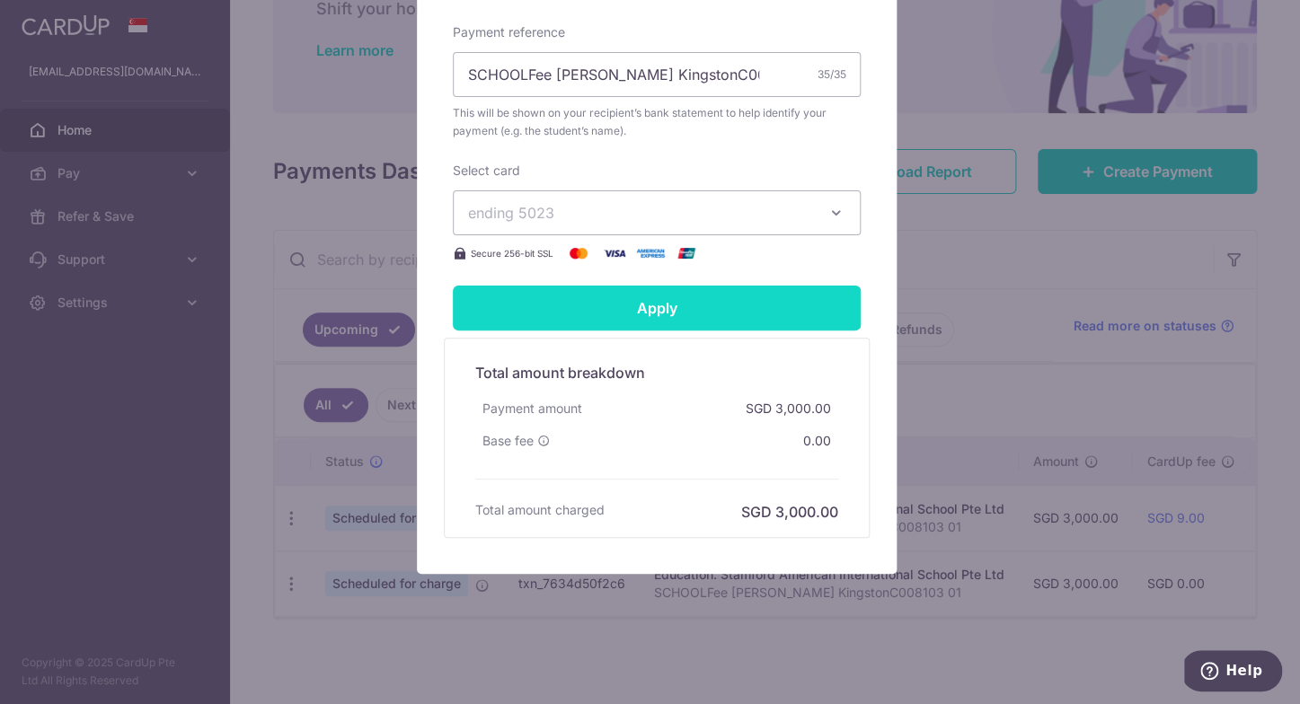
click at [686, 314] on input "Apply" at bounding box center [657, 308] width 408 height 45
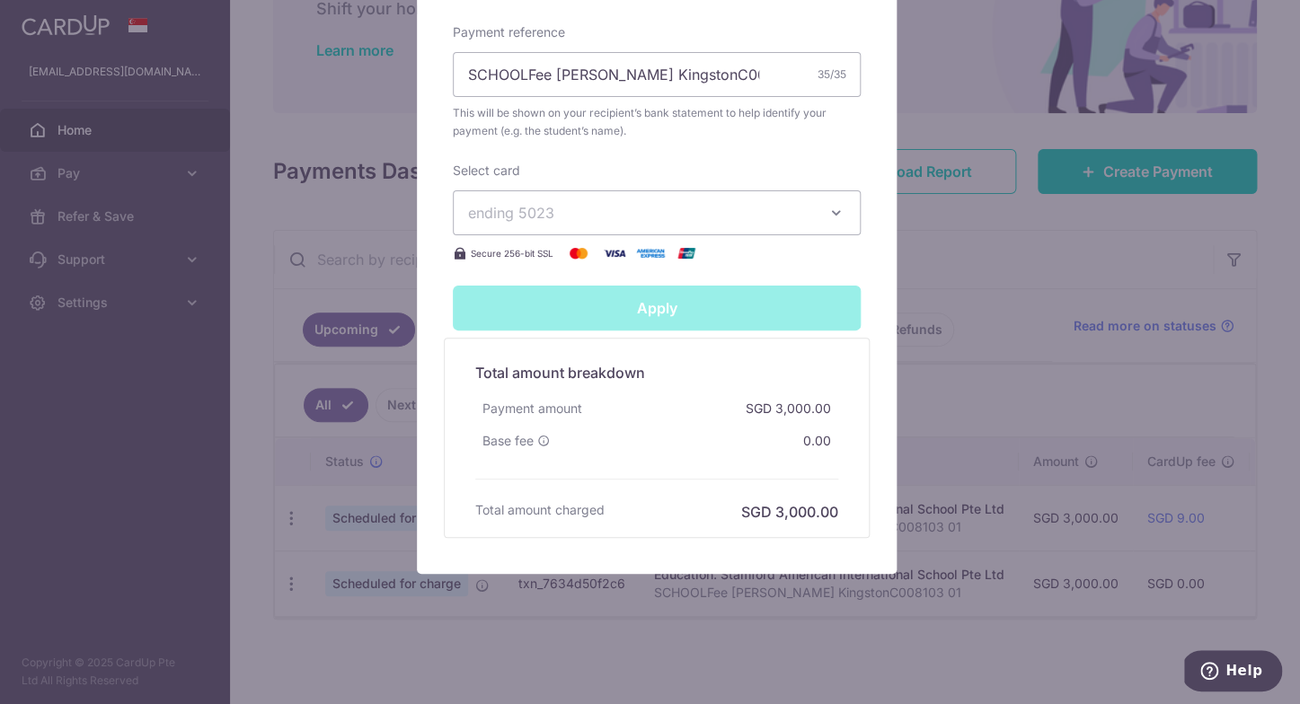
type input "Successfully Applied"
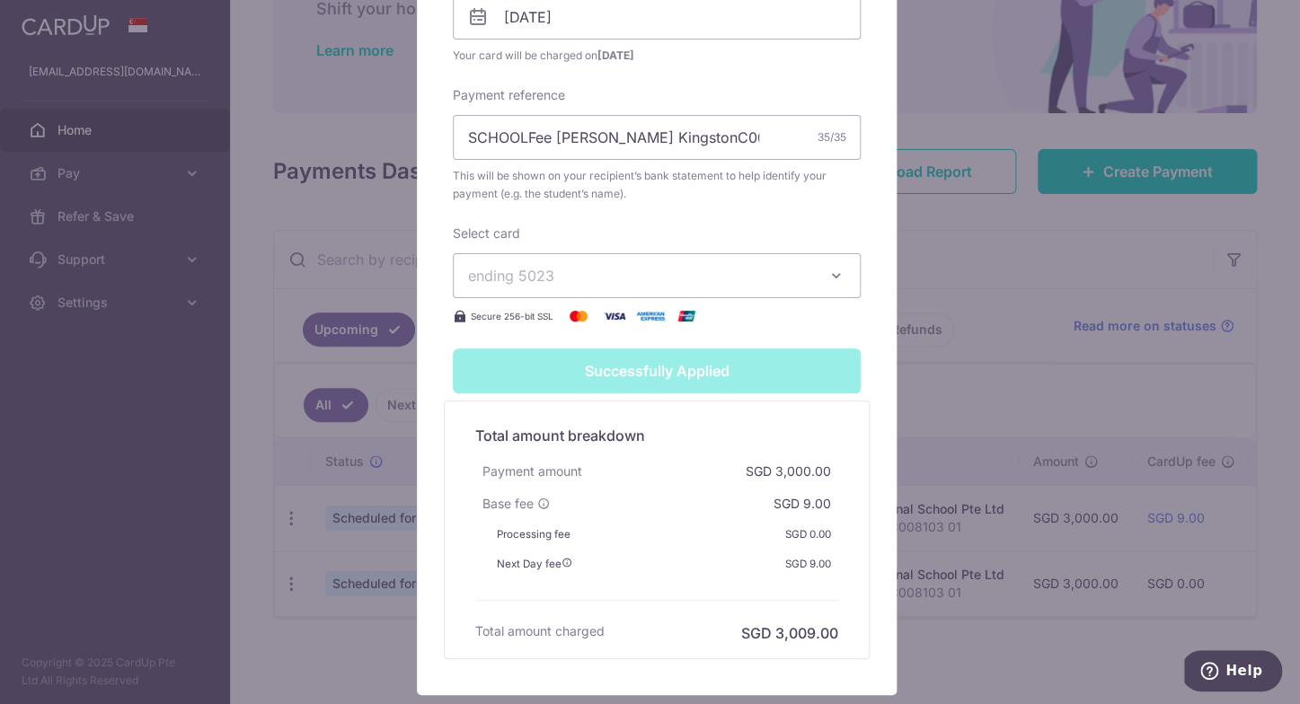
scroll to position [763, 0]
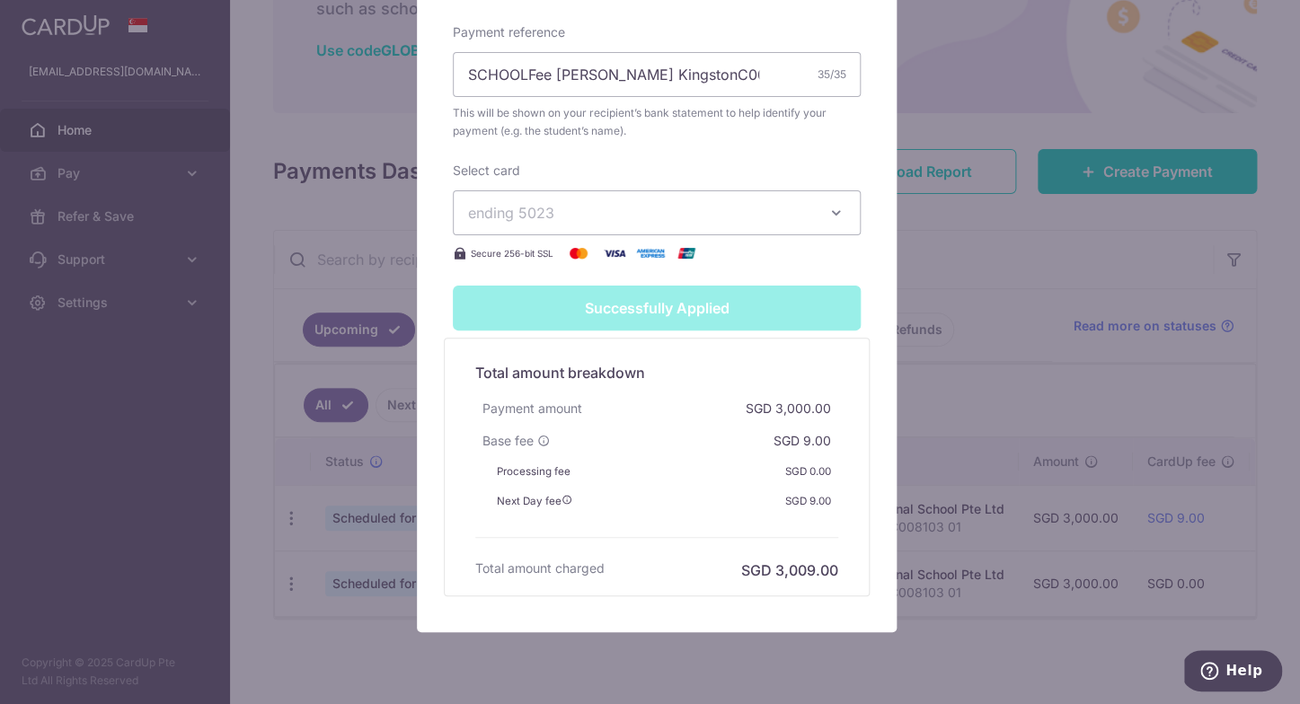
click at [1009, 348] on div "Edit payment By clicking apply, you will make changes to all payments to Stamfo…" at bounding box center [650, 352] width 1300 height 704
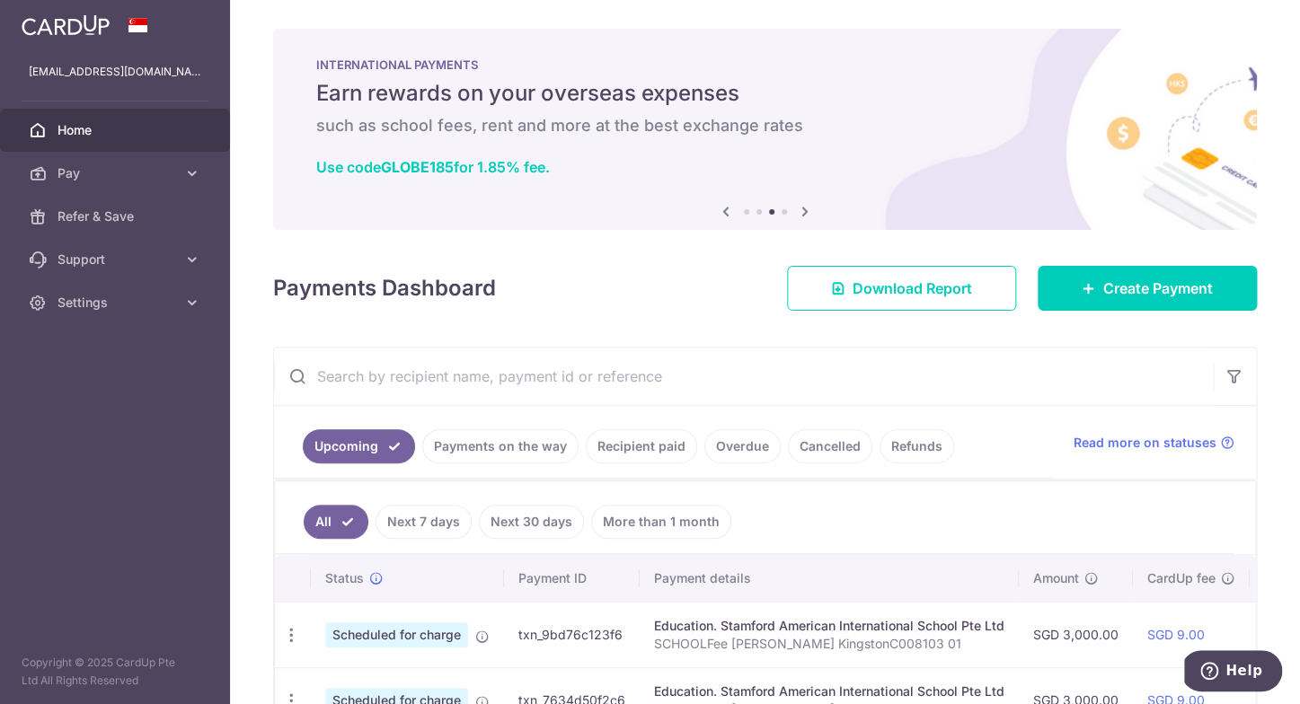
scroll to position [127, 0]
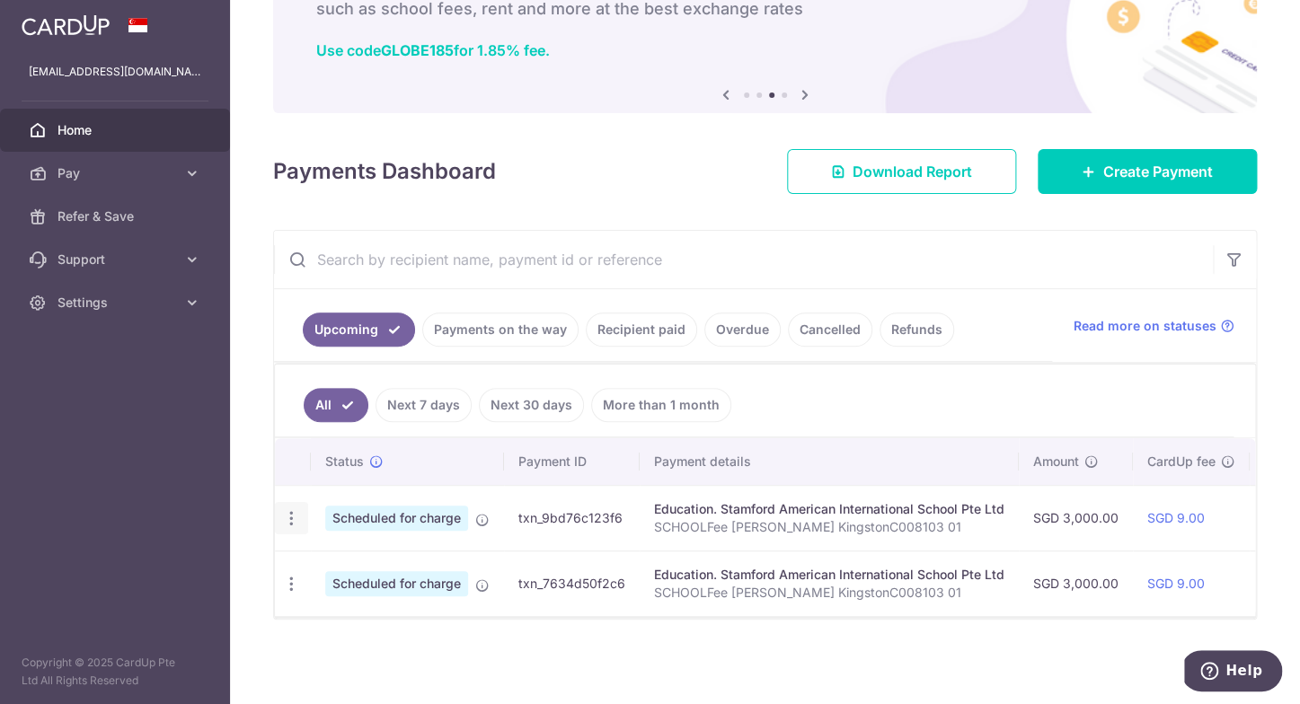
click at [286, 509] on icon "button" at bounding box center [291, 518] width 19 height 19
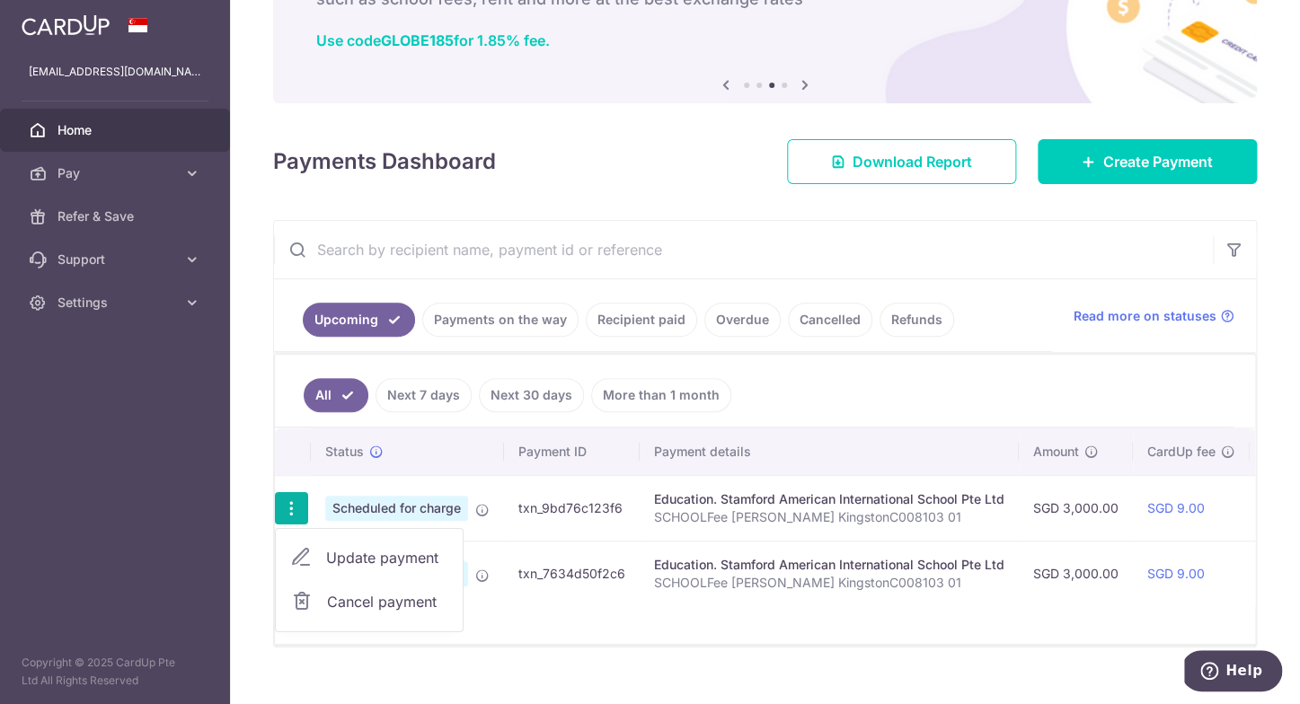
click at [402, 559] on span "Update payment" at bounding box center [387, 558] width 122 height 22
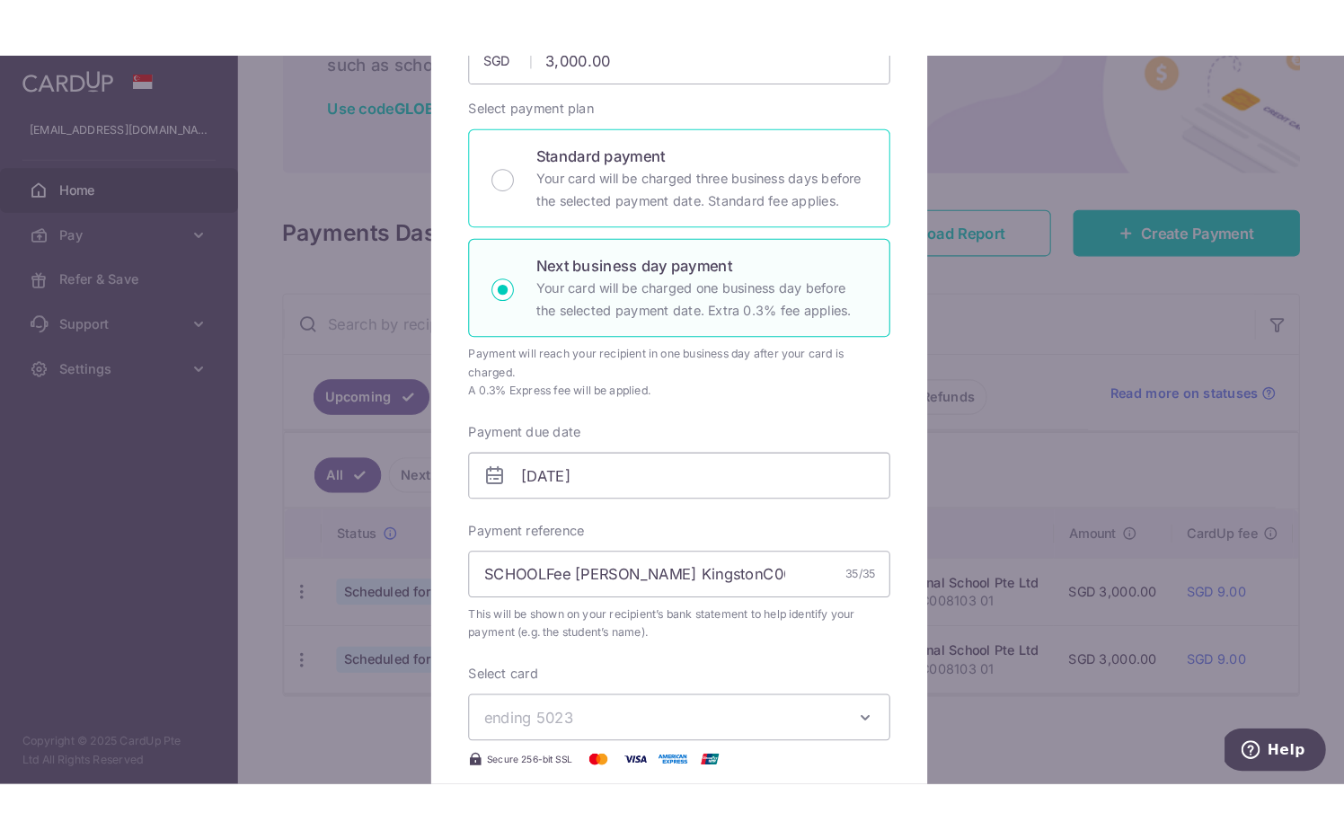
scroll to position [257, 0]
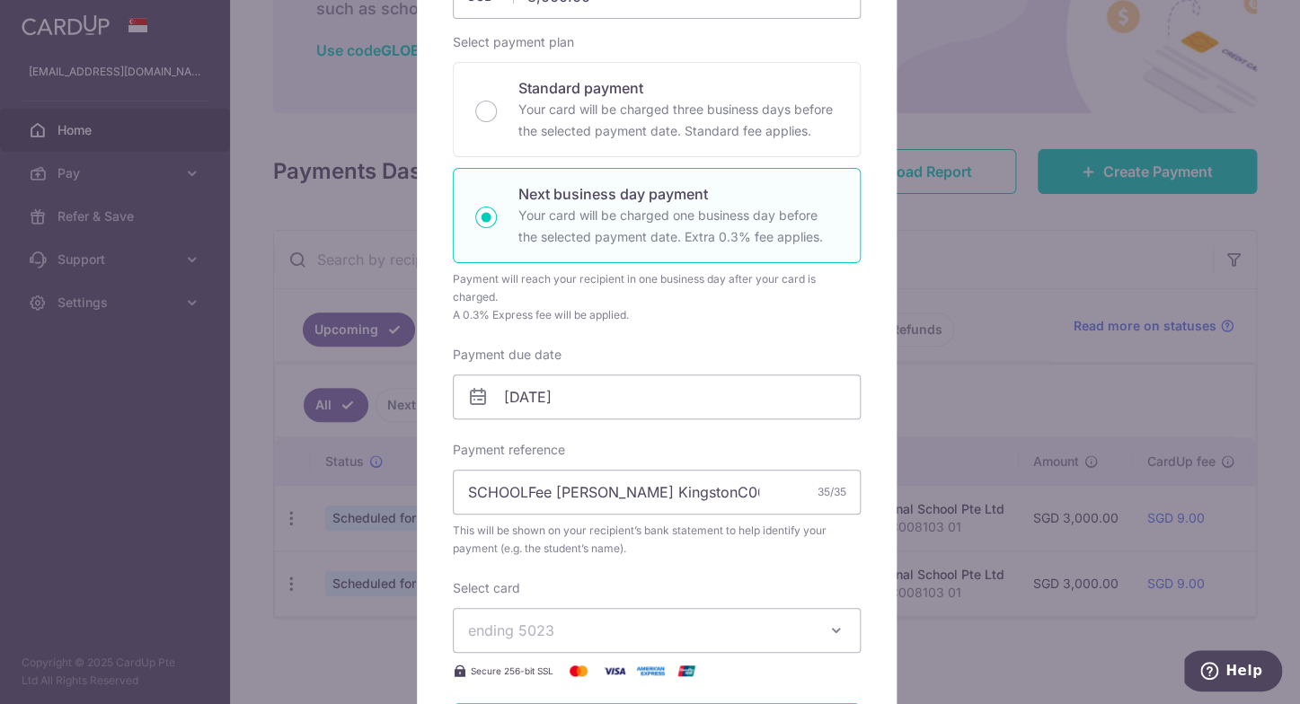
click at [1010, 266] on div "Edit payment By clicking apply, you will make changes to all payments to Stamfo…" at bounding box center [650, 352] width 1300 height 704
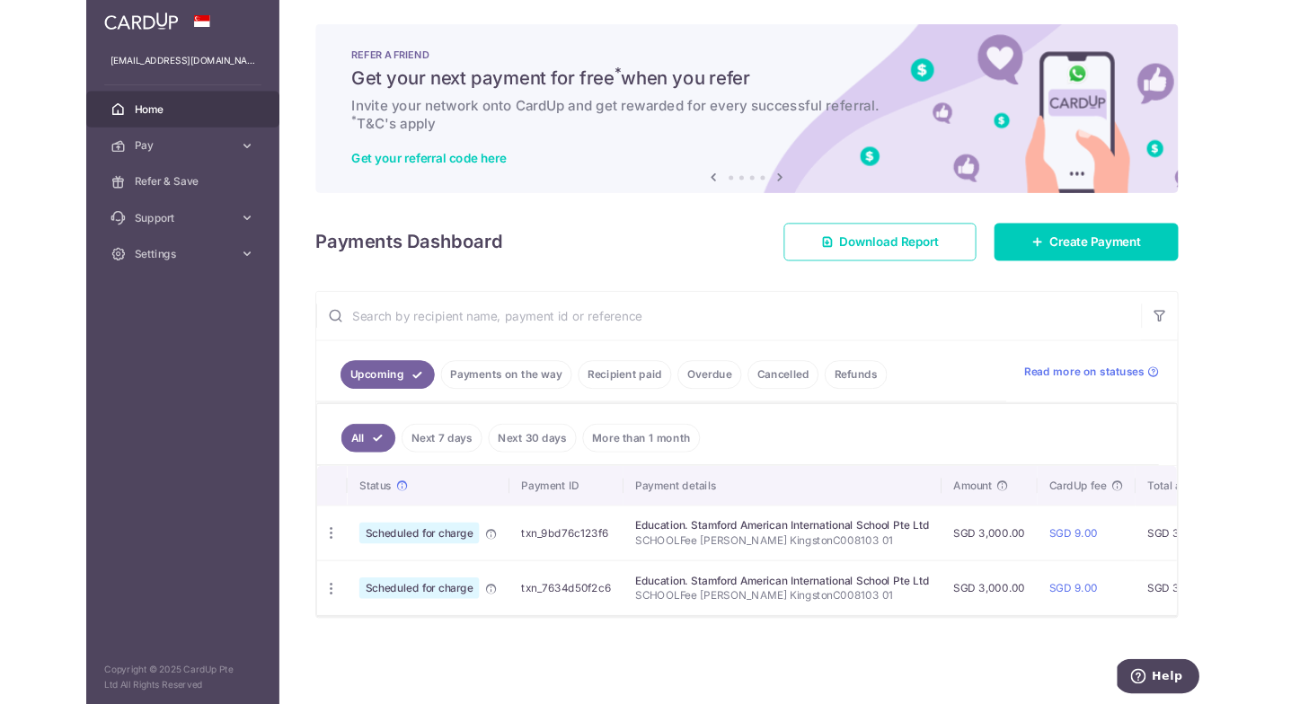
scroll to position [0, 0]
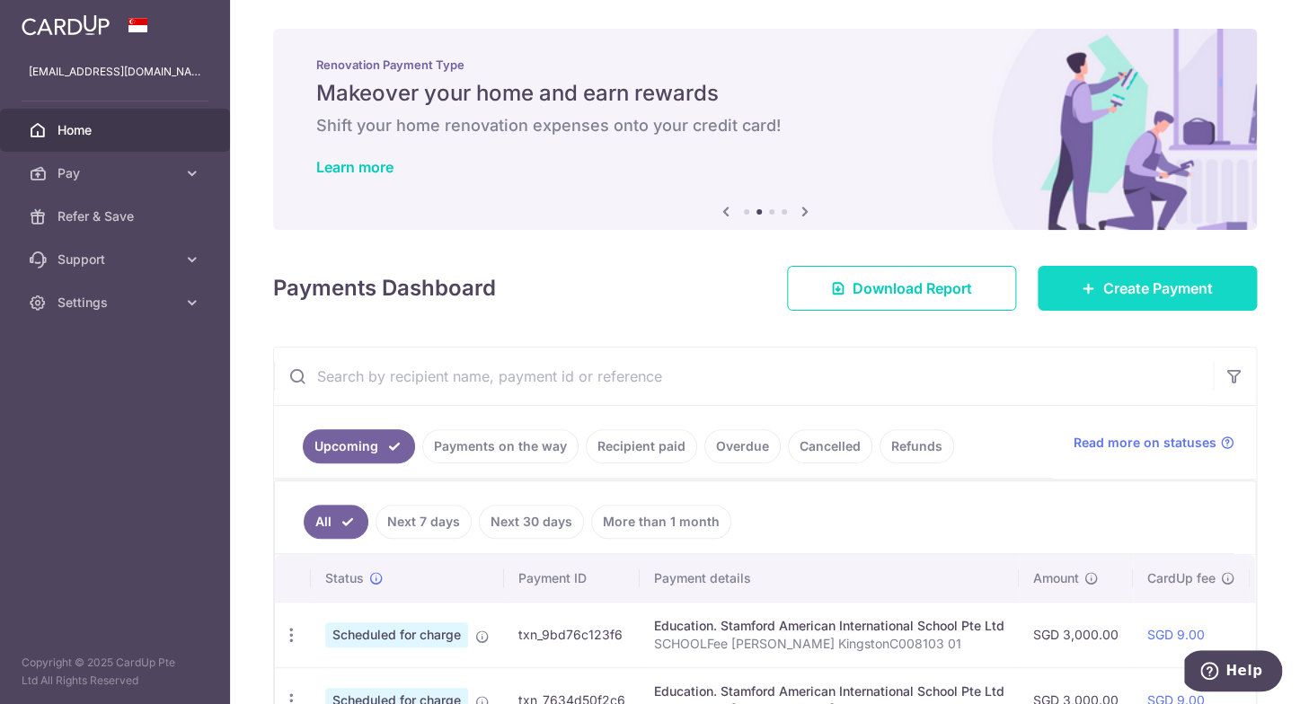
click at [1090, 271] on link "Create Payment" at bounding box center [1146, 288] width 219 height 45
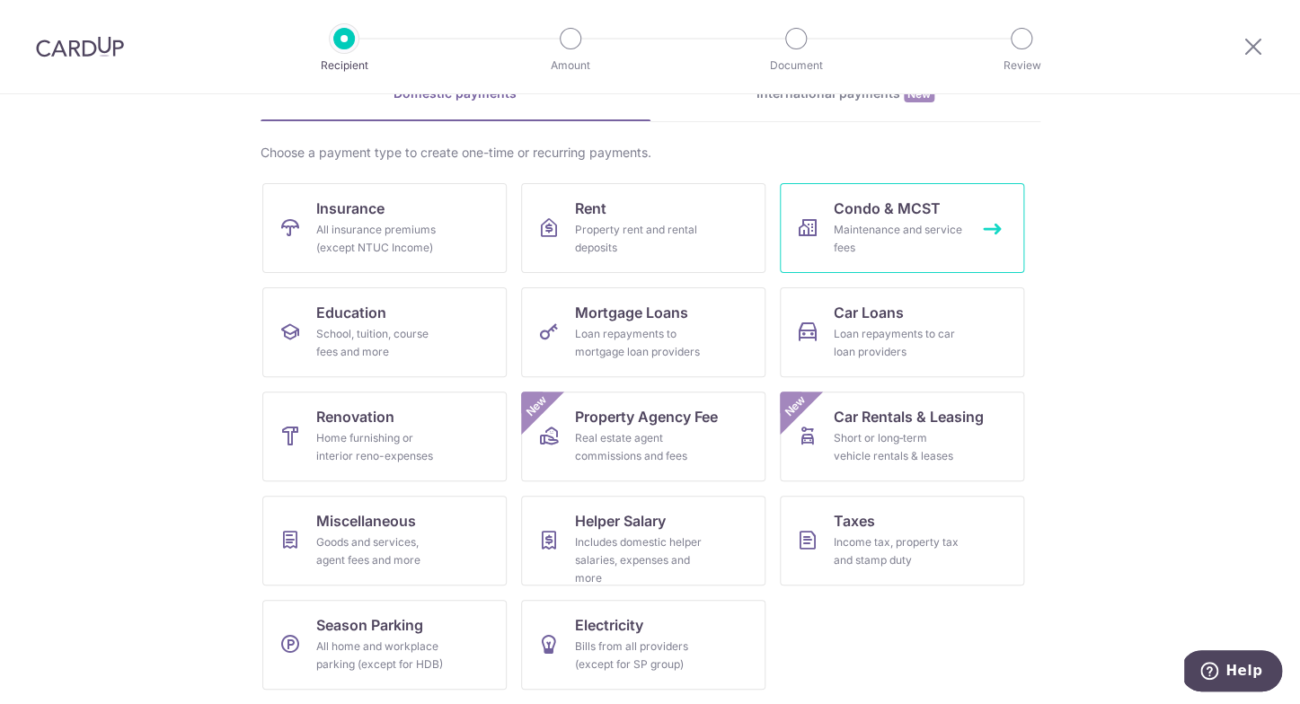
click at [939, 224] on div "Maintenance and service fees" at bounding box center [898, 239] width 129 height 36
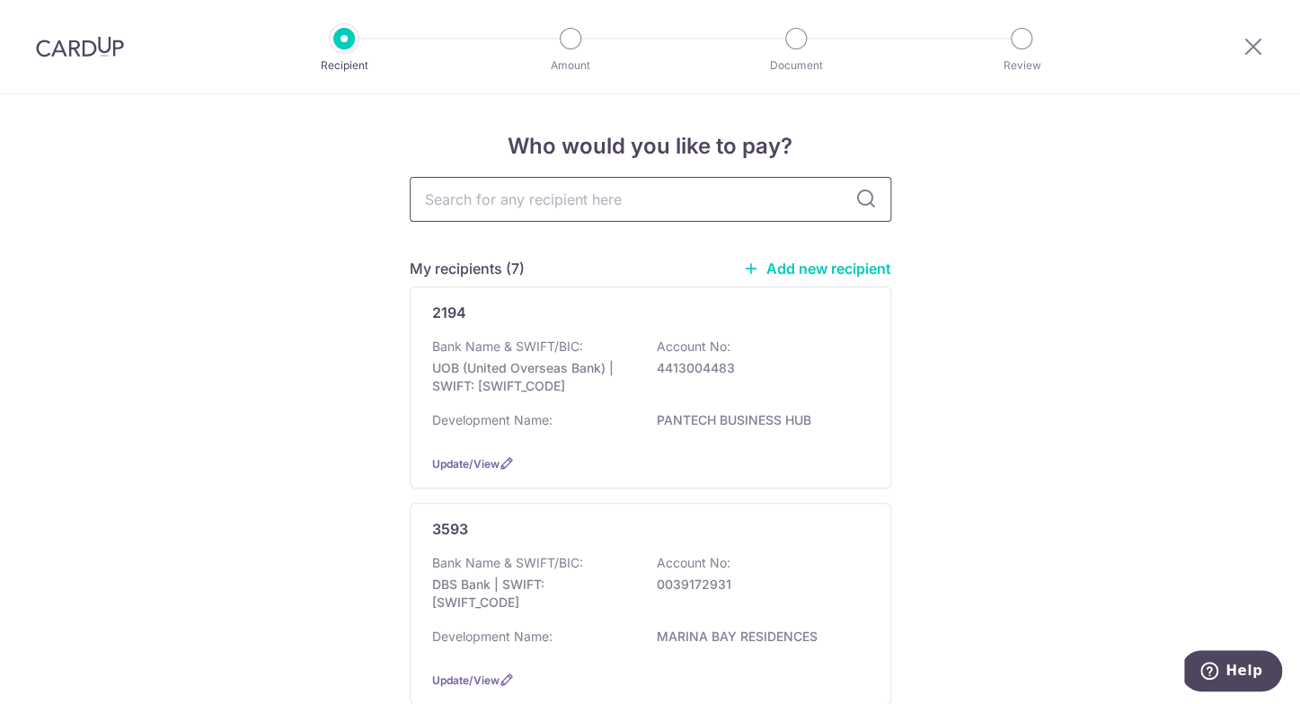
click at [684, 213] on input "text" at bounding box center [650, 199] width 481 height 45
type input "s"
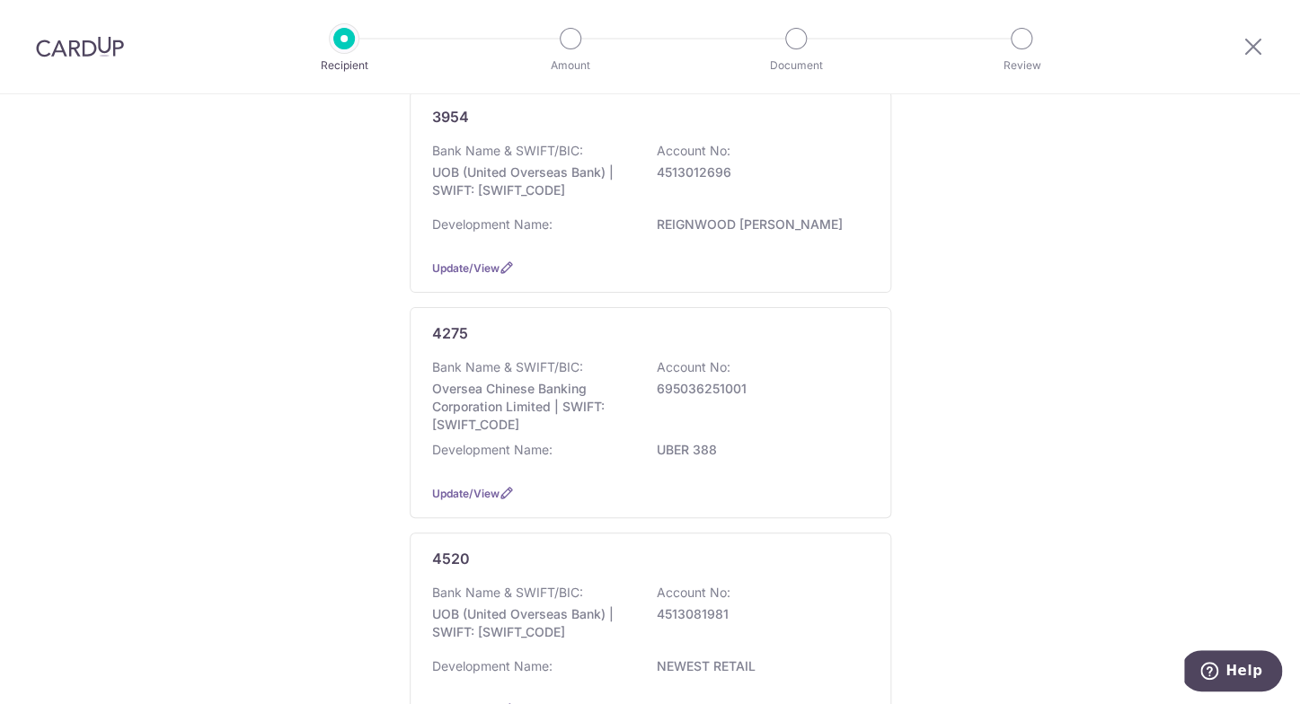
scroll to position [648, 0]
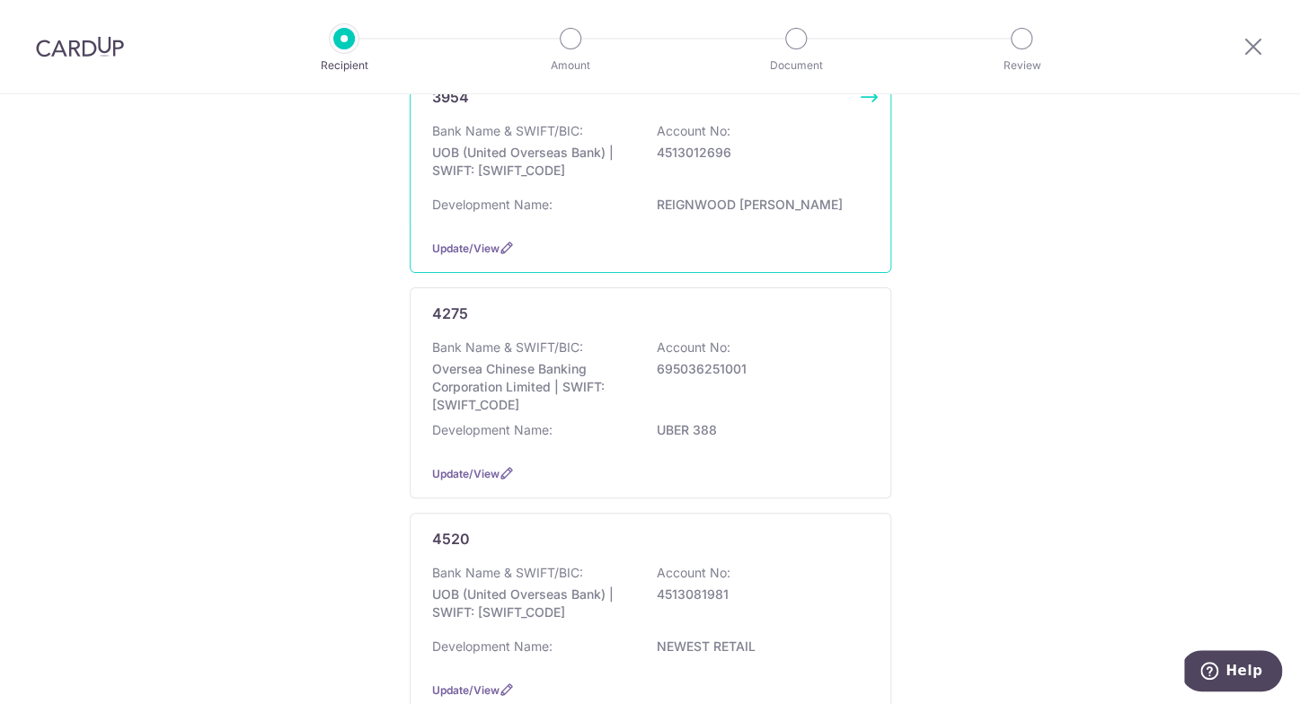
click at [727, 214] on p "REIGNWOOD HAMILTON SCOTTS" at bounding box center [757, 205] width 201 height 18
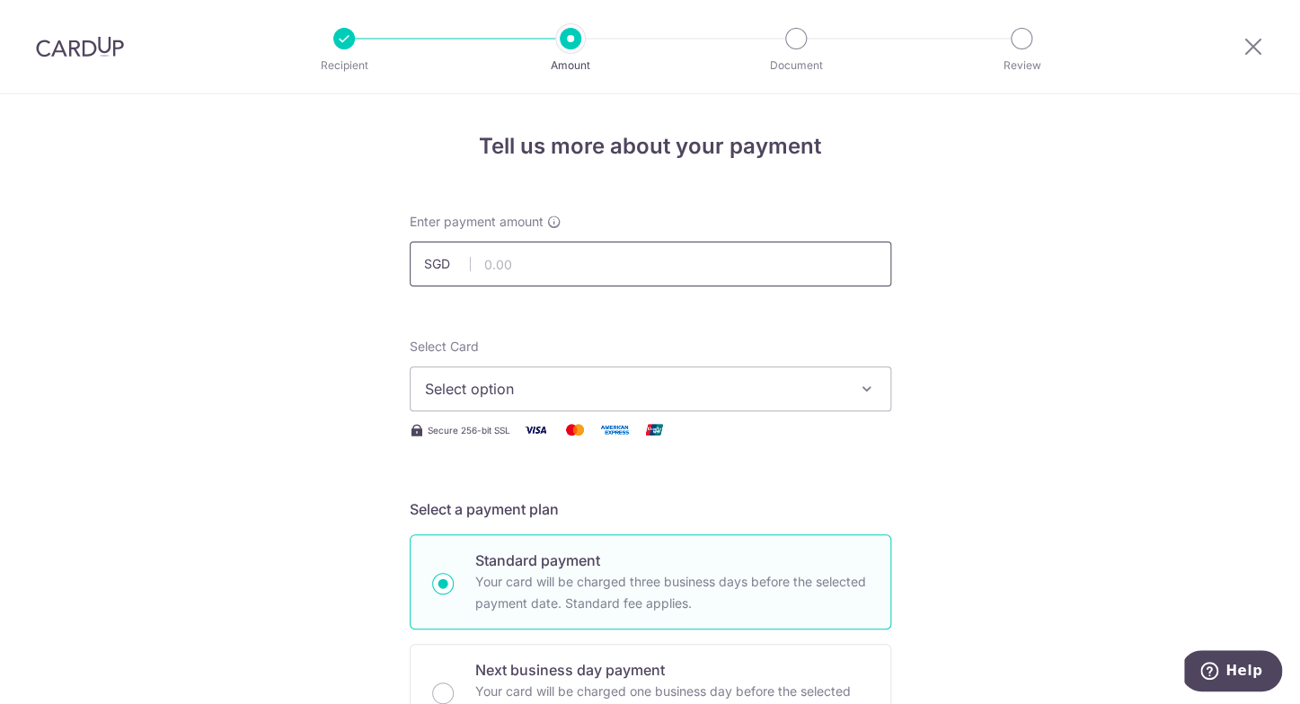
click at [674, 268] on input "text" at bounding box center [650, 264] width 481 height 45
click at [864, 384] on icon "button" at bounding box center [867, 389] width 18 height 18
type input "2,000.00"
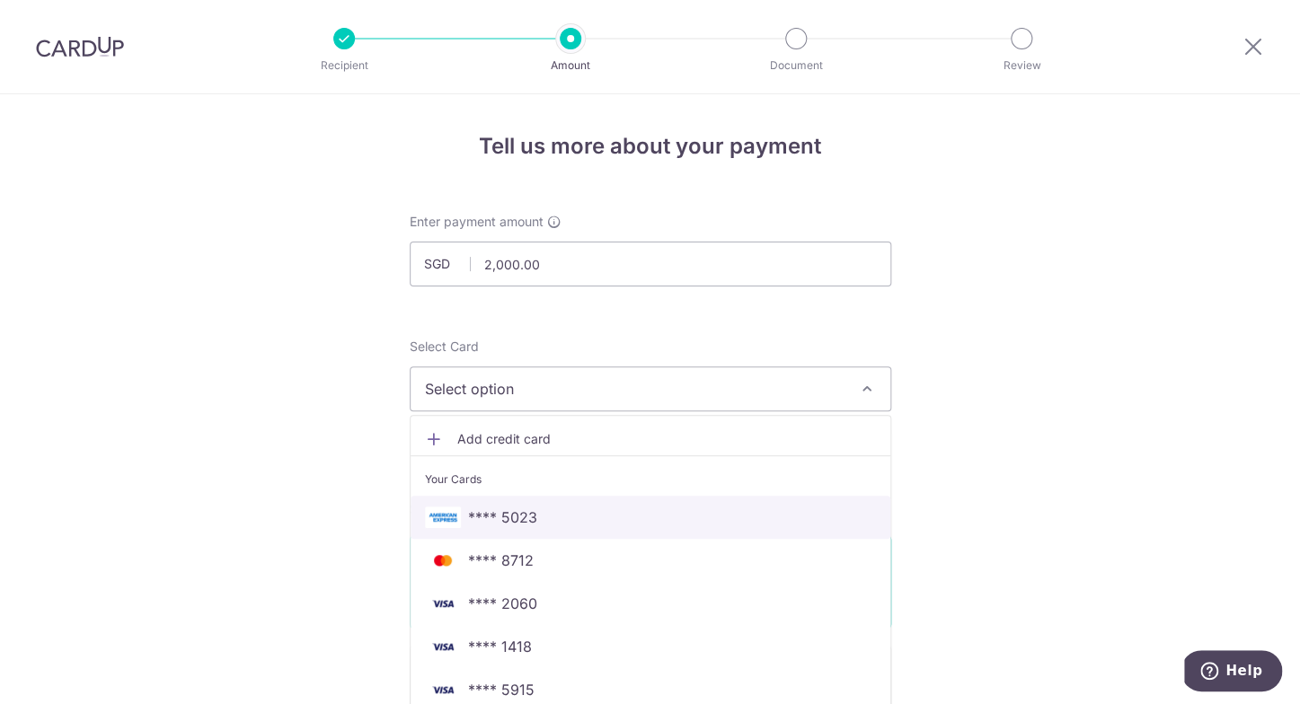
click at [654, 522] on span "**** 5023" at bounding box center [650, 518] width 451 height 22
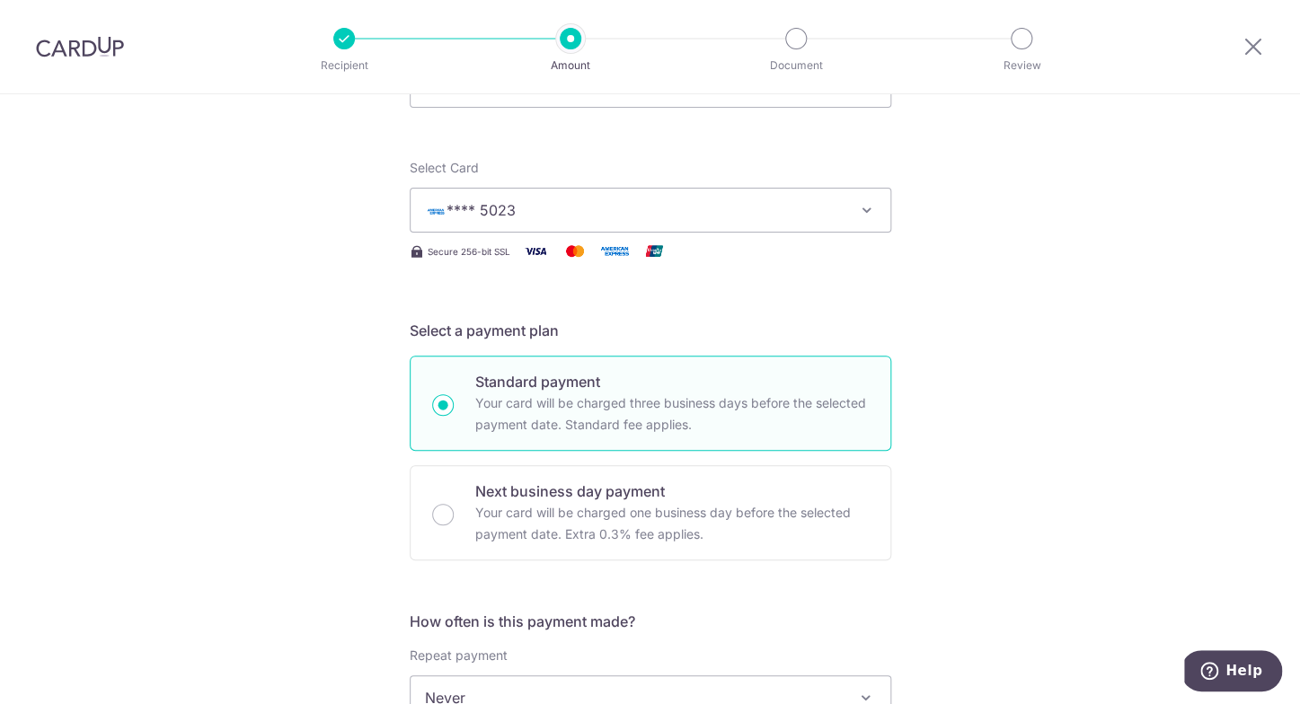
scroll to position [304, 0]
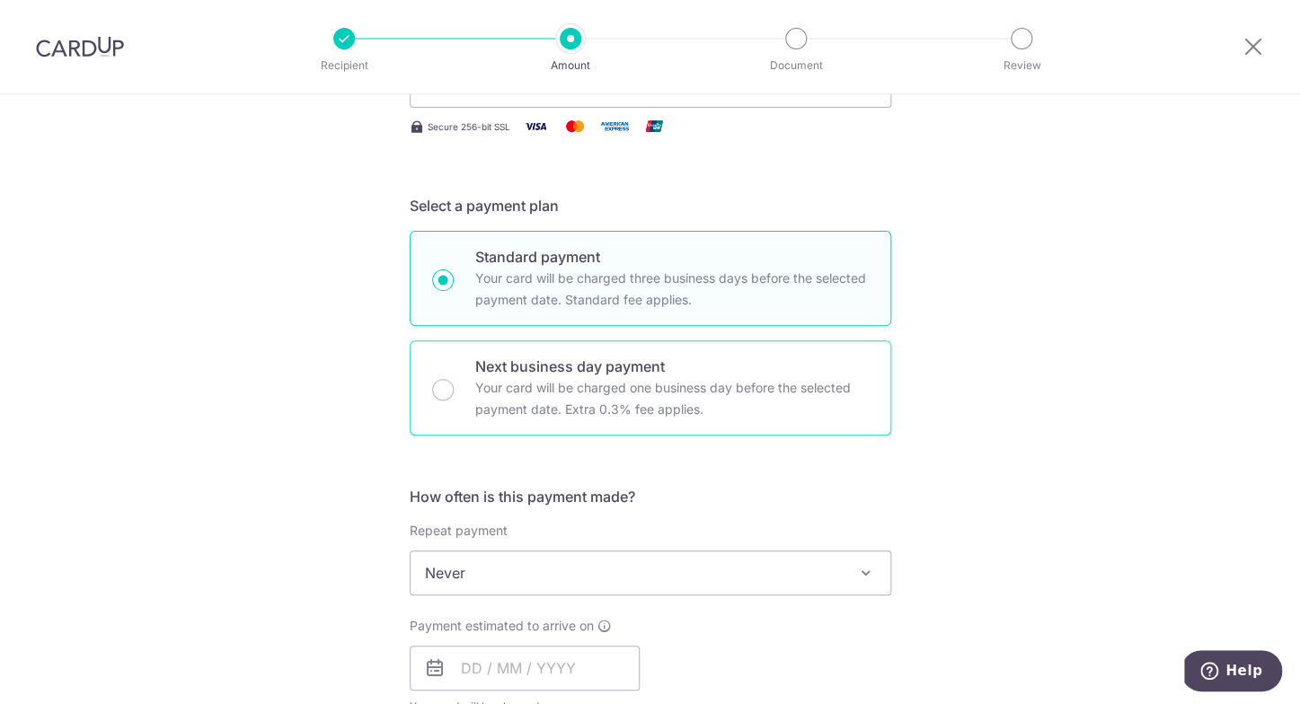
click at [454, 378] on div "Next business day payment Your card will be charged one business day before the…" at bounding box center [650, 387] width 481 height 95
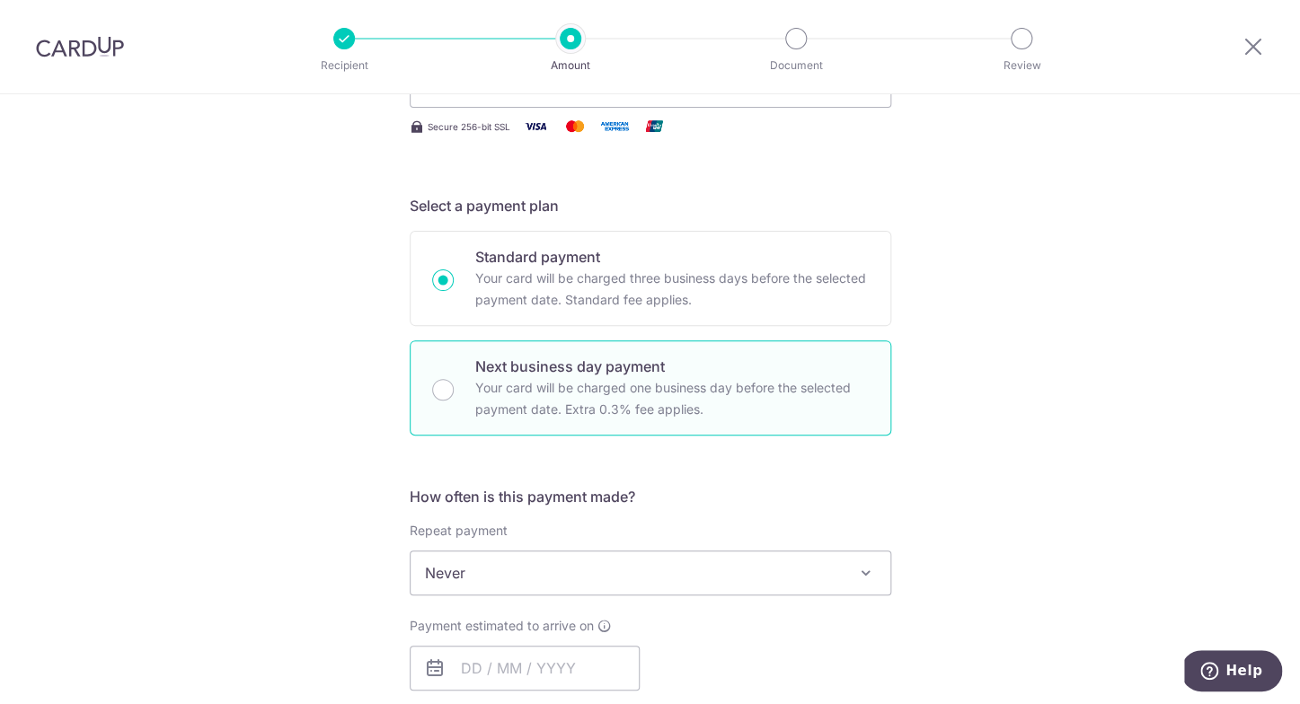
radio input "false"
radio input "true"
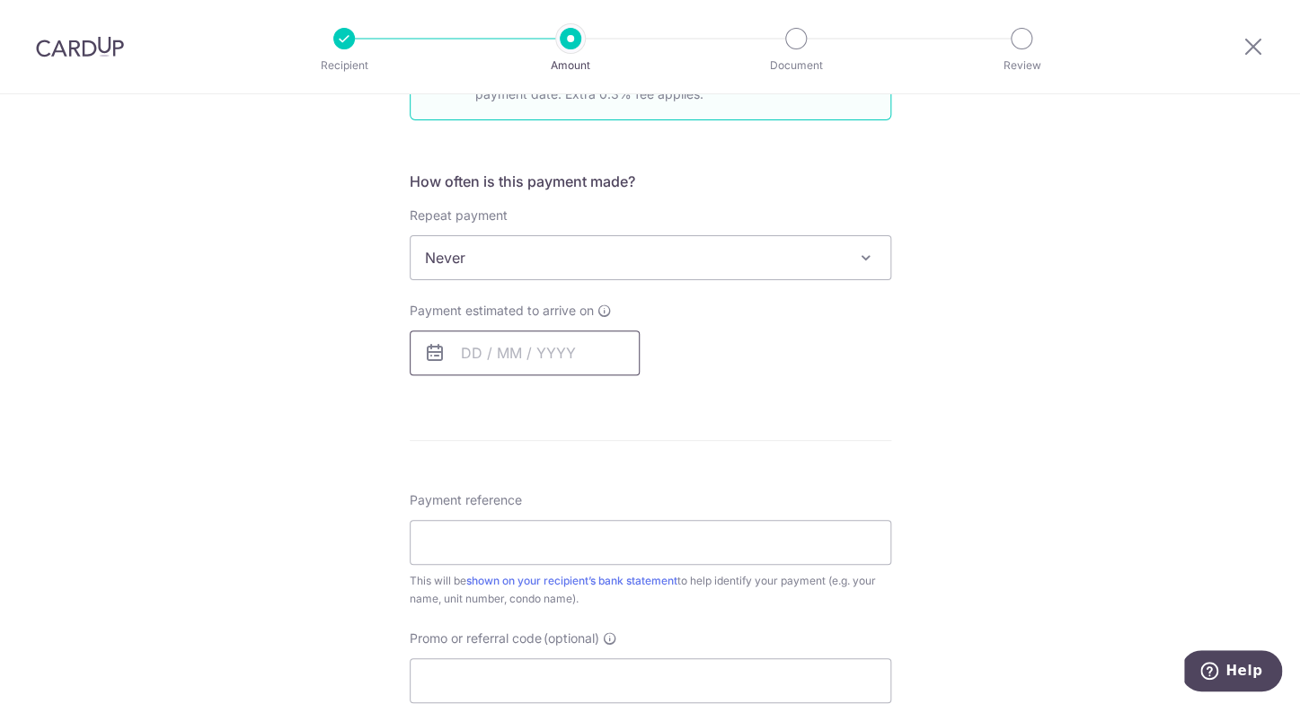
scroll to position [624, 0]
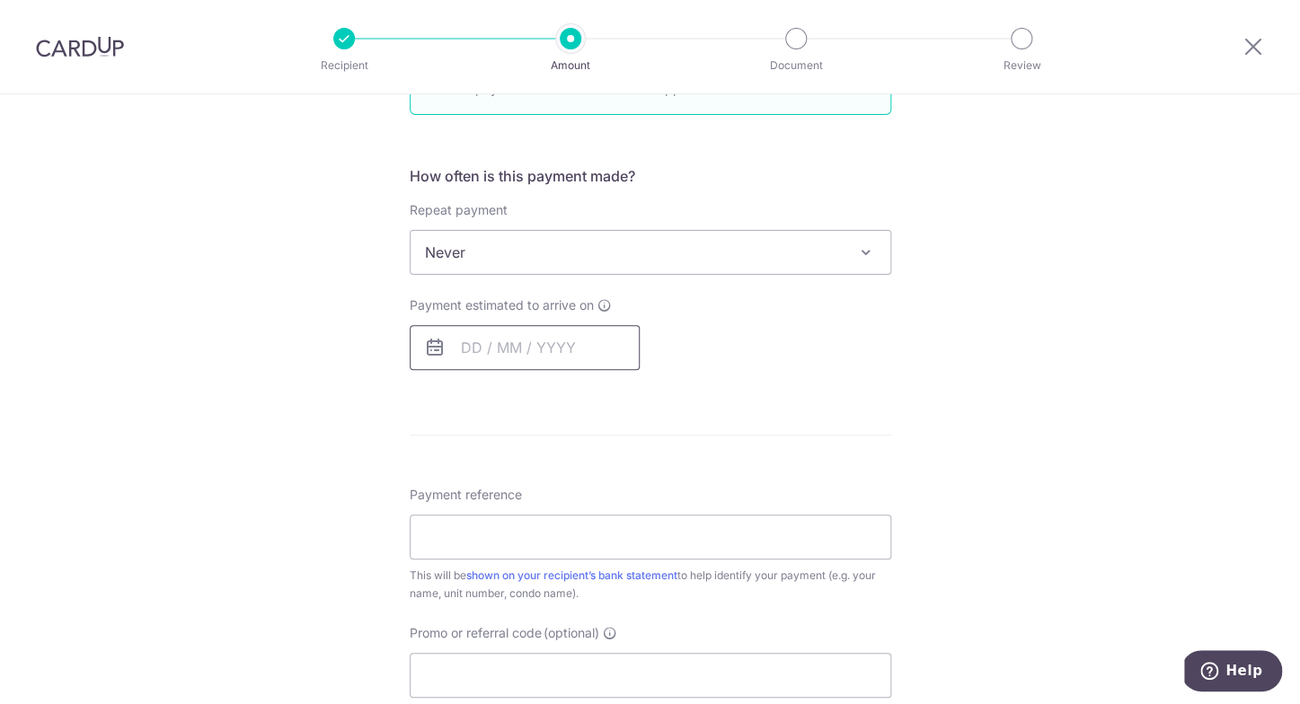
click at [531, 348] on input "text" at bounding box center [525, 347] width 230 height 45
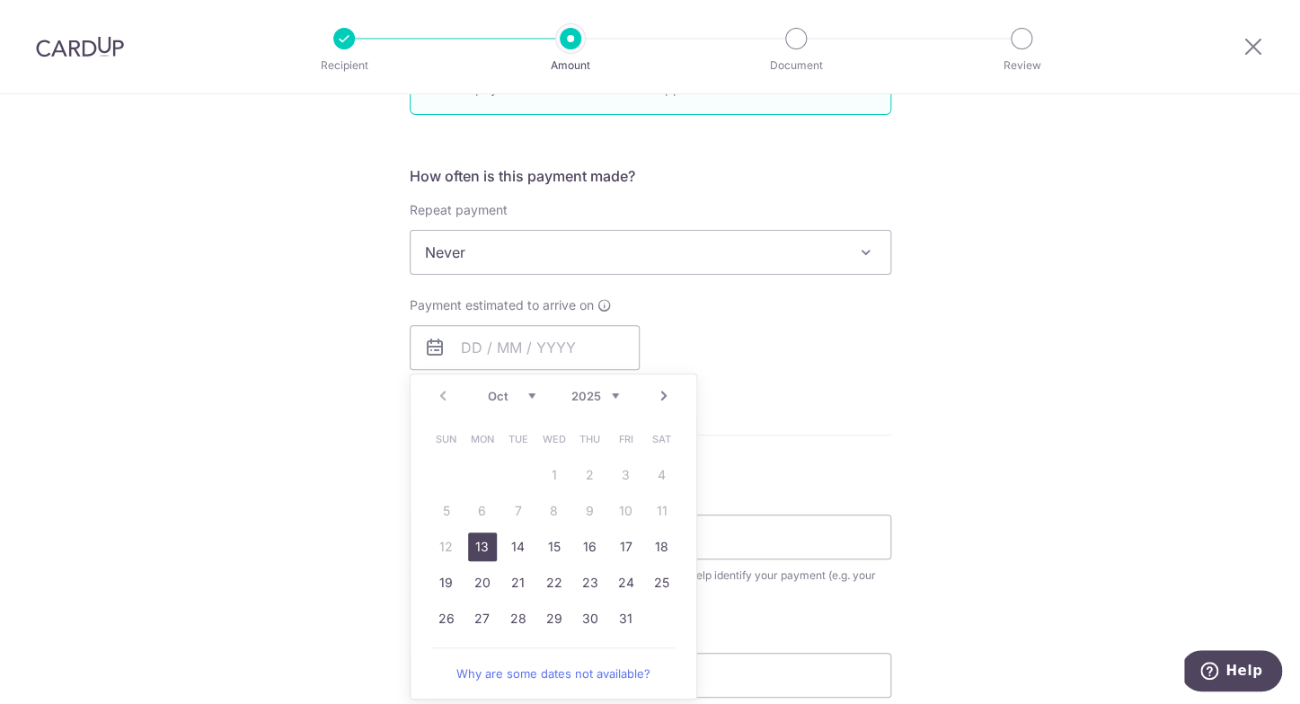
click at [480, 547] on link "13" at bounding box center [482, 547] width 29 height 29
type input "13/10/2025"
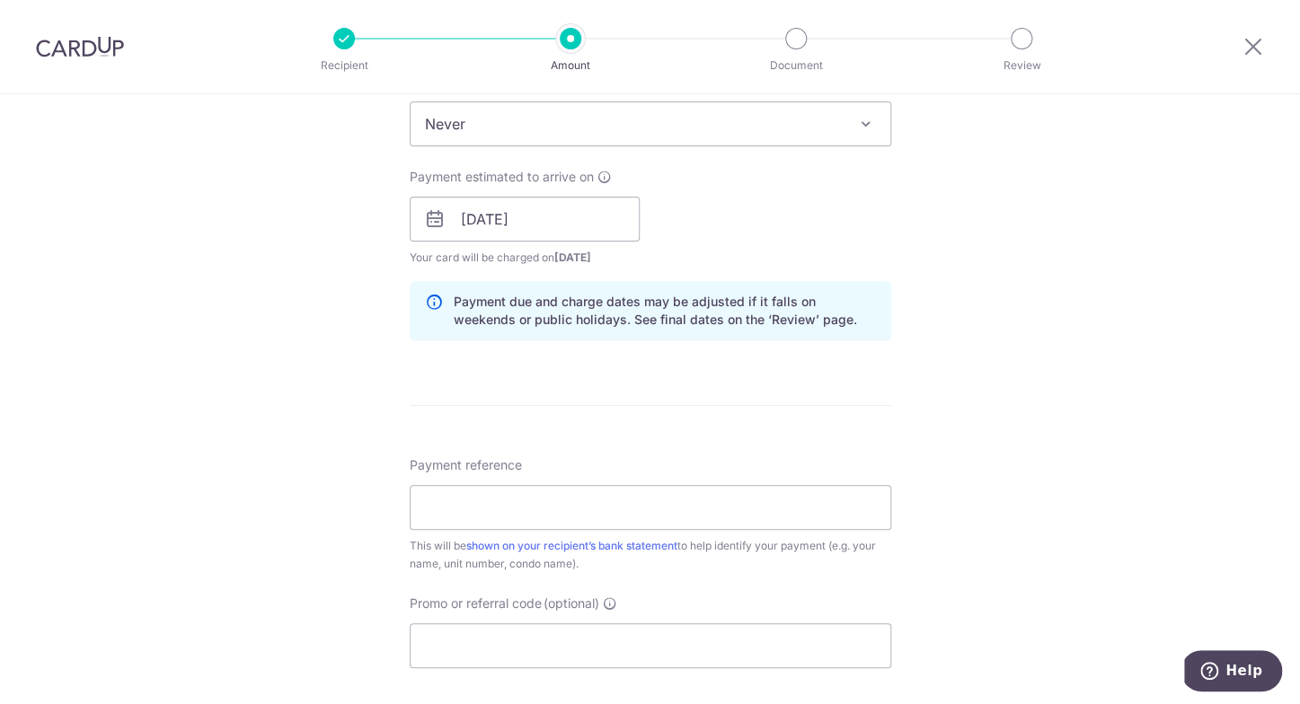
scroll to position [760, 0]
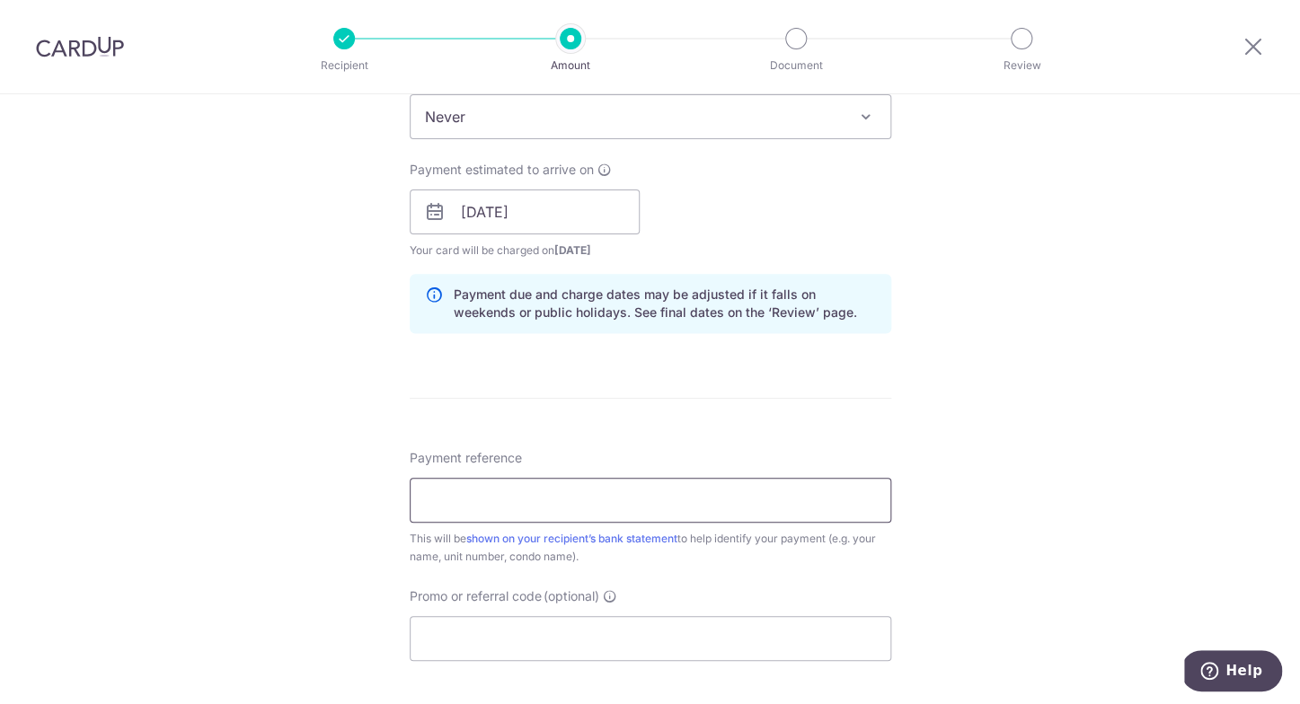
click at [678, 505] on input "Payment reference" at bounding box center [650, 500] width 481 height 45
paste input "HMT2001 Unit ( 20 - 01 ) Mr HATTA"
type input "HMT2001 Unit ( 20 - 01 ) Mr HATTA"
click at [1157, 375] on div "Tell us more about your payment Enter payment amount SGD 2,000.00 2000.00 Selec…" at bounding box center [650, 227] width 1300 height 1786
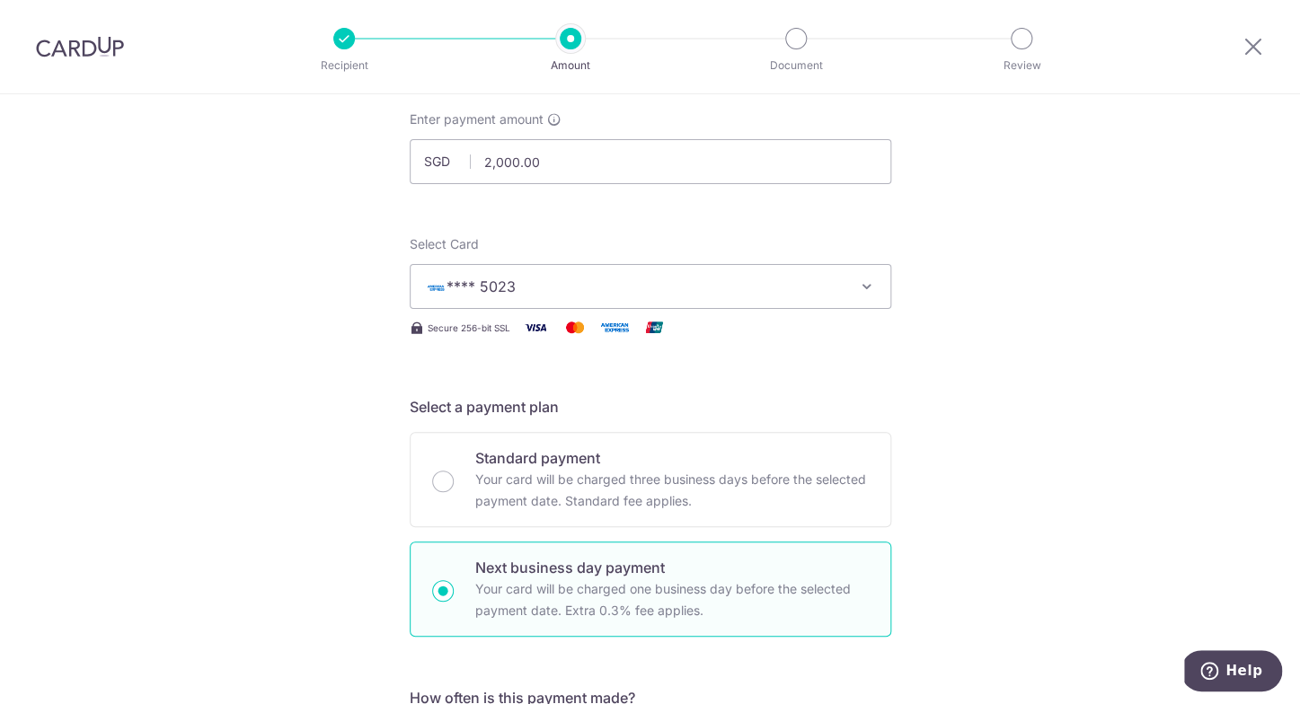
scroll to position [185, 0]
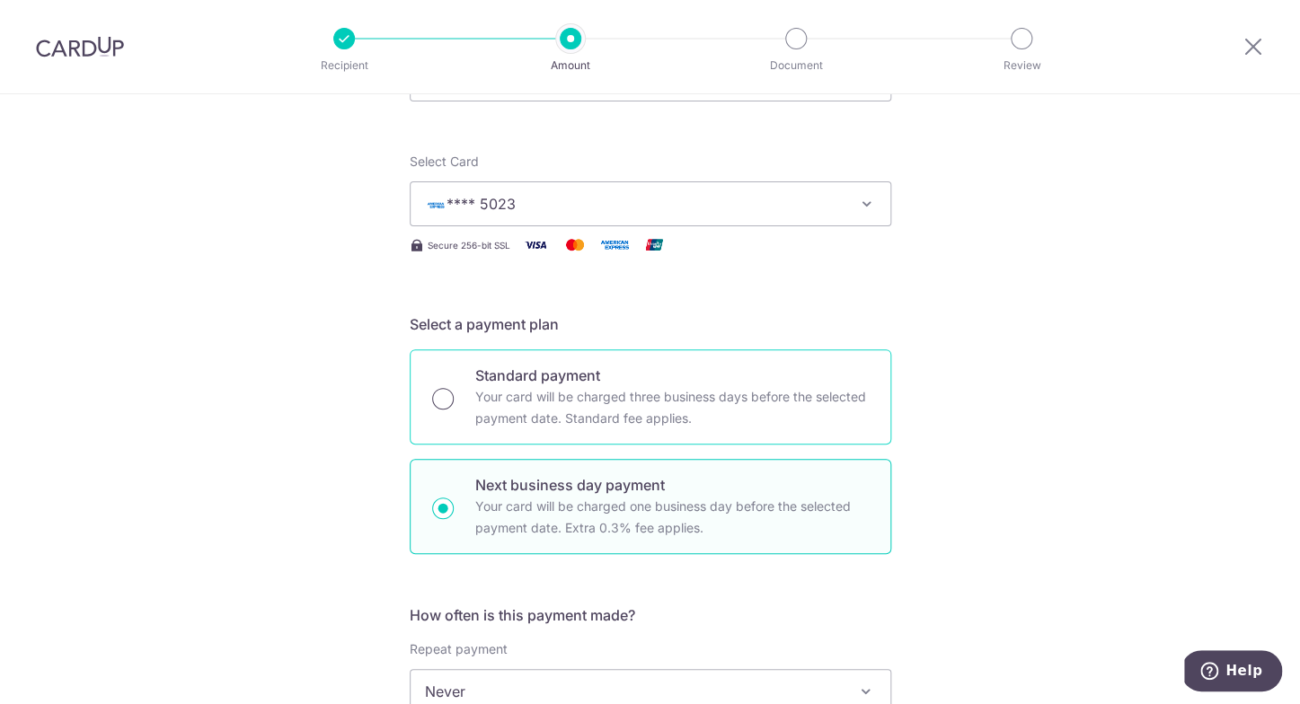
click at [444, 401] on input "Standard payment Your card will be charged three business days before the selec…" at bounding box center [443, 399] width 22 height 22
radio input "true"
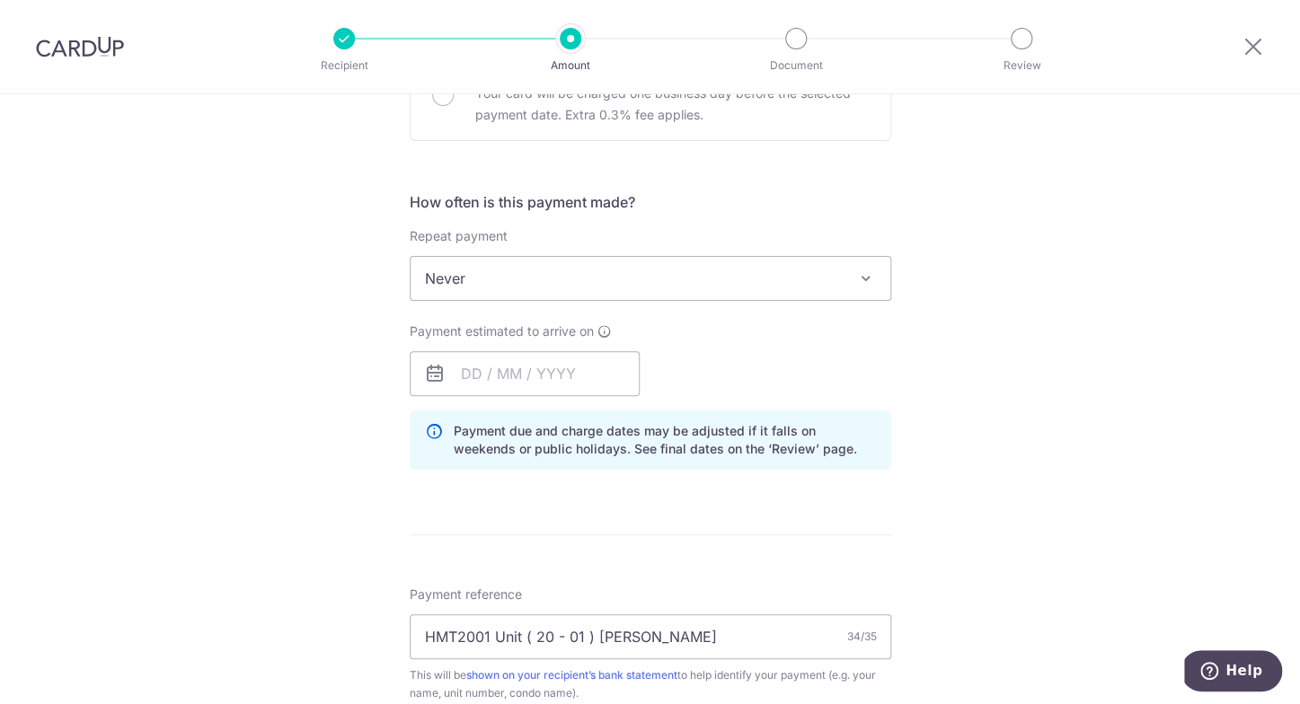
scroll to position [596, 0]
click at [558, 380] on input "text" at bounding box center [525, 375] width 230 height 45
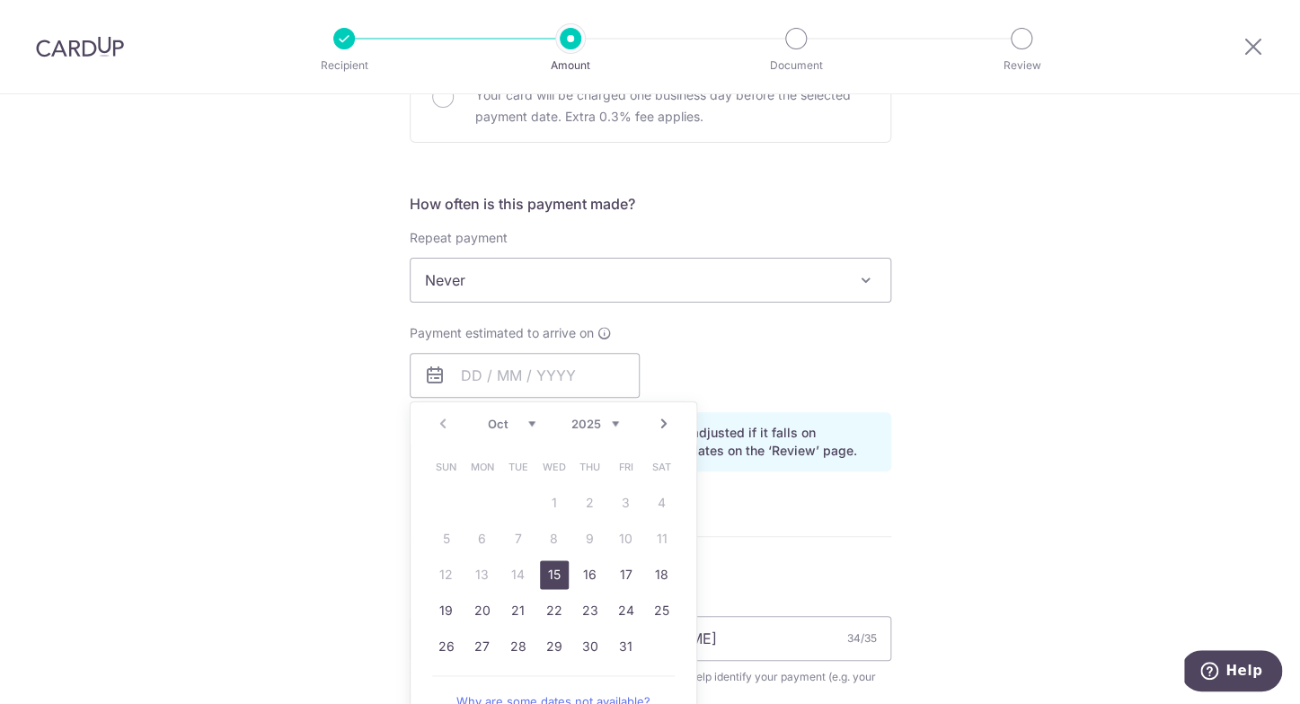
click at [551, 569] on link "15" at bounding box center [554, 574] width 29 height 29
type input "15/10/2025"
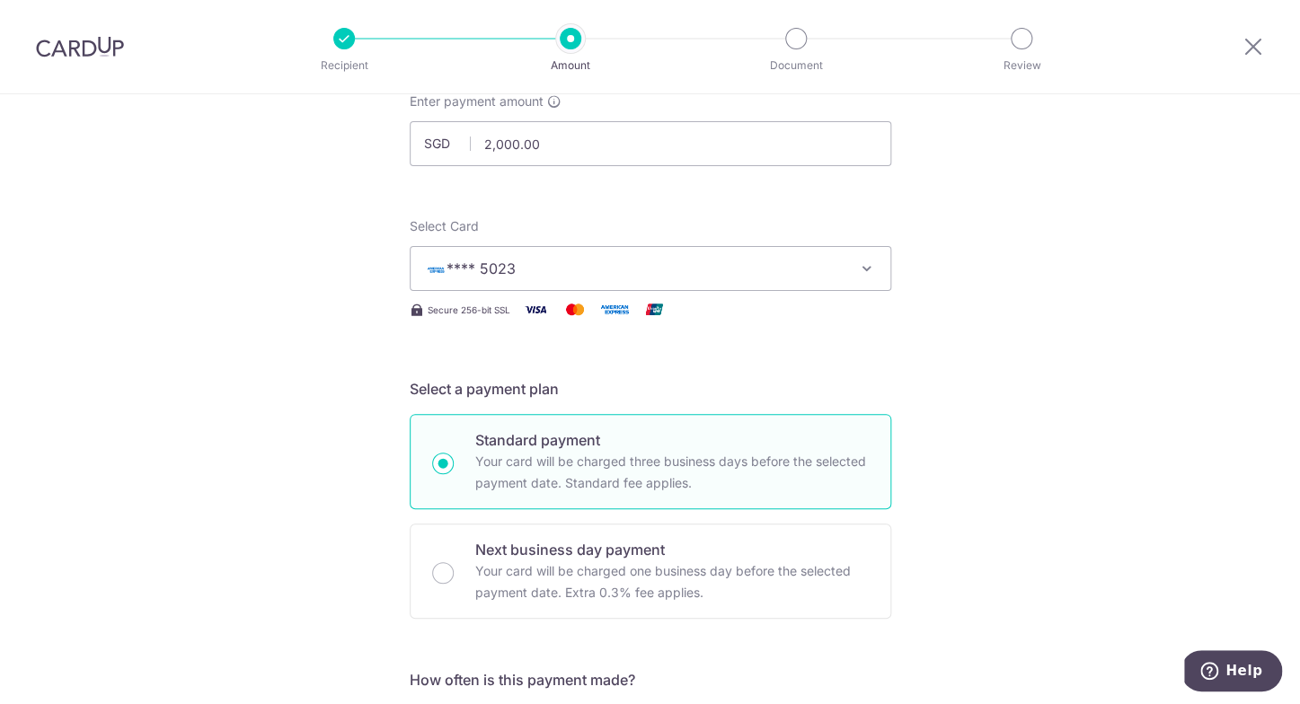
scroll to position [314, 0]
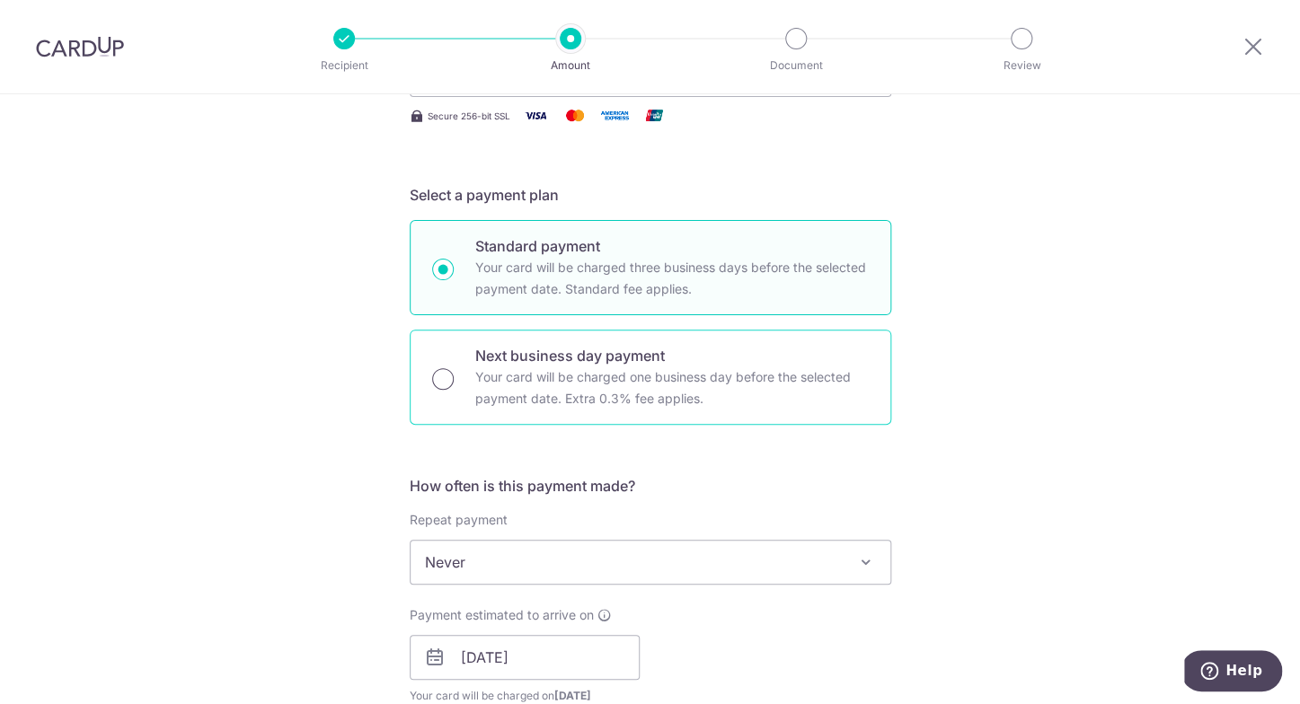
click at [441, 376] on input "Next business day payment Your card will be charged one business day before the…" at bounding box center [443, 379] width 22 height 22
radio input "true"
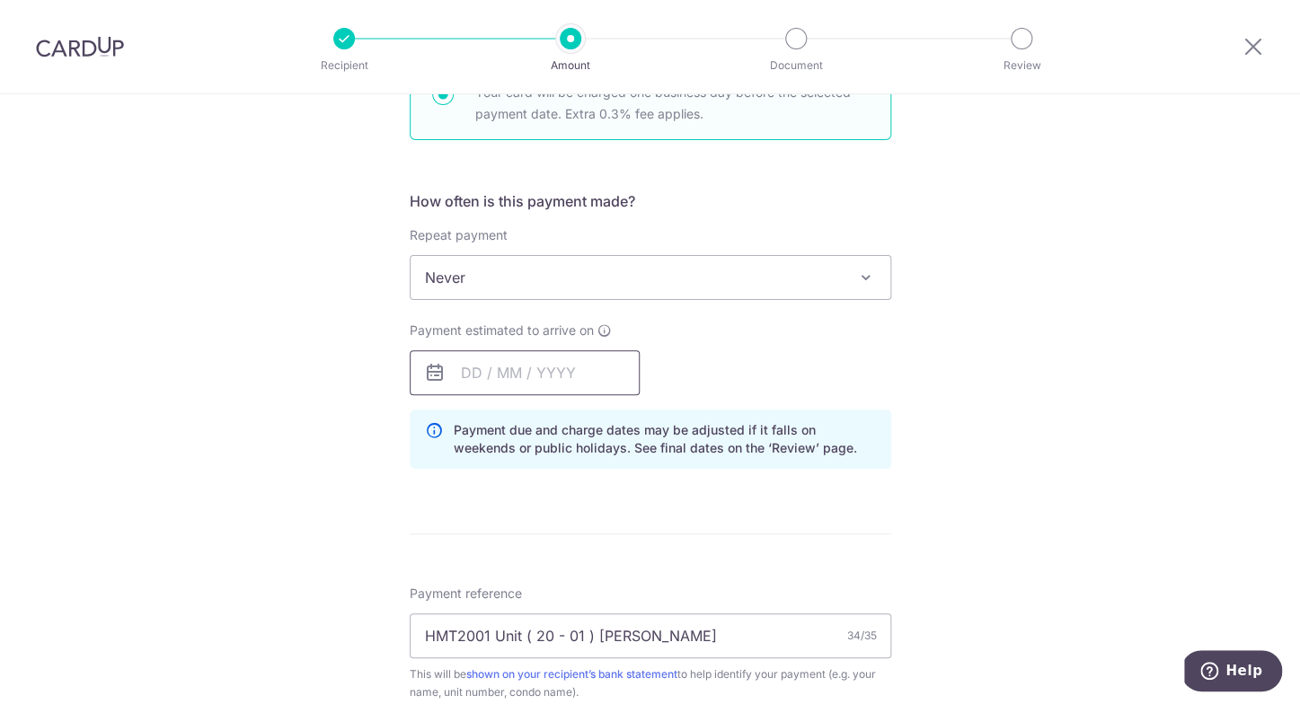
scroll to position [603, 0]
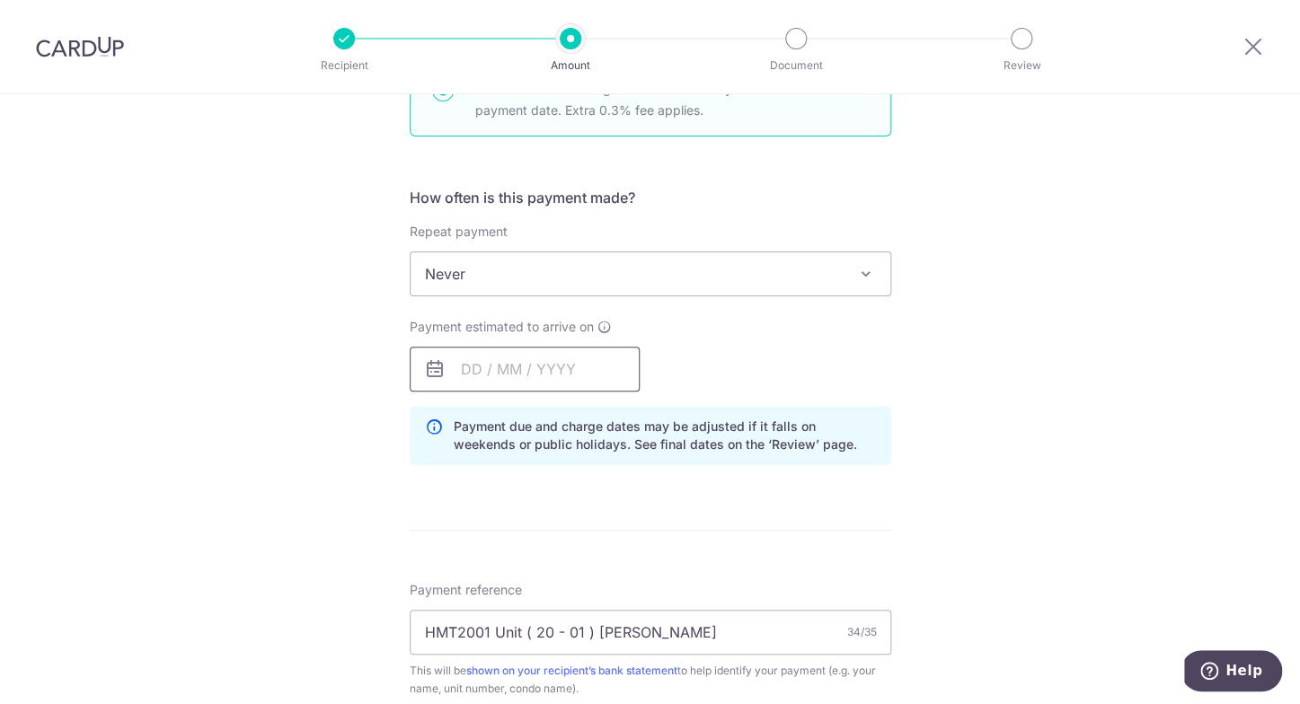
click at [533, 368] on input "text" at bounding box center [525, 369] width 230 height 45
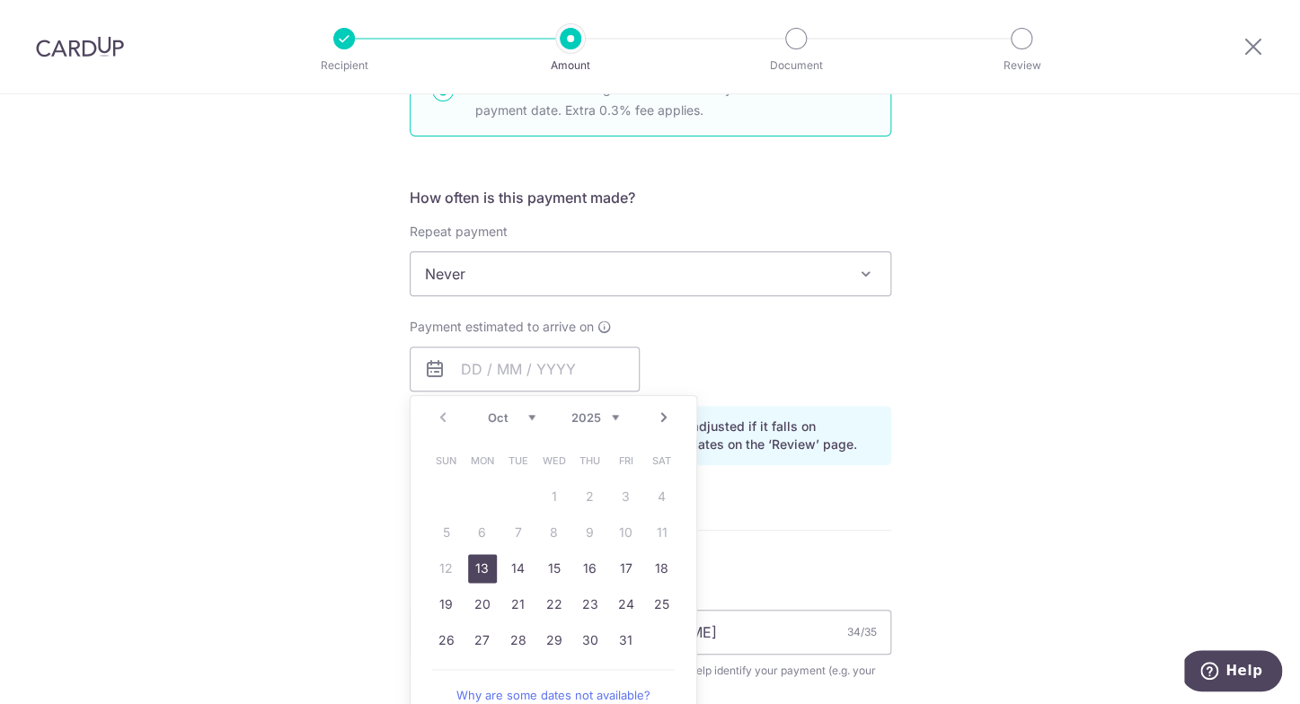
click at [480, 567] on link "13" at bounding box center [482, 568] width 29 height 29
type input "13/10/2025"
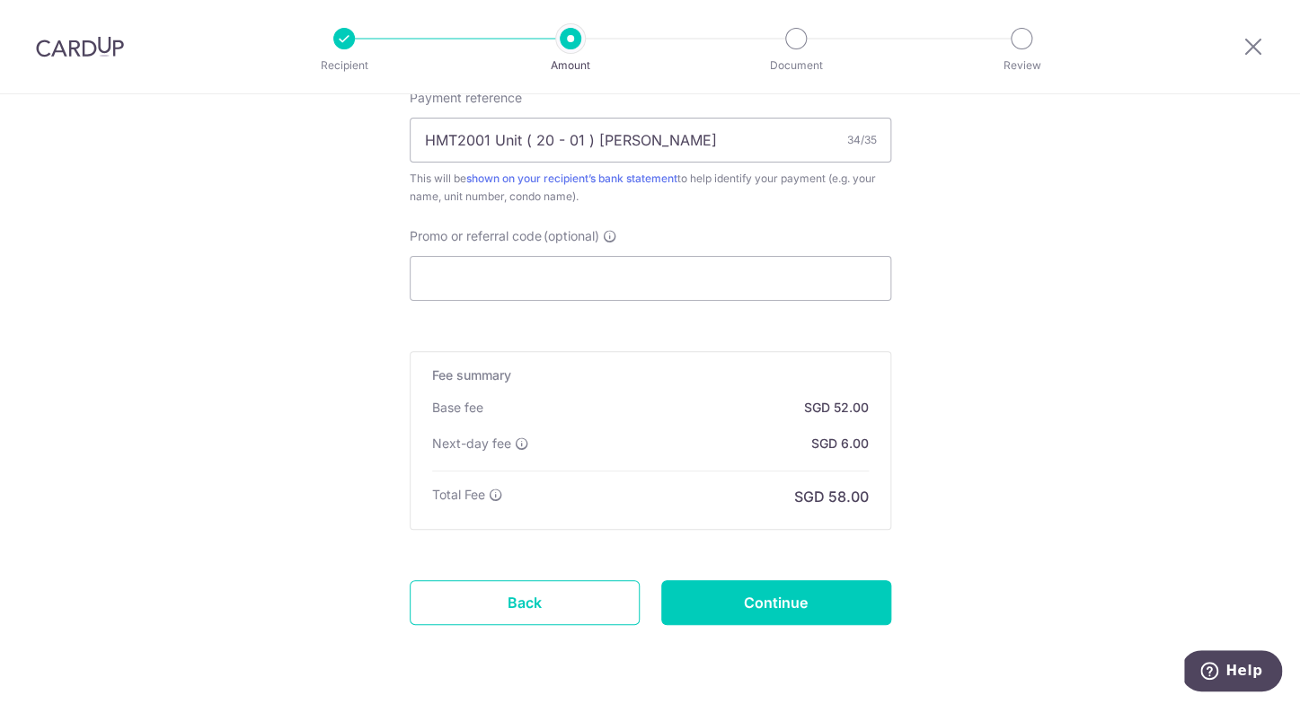
scroll to position [1176, 0]
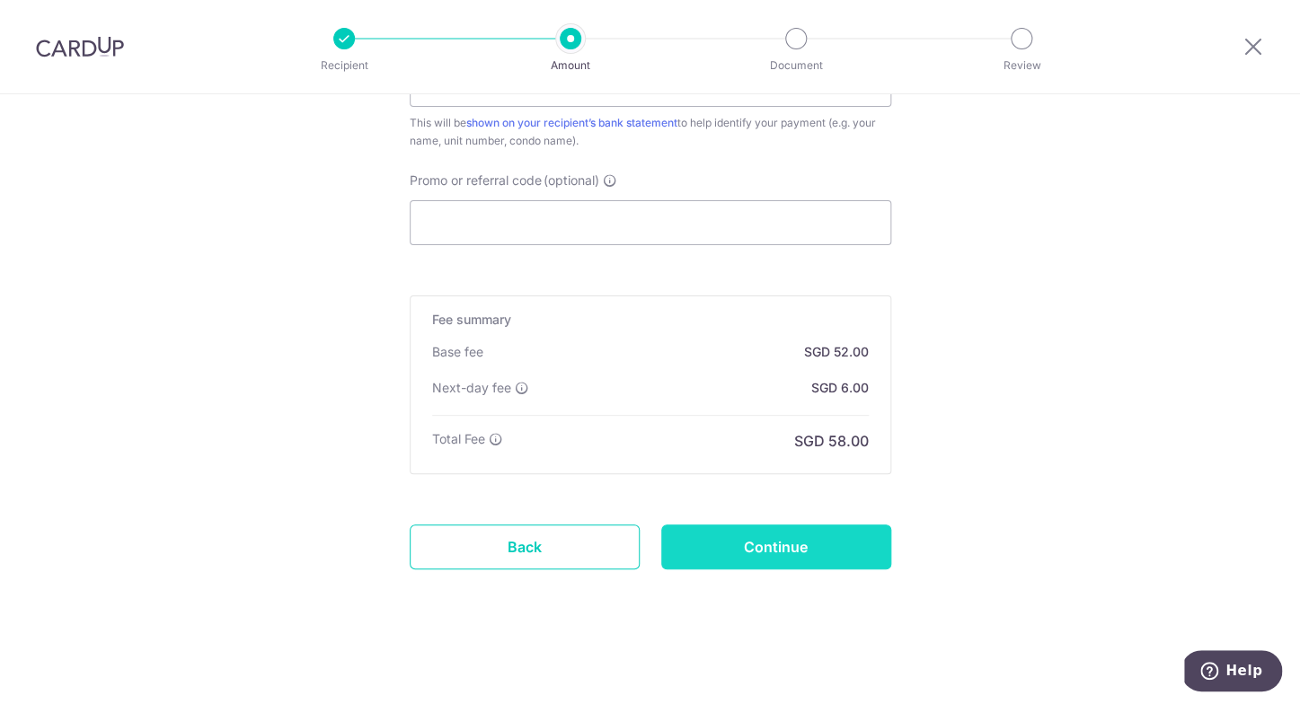
click at [821, 552] on input "Continue" at bounding box center [776, 547] width 230 height 45
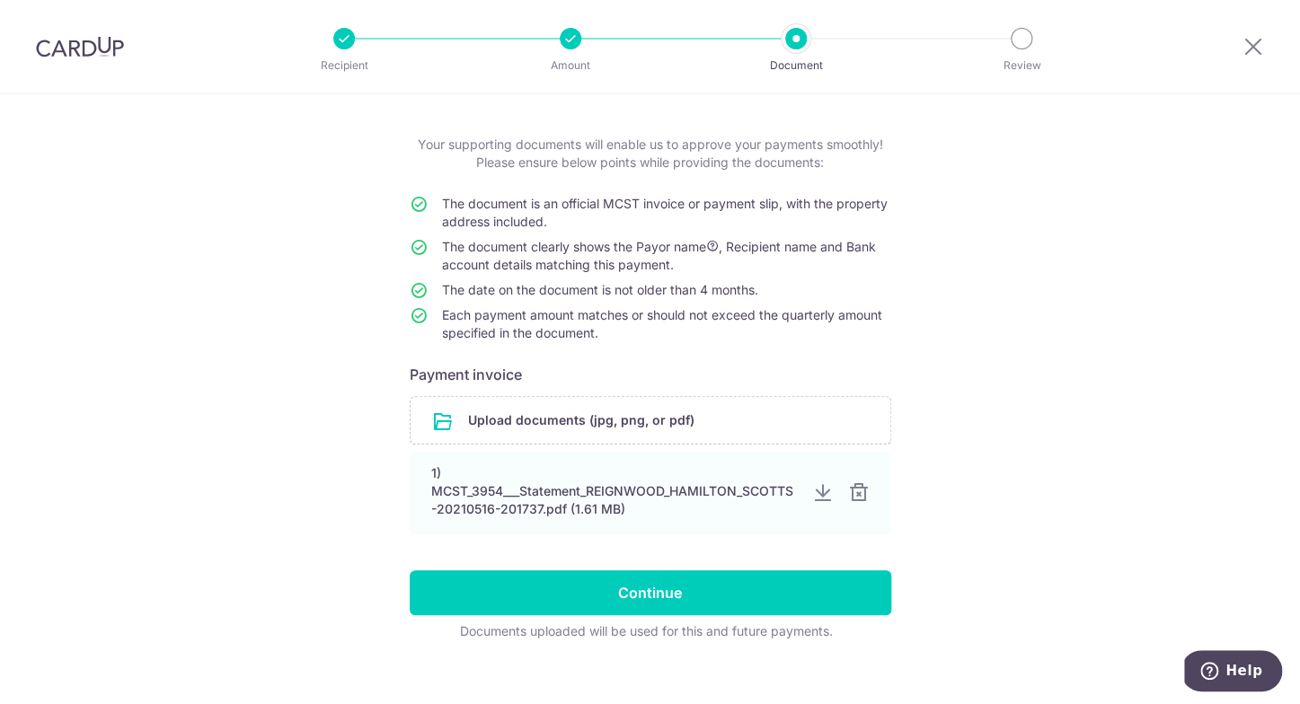
scroll to position [98, 0]
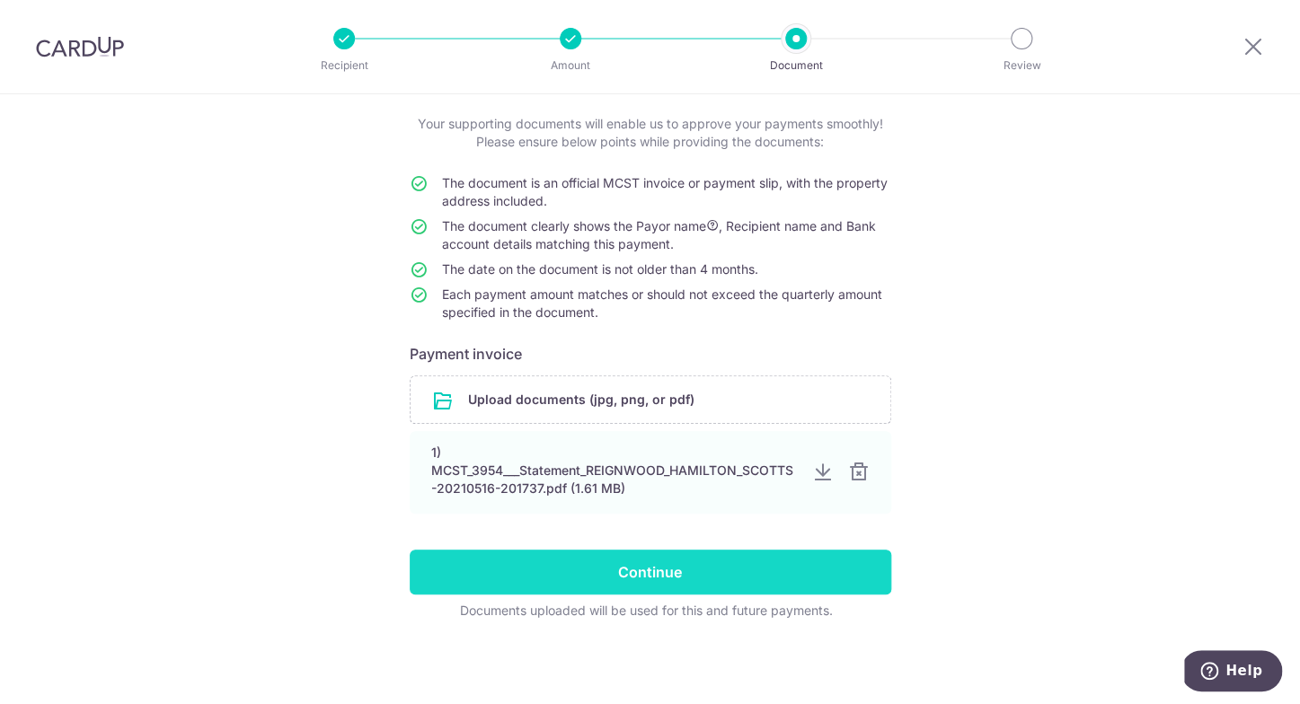
click at [729, 572] on input "Continue" at bounding box center [650, 572] width 481 height 45
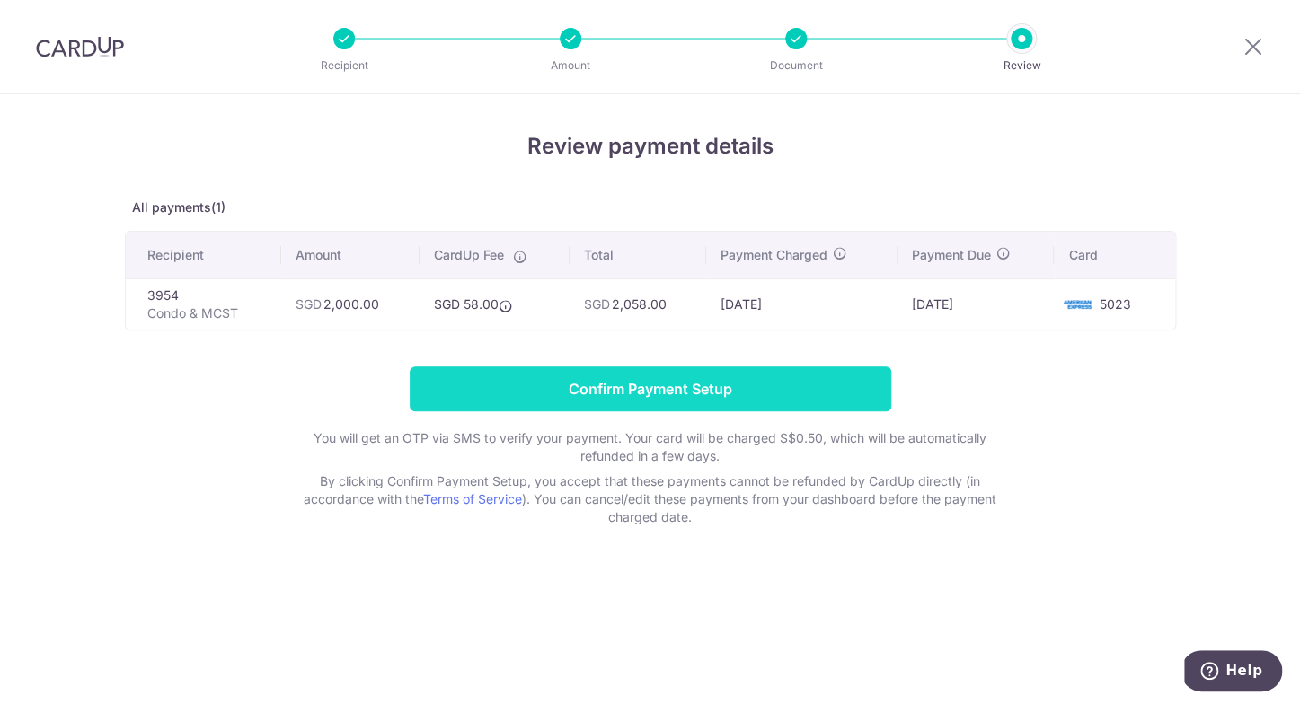
click at [732, 388] on input "Confirm Payment Setup" at bounding box center [650, 388] width 481 height 45
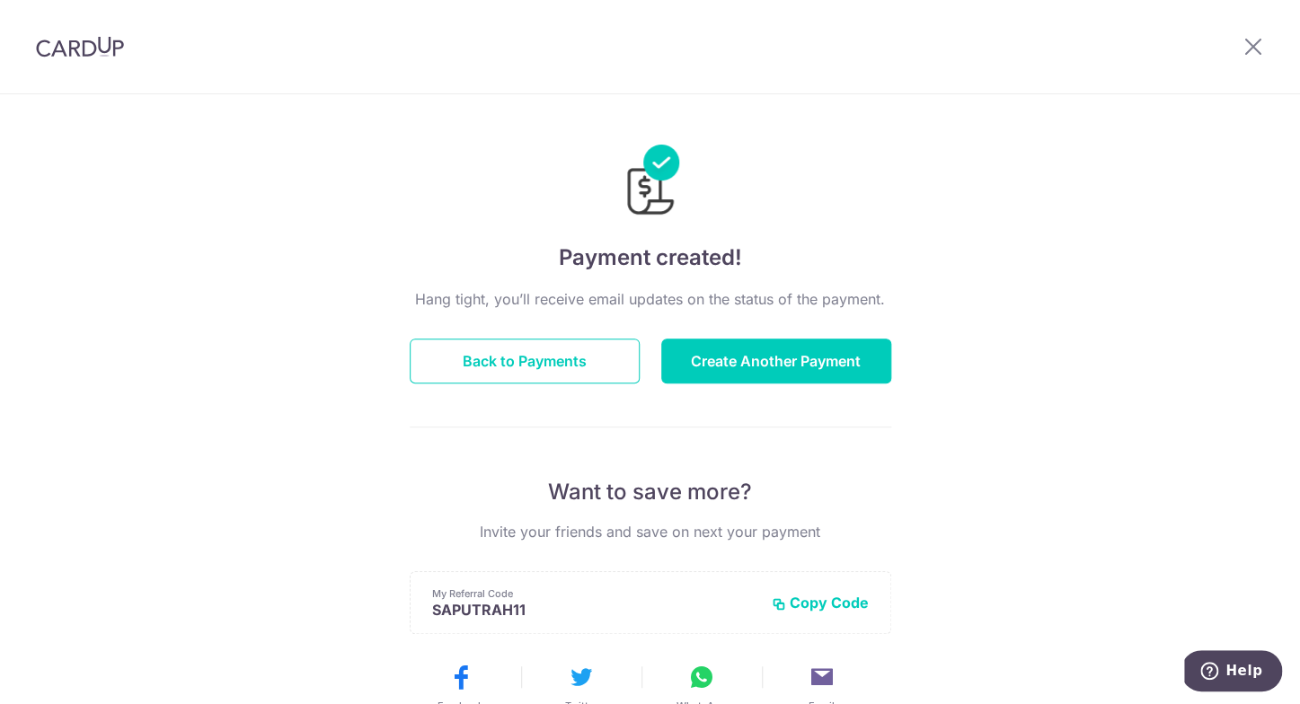
click at [1241, 42] on div at bounding box center [1252, 46] width 93 height 93
